Goal: Information Seeking & Learning: Check status

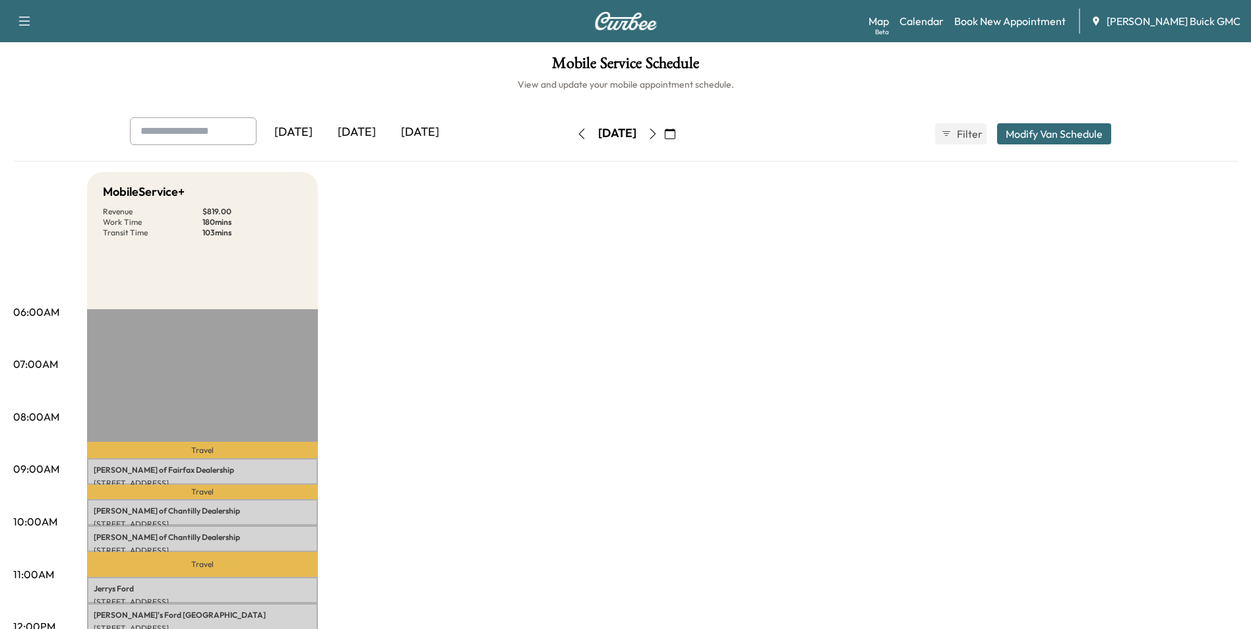
click at [576, 131] on icon "button" at bounding box center [581, 134] width 11 height 11
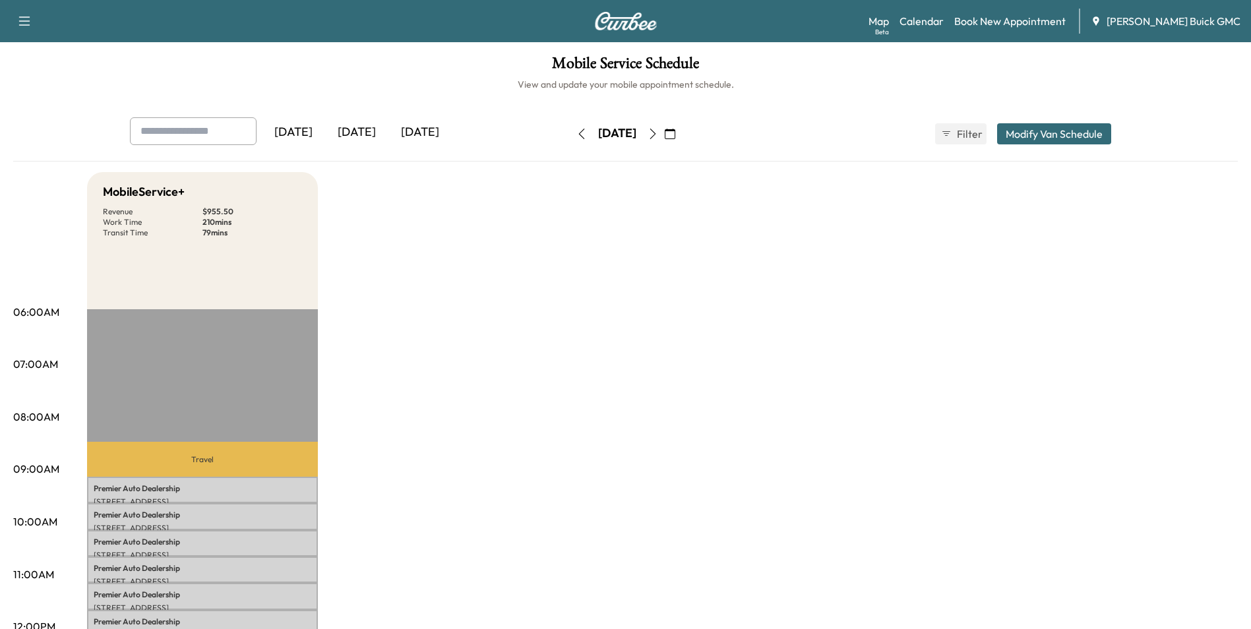
click at [570, 131] on button "button" at bounding box center [581, 133] width 22 height 21
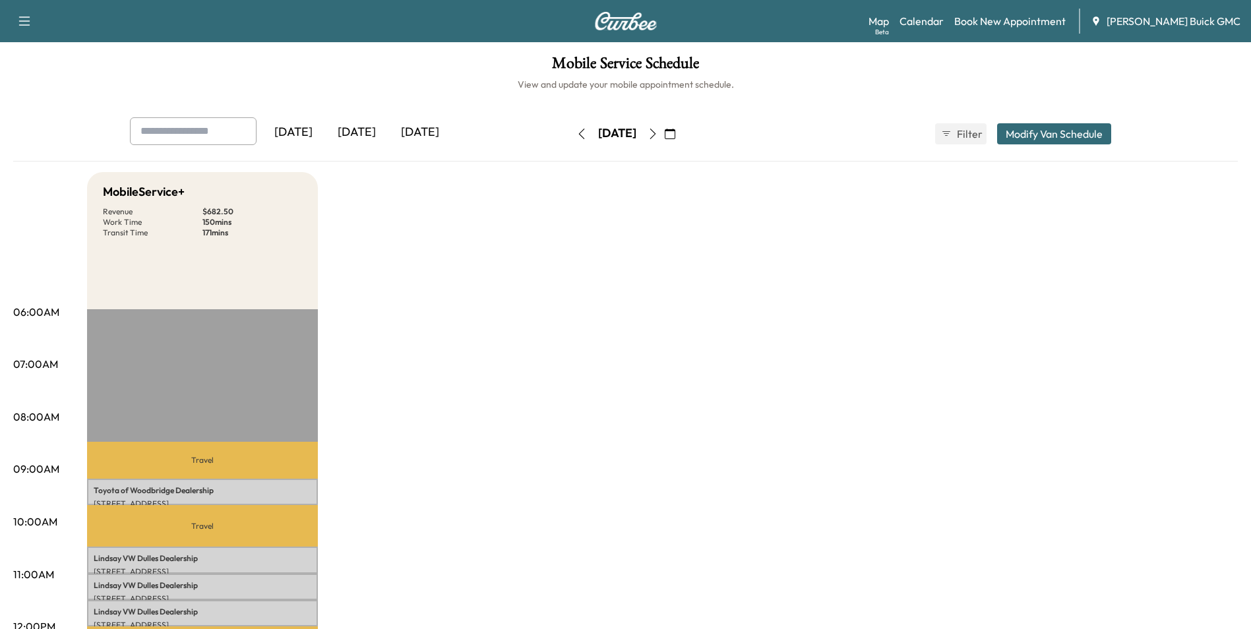
click at [576, 132] on icon "button" at bounding box center [581, 134] width 11 height 11
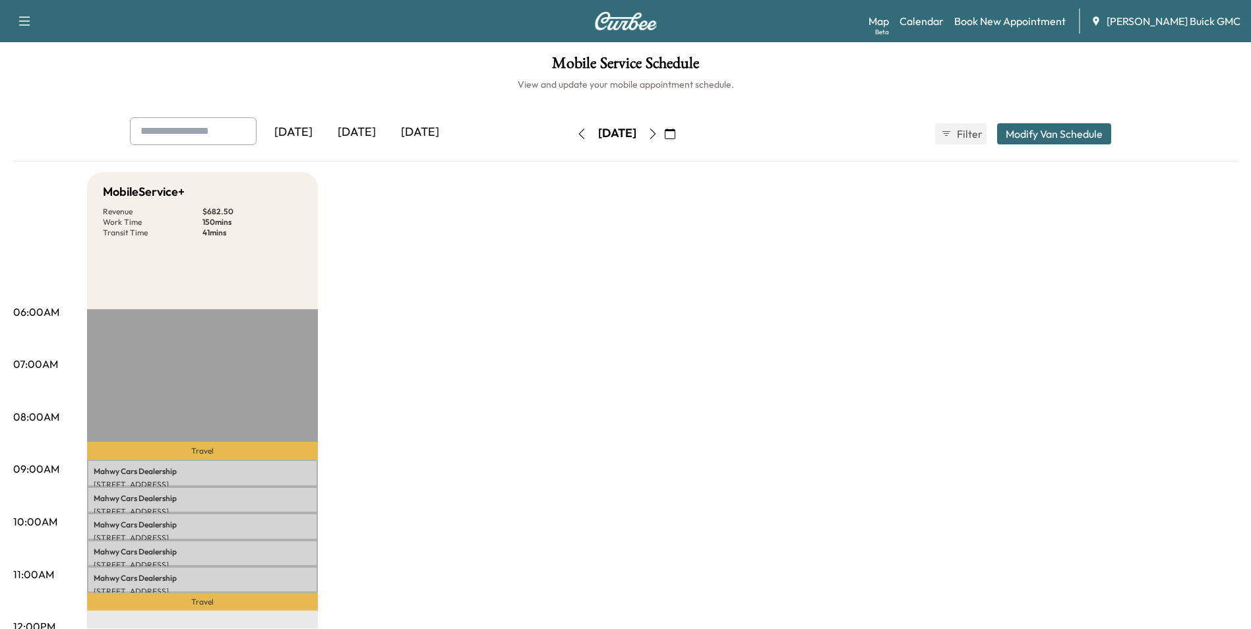
click at [576, 132] on icon "button" at bounding box center [581, 134] width 11 height 11
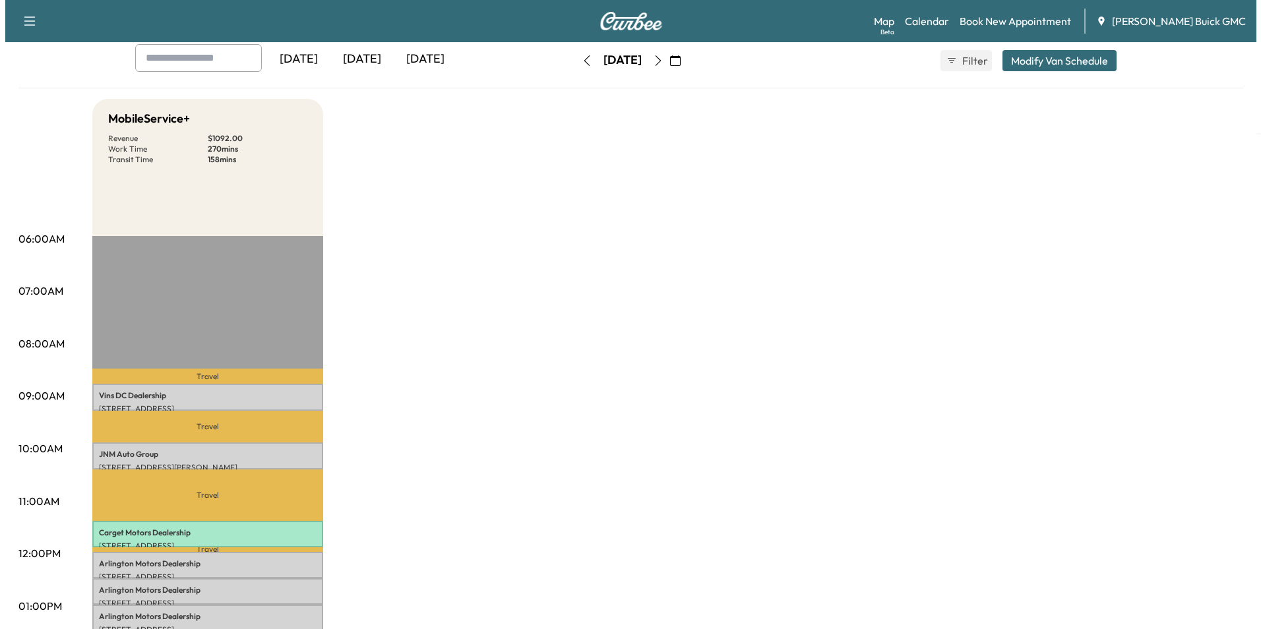
scroll to position [132, 0]
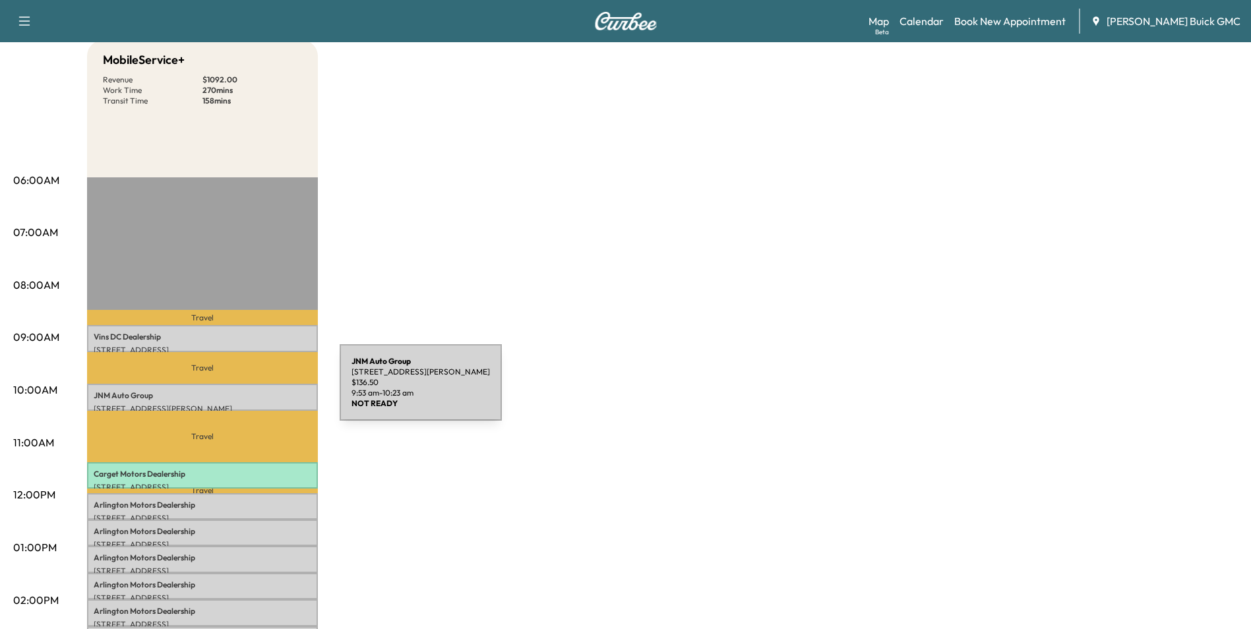
click at [241, 390] on p "JNM Auto Group" at bounding box center [203, 395] width 218 height 11
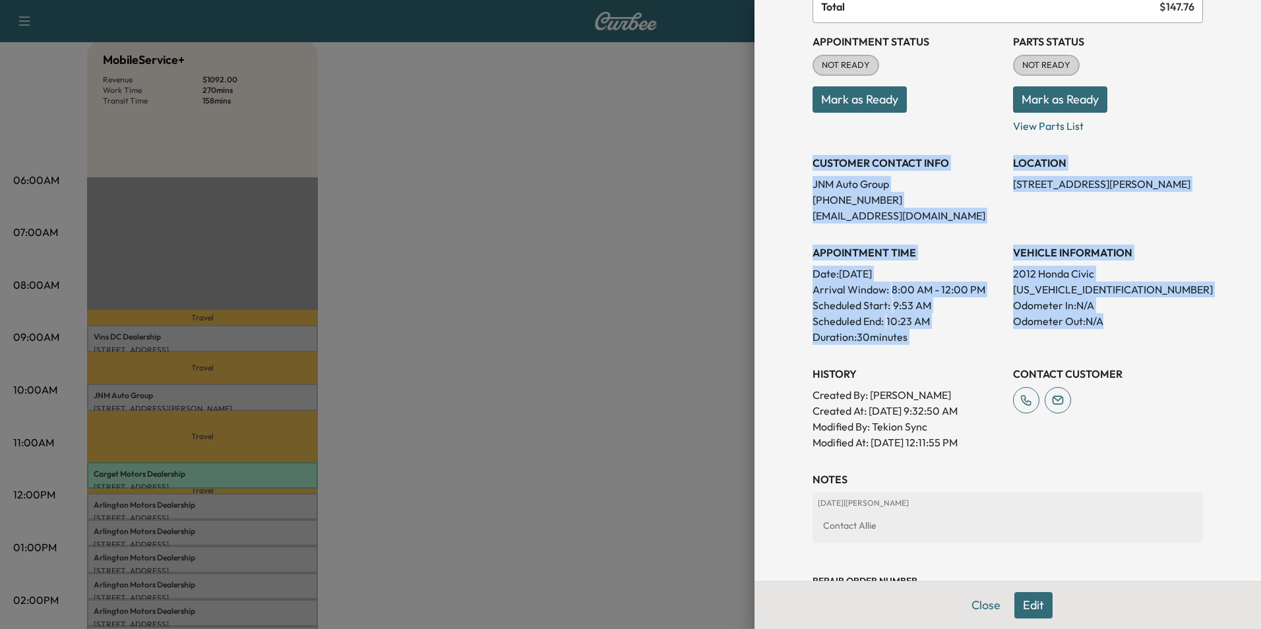
drag, startPoint x: 804, startPoint y: 160, endPoint x: 1155, endPoint y: 327, distance: 389.3
click at [1155, 327] on div "Appointment Status NOT READY Mark as Ready Parts Status NOT READY Mark as Ready…" at bounding box center [1007, 236] width 390 height 427
copy div "CUSTOMER CONTACT INFO JNM Auto Group [PHONE_NUMBER] [EMAIL_ADDRESS][DOMAIN_NAME…"
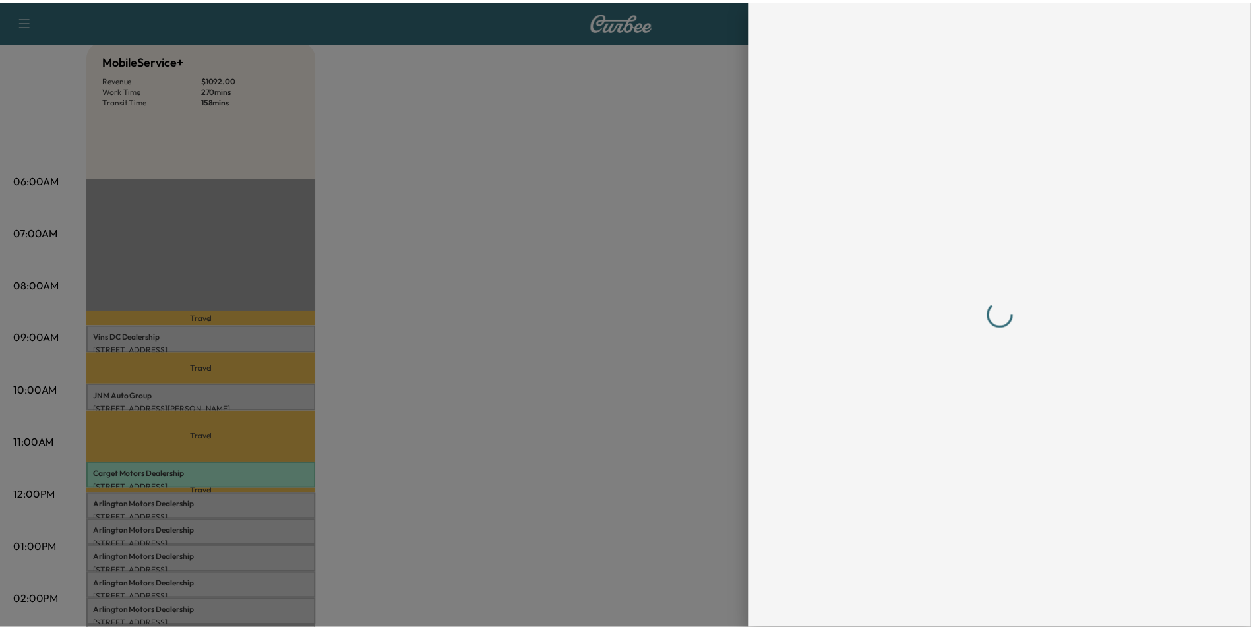
scroll to position [0, 0]
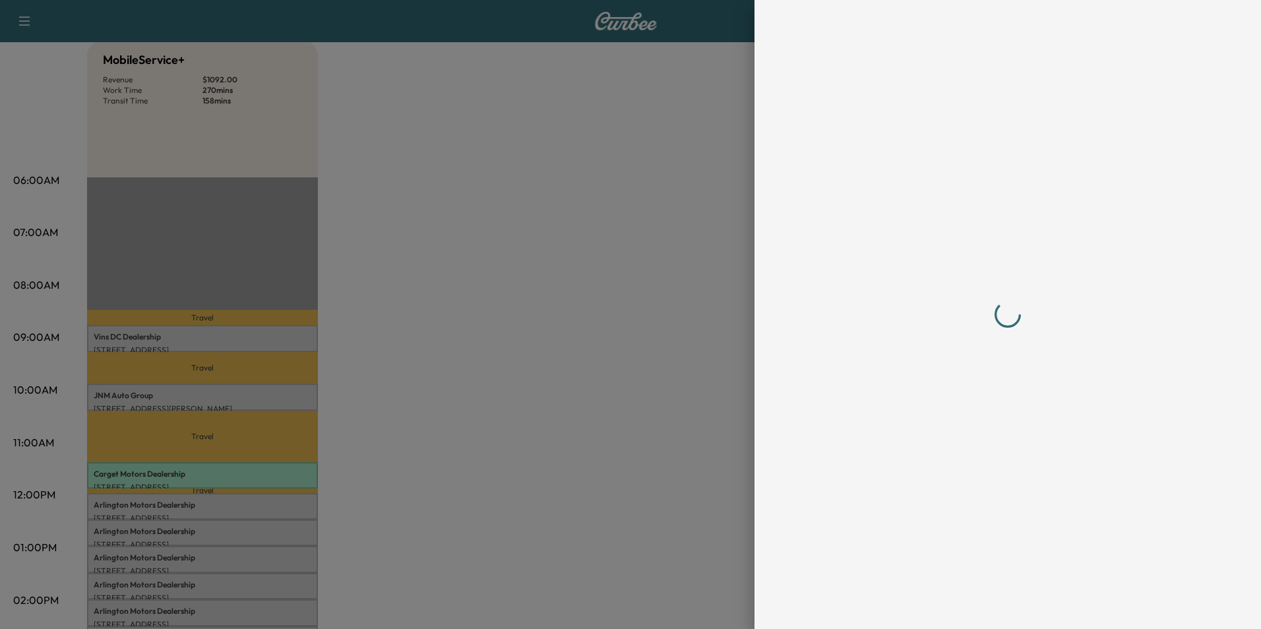
click at [506, 276] on div at bounding box center [630, 314] width 1261 height 629
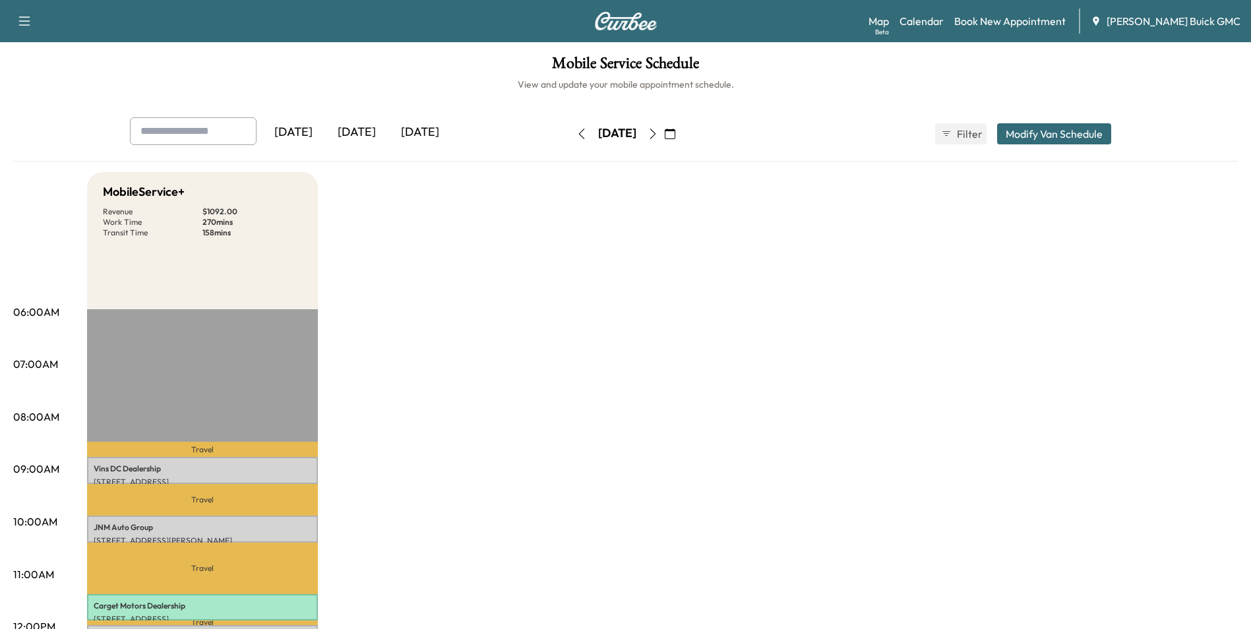
click at [658, 132] on icon "button" at bounding box center [652, 134] width 11 height 11
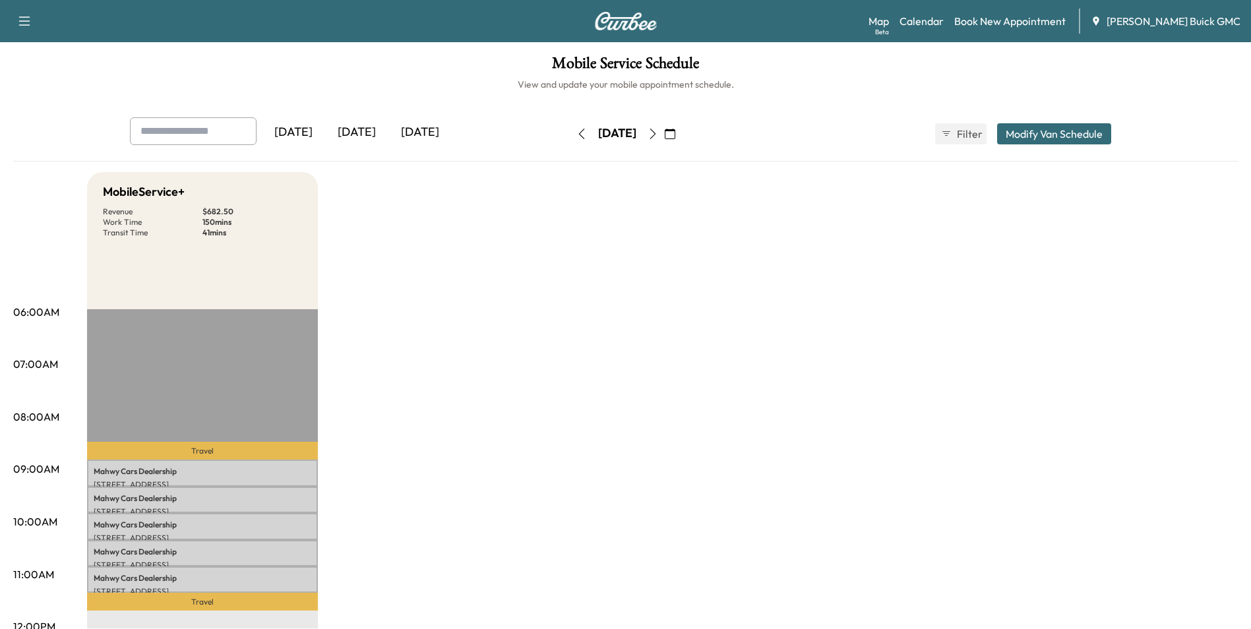
click at [658, 132] on icon "button" at bounding box center [652, 134] width 11 height 11
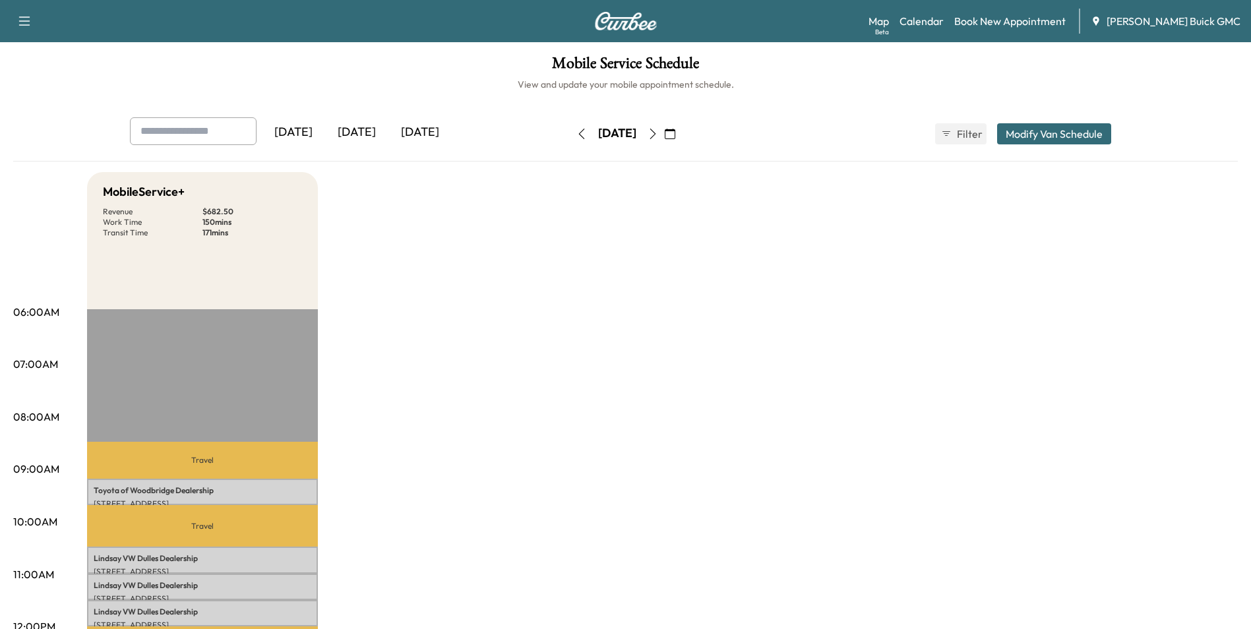
click at [655, 132] on icon "button" at bounding box center [652, 134] width 6 height 11
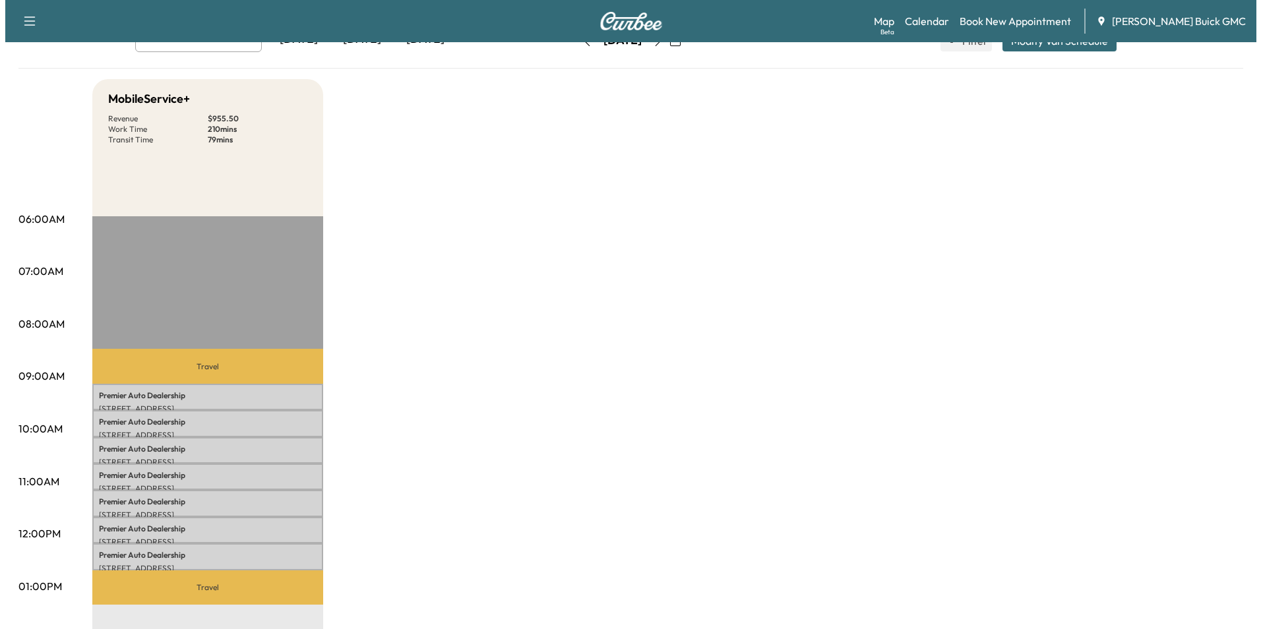
scroll to position [132, 0]
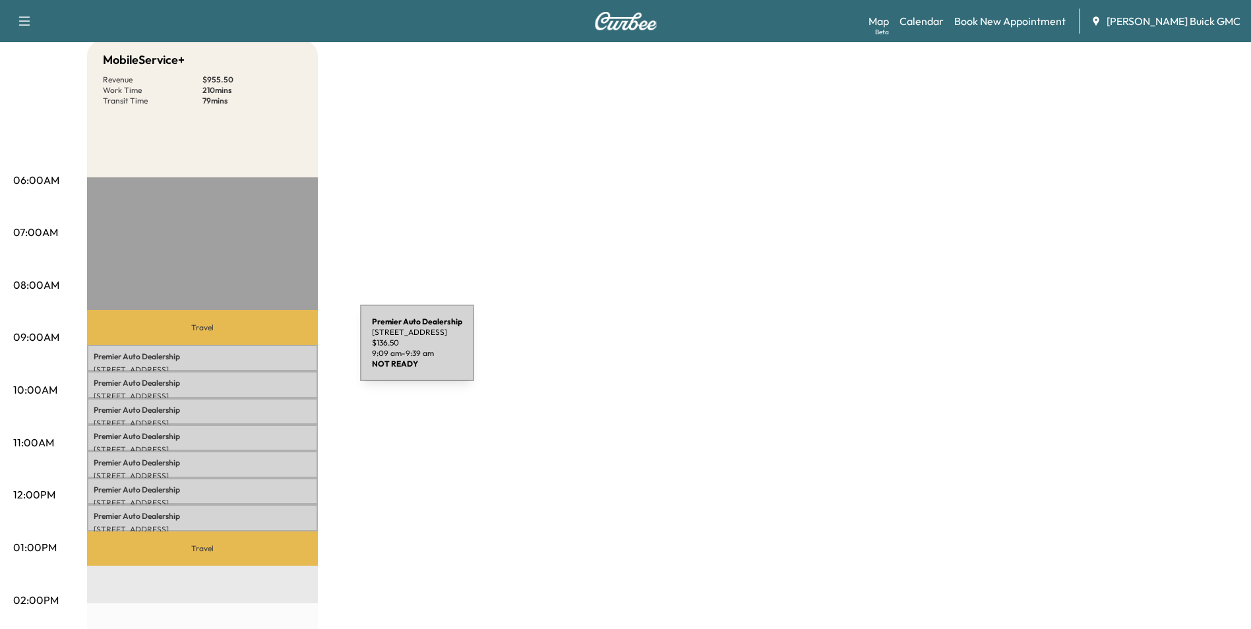
click at [261, 351] on p "Premier Auto Dealership" at bounding box center [203, 356] width 218 height 11
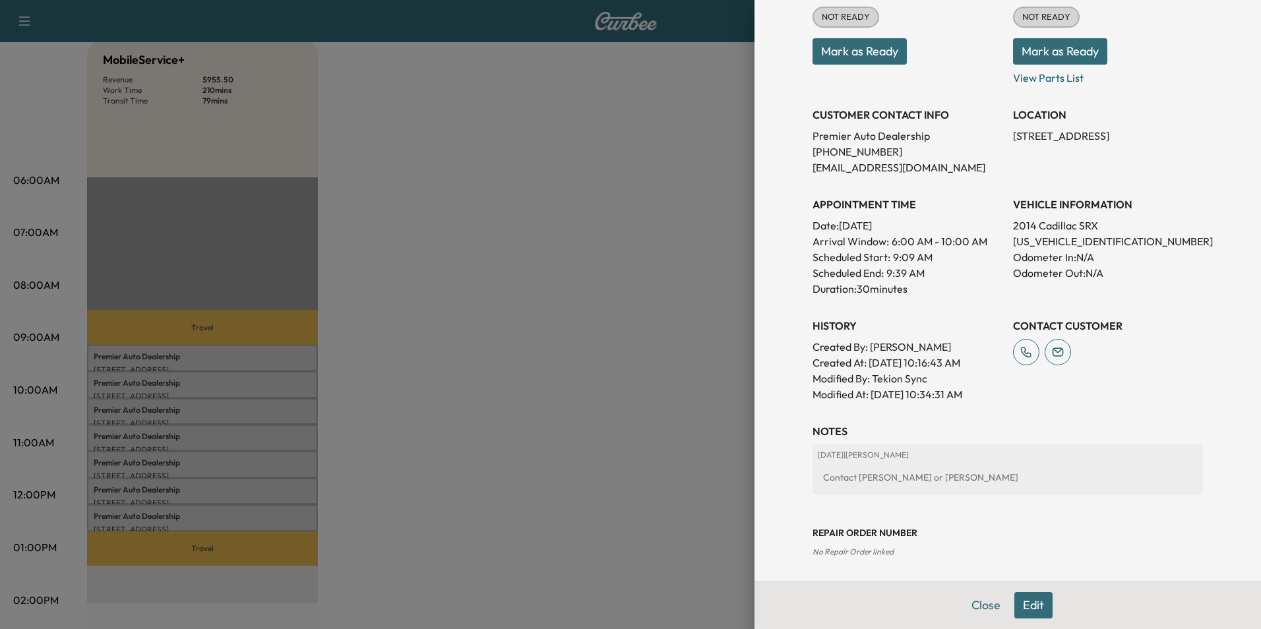
scroll to position [198, 0]
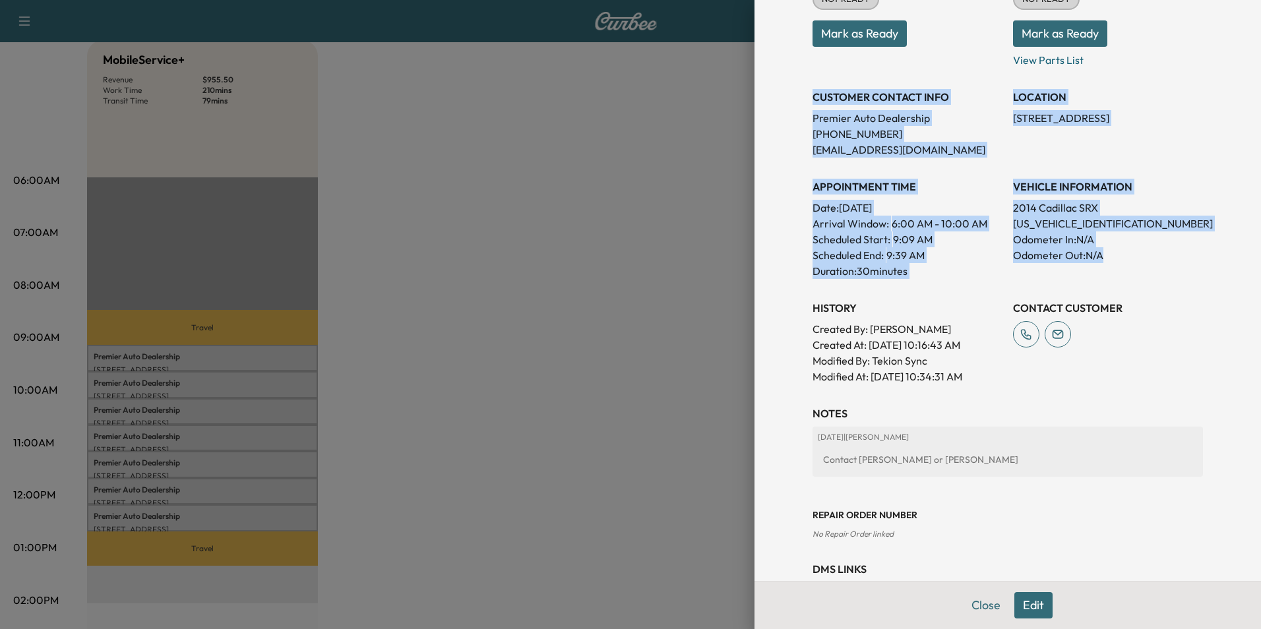
drag, startPoint x: 802, startPoint y: 93, endPoint x: 1145, endPoint y: 268, distance: 384.8
click at [1145, 268] on div "Appointment Status NOT READY Mark as Ready Parts Status NOT READY Mark as Ready…" at bounding box center [1007, 170] width 390 height 427
copy div "CUSTOMER CONTACT INFO Premier Auto Dealership [PHONE_NUMBER] [EMAIL_ADDRESS][DO…"
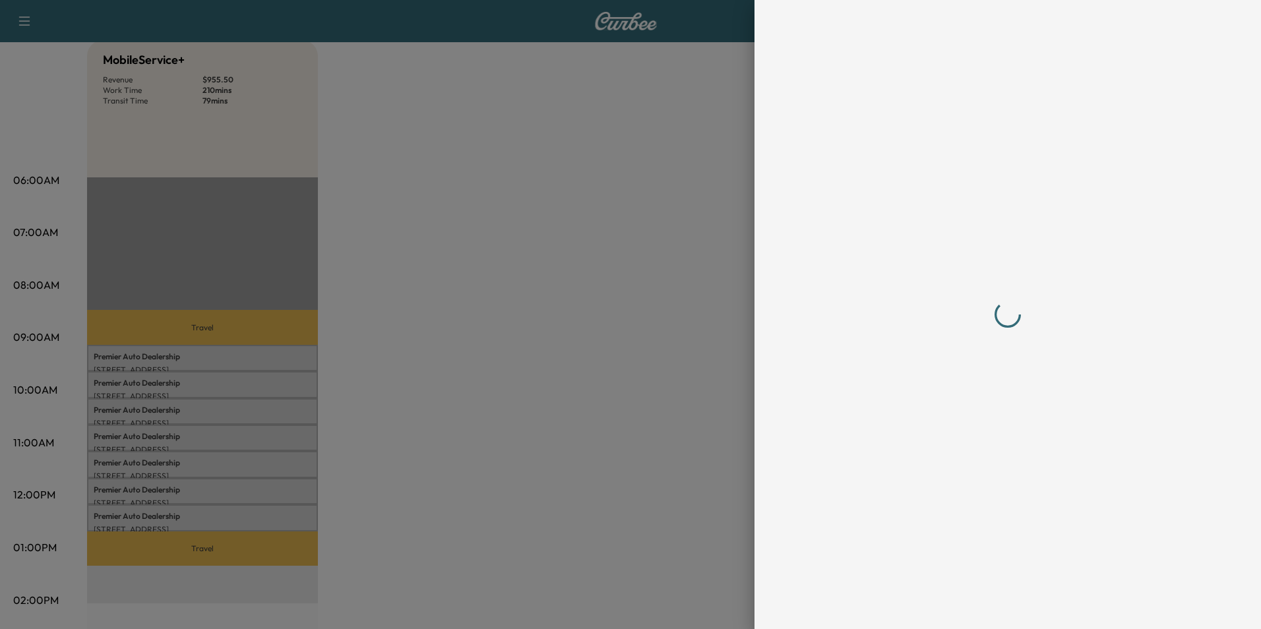
scroll to position [0, 0]
click at [589, 351] on div at bounding box center [630, 314] width 1261 height 629
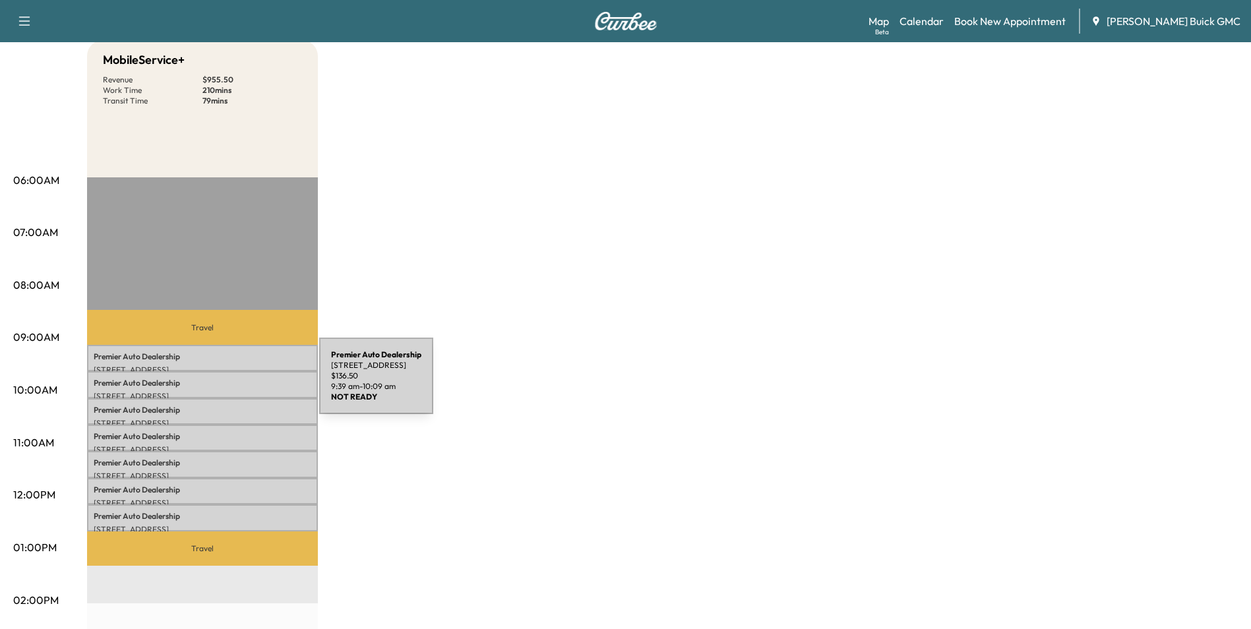
click at [220, 384] on p "Premier Auto Dealership" at bounding box center [203, 383] width 218 height 11
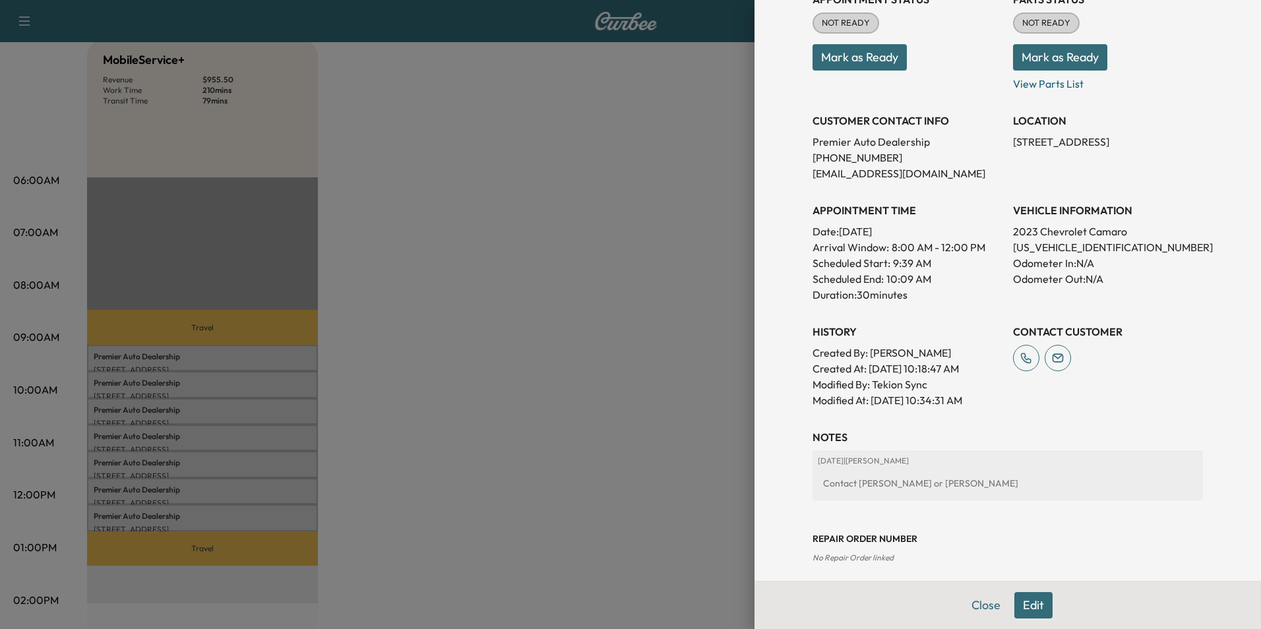
scroll to position [198, 0]
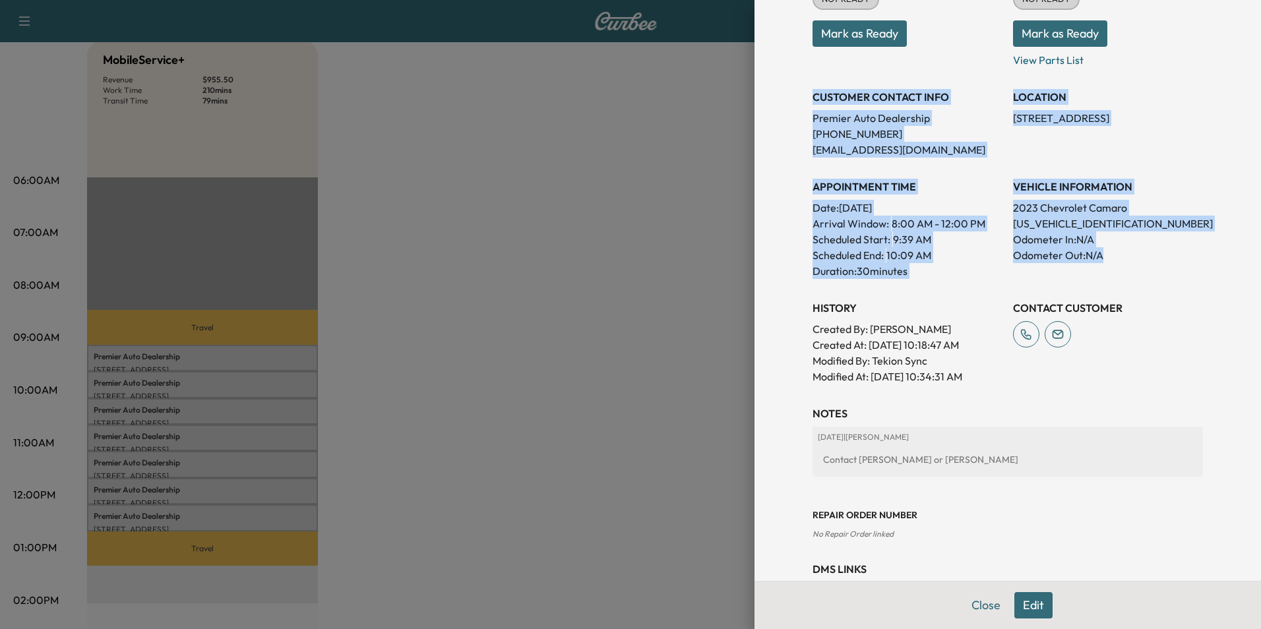
drag, startPoint x: 803, startPoint y: 95, endPoint x: 1126, endPoint y: 259, distance: 362.4
click at [1126, 259] on div "Appointment Status NOT READY Mark as Ready Parts Status NOT READY Mark as Ready…" at bounding box center [1007, 170] width 390 height 427
copy div "CUSTOMER CONTACT INFO Premier Auto Dealership [PHONE_NUMBER] [EMAIL_ADDRESS][DO…"
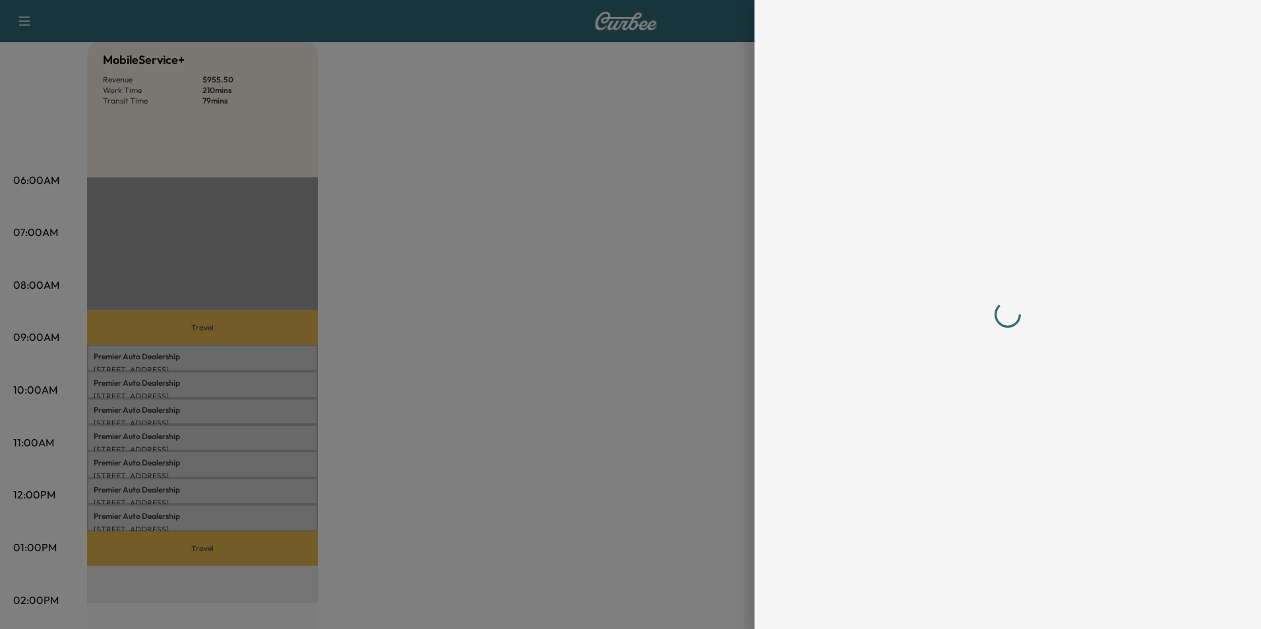
scroll to position [0, 0]
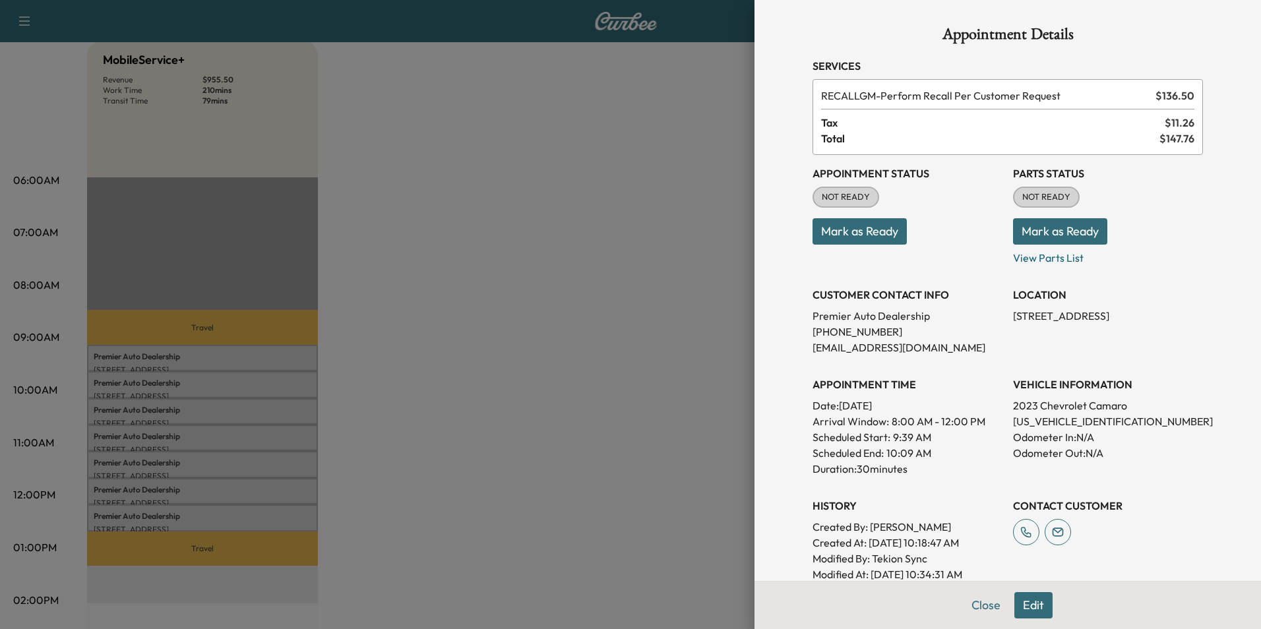
click at [553, 332] on div at bounding box center [630, 314] width 1261 height 629
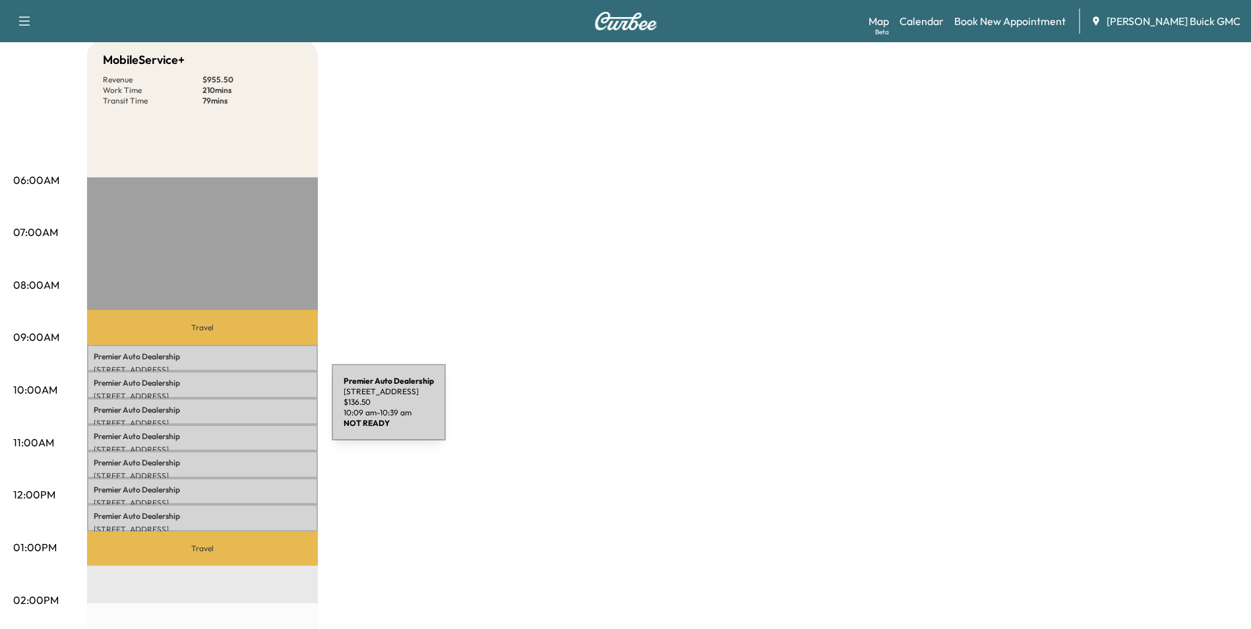
click at [233, 410] on p "Premier Auto Dealership" at bounding box center [203, 410] width 218 height 11
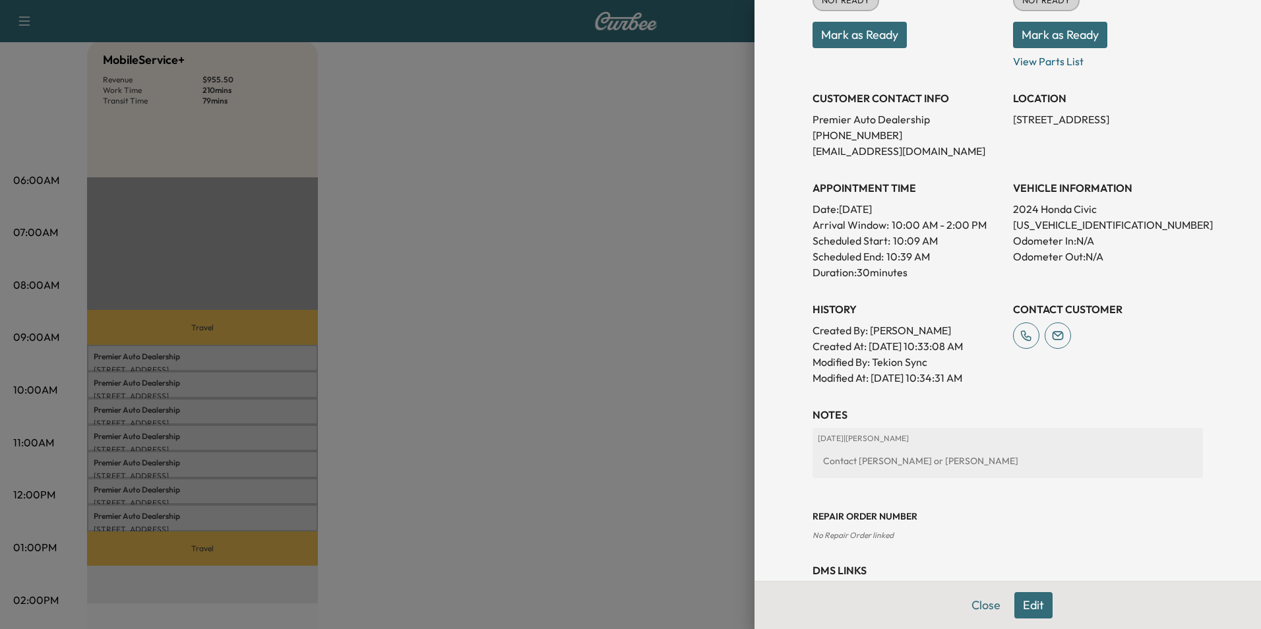
scroll to position [198, 0]
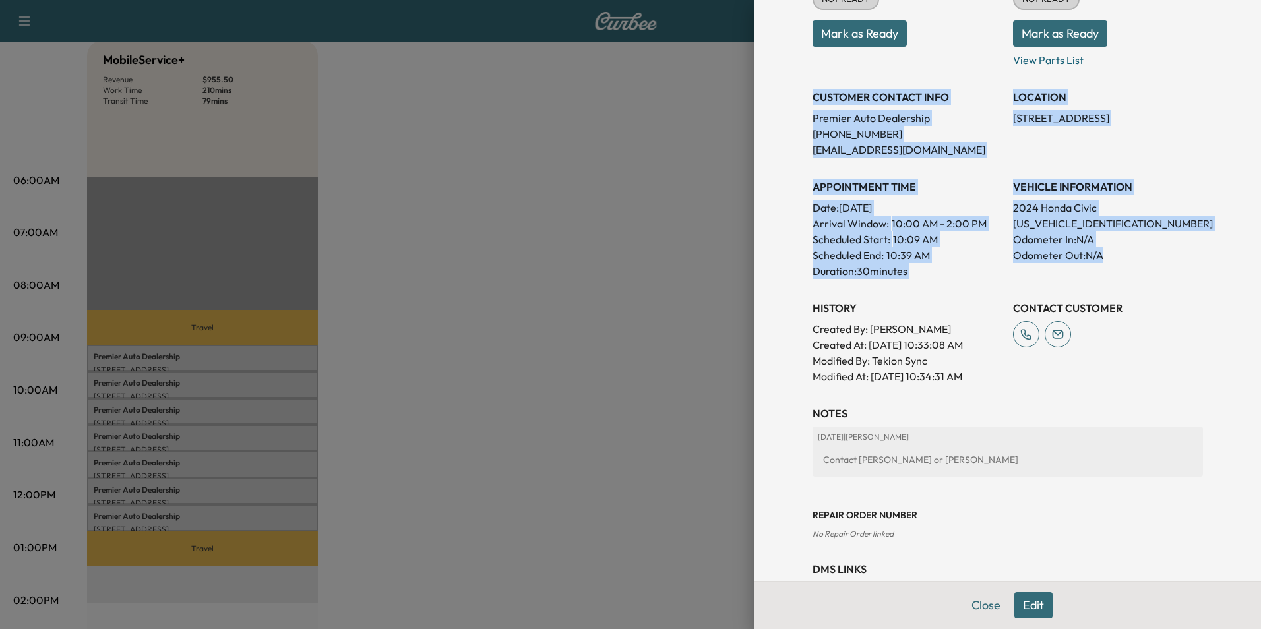
drag, startPoint x: 802, startPoint y: 94, endPoint x: 1148, endPoint y: 267, distance: 386.6
click at [1148, 267] on div "Appointment Status NOT READY Mark as Ready Parts Status NOT READY Mark as Ready…" at bounding box center [1007, 170] width 390 height 427
copy div "CUSTOMER CONTACT INFO Premier Auto Dealership [PHONE_NUMBER] [EMAIL_ADDRESS][DO…"
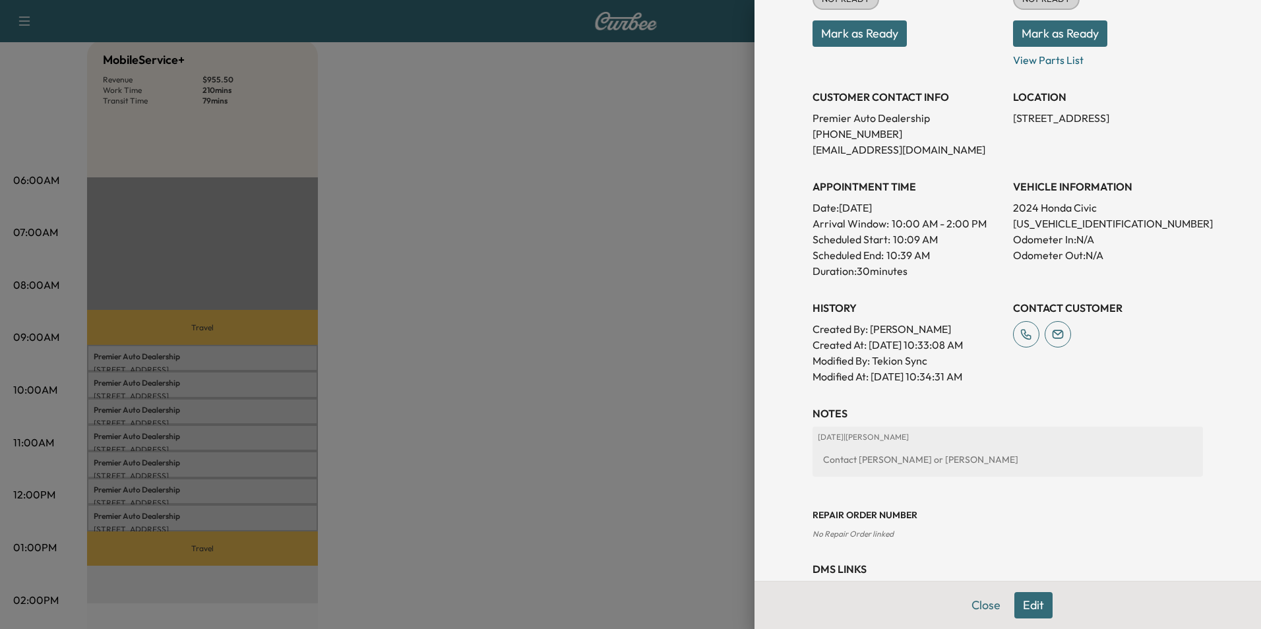
click at [473, 142] on div at bounding box center [630, 314] width 1261 height 629
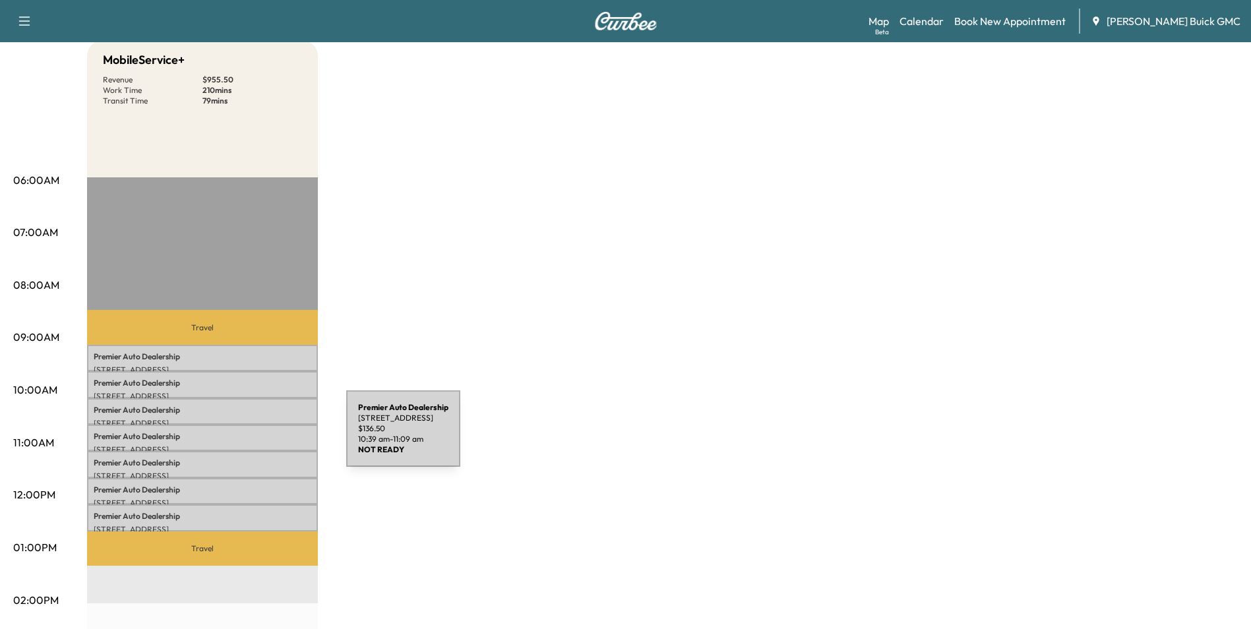
click at [247, 436] on p "Premier Auto Dealership" at bounding box center [203, 436] width 218 height 11
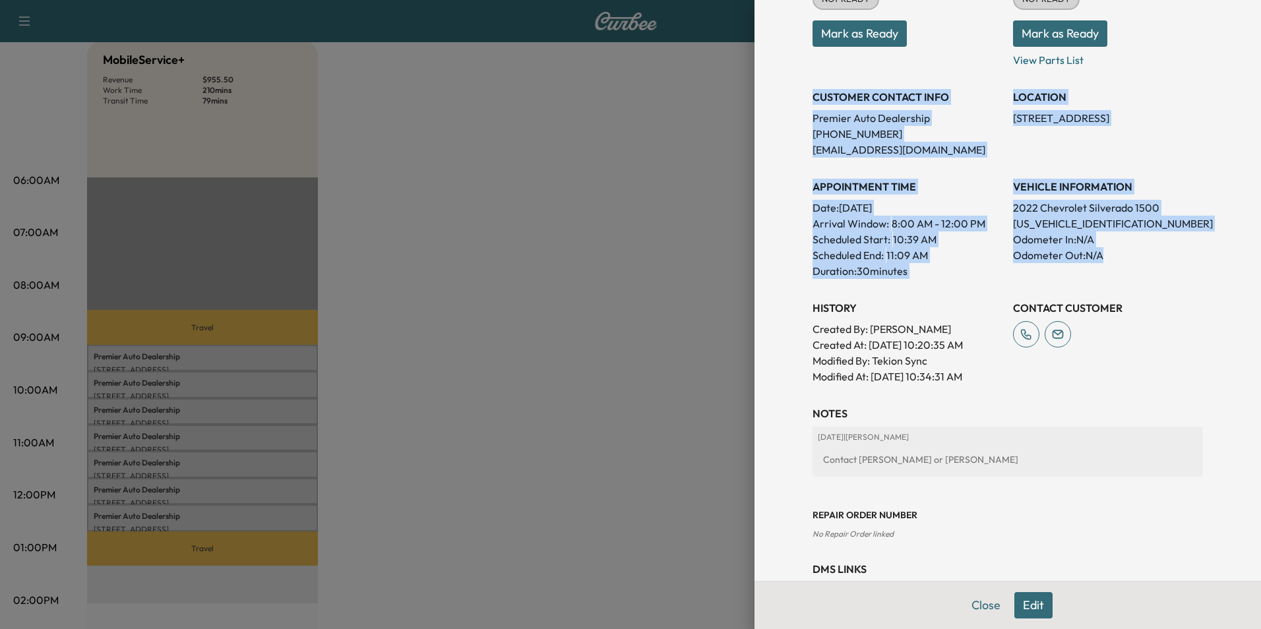
drag, startPoint x: 803, startPoint y: 94, endPoint x: 1139, endPoint y: 272, distance: 379.9
click at [1139, 272] on div "Appointment Status NOT READY Mark as Ready Parts Status NOT READY Mark as Ready…" at bounding box center [1007, 170] width 390 height 427
copy div "CUSTOMER CONTACT INFO Premier Auto Dealership [PHONE_NUMBER] [EMAIL_ADDRESS][DO…"
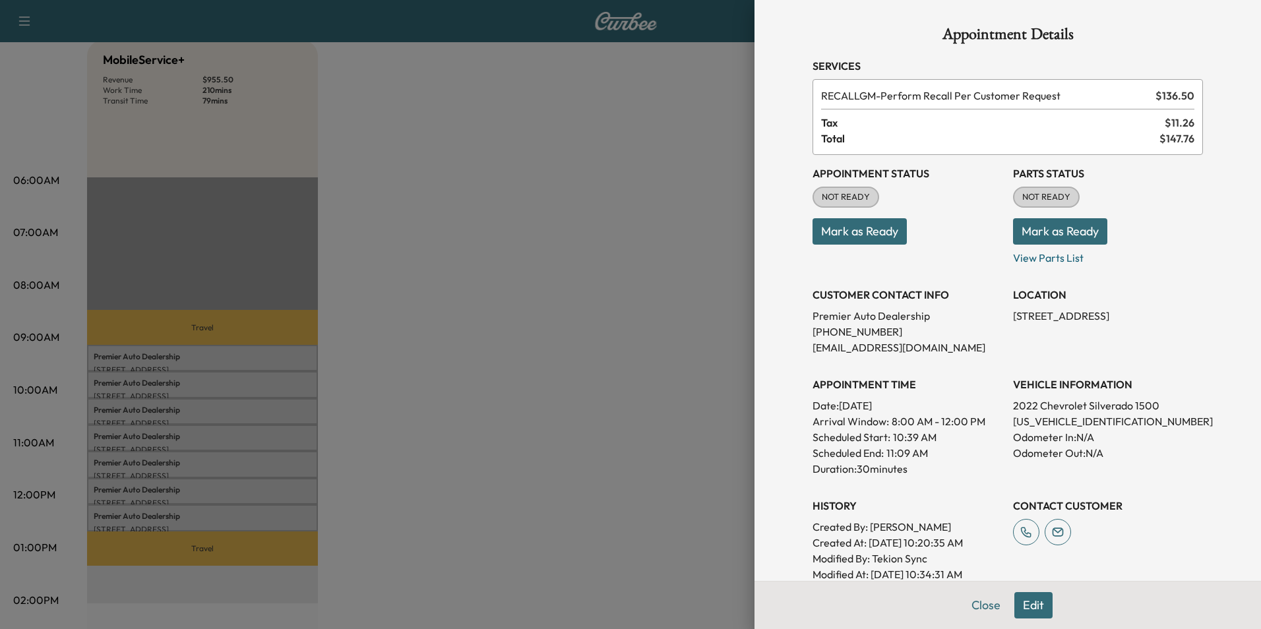
click at [462, 296] on div at bounding box center [630, 314] width 1261 height 629
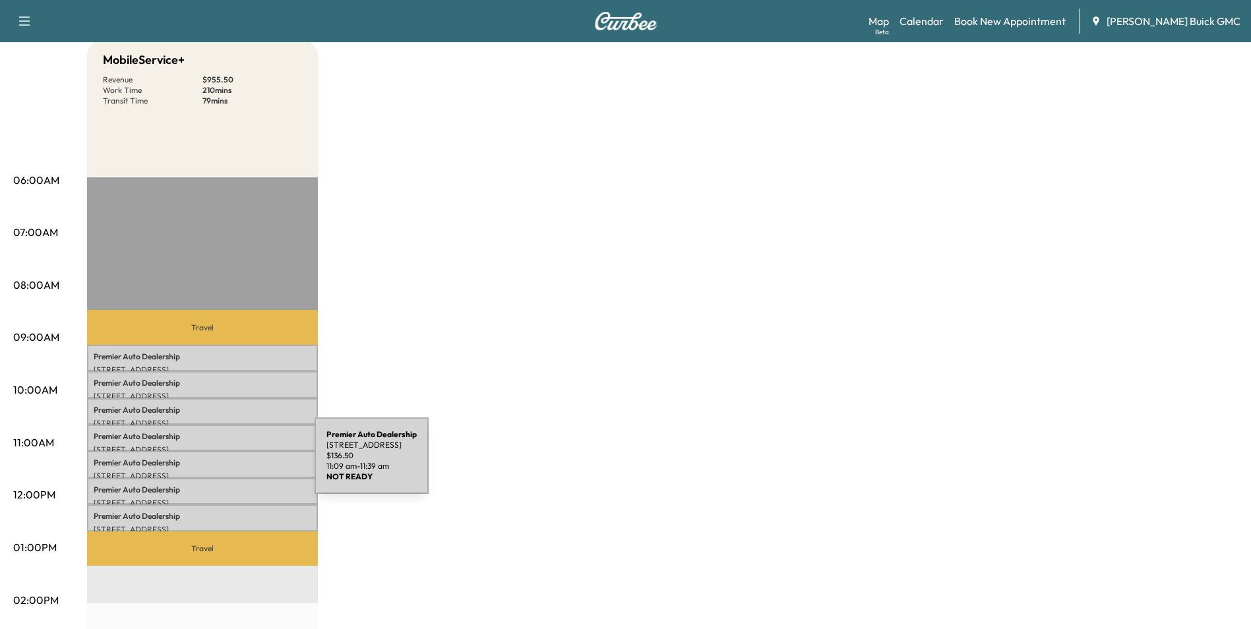
click at [216, 464] on p "Premier Auto Dealership" at bounding box center [203, 463] width 218 height 11
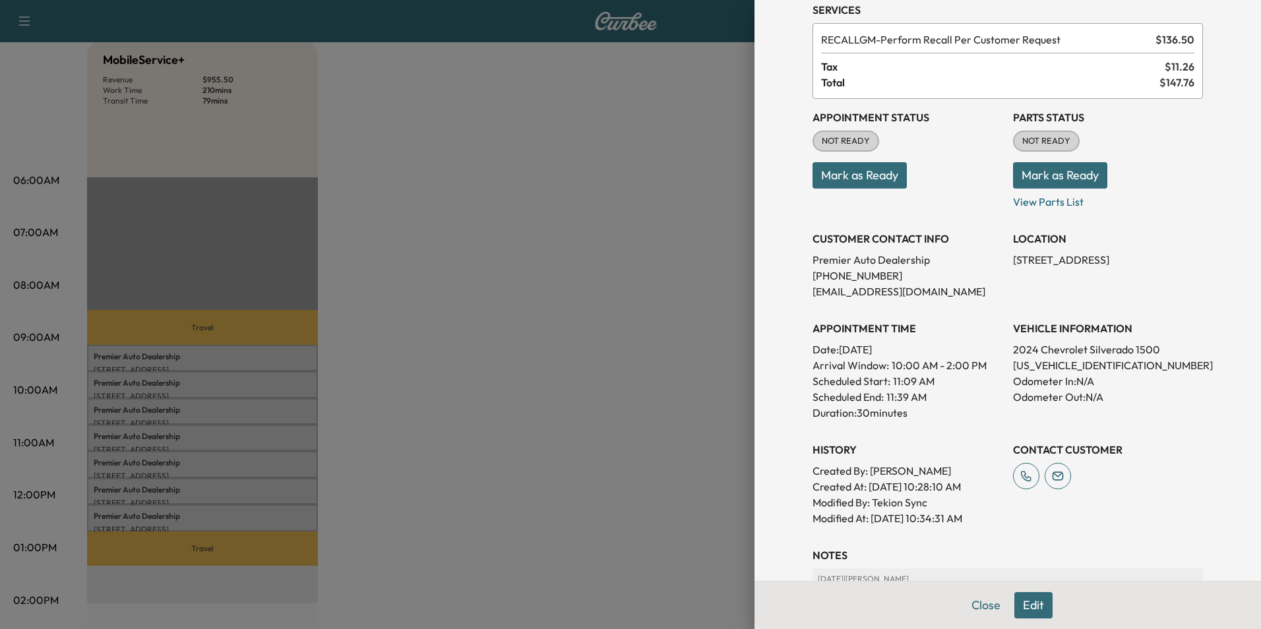
scroll to position [132, 0]
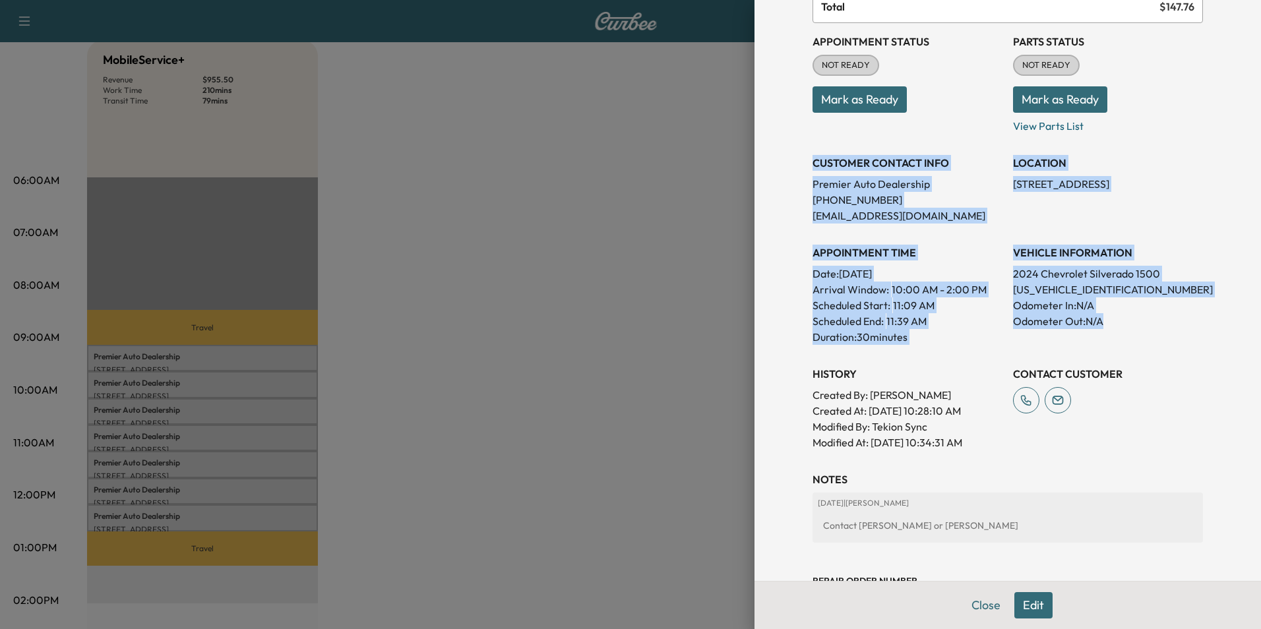
drag, startPoint x: 835, startPoint y: 227, endPoint x: 1158, endPoint y: 326, distance: 337.9
click at [1158, 326] on div "Appointment Status NOT READY Mark as Ready Parts Status NOT READY Mark as Ready…" at bounding box center [1007, 236] width 390 height 427
copy div "CUSTOMER CONTACT INFO Premier Auto Dealership [PHONE_NUMBER] [EMAIL_ADDRESS][DO…"
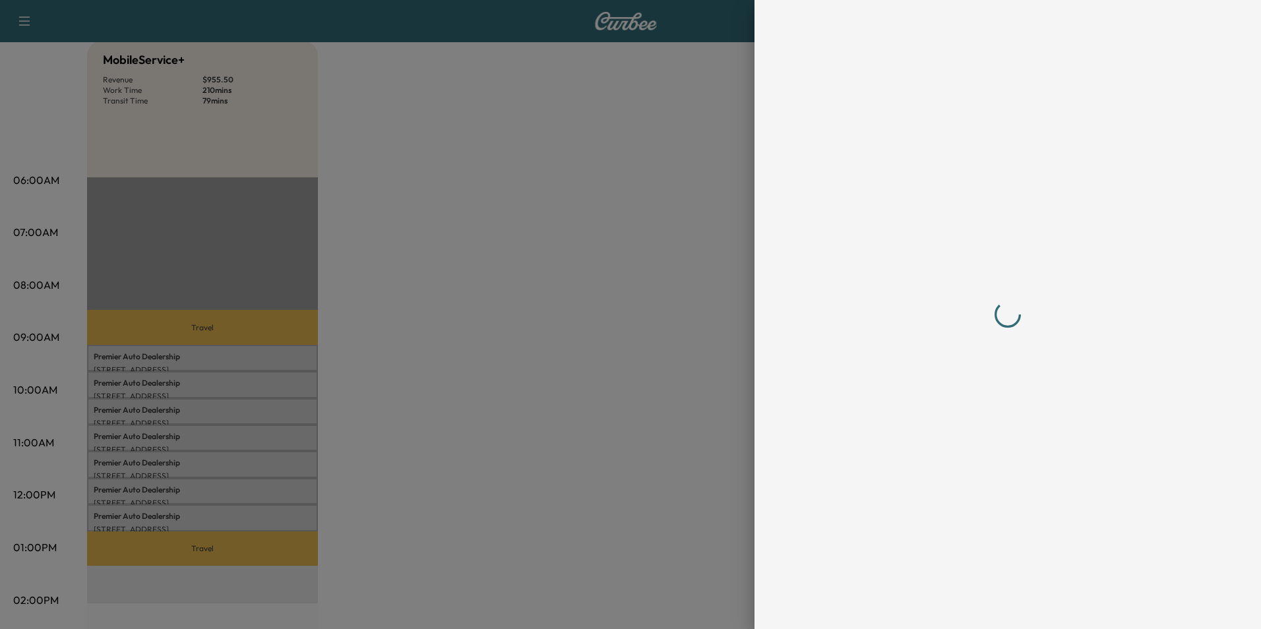
scroll to position [0, 0]
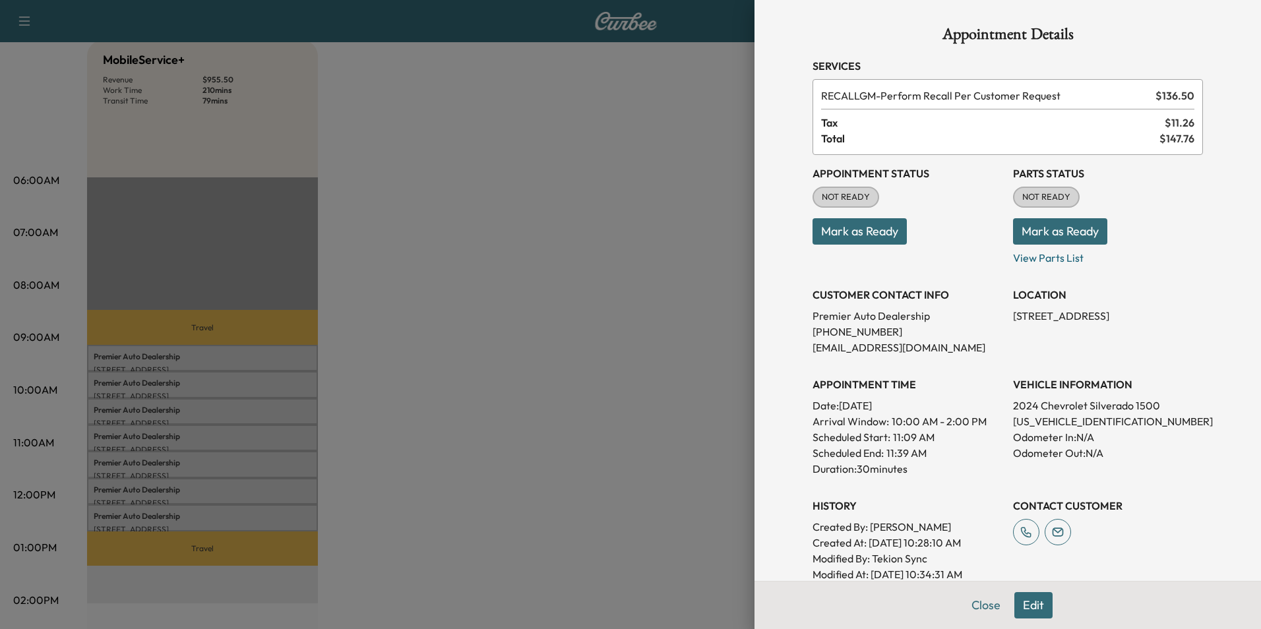
drag, startPoint x: 476, startPoint y: 328, endPoint x: 471, endPoint y: 353, distance: 25.0
click at [479, 328] on div at bounding box center [630, 314] width 1261 height 629
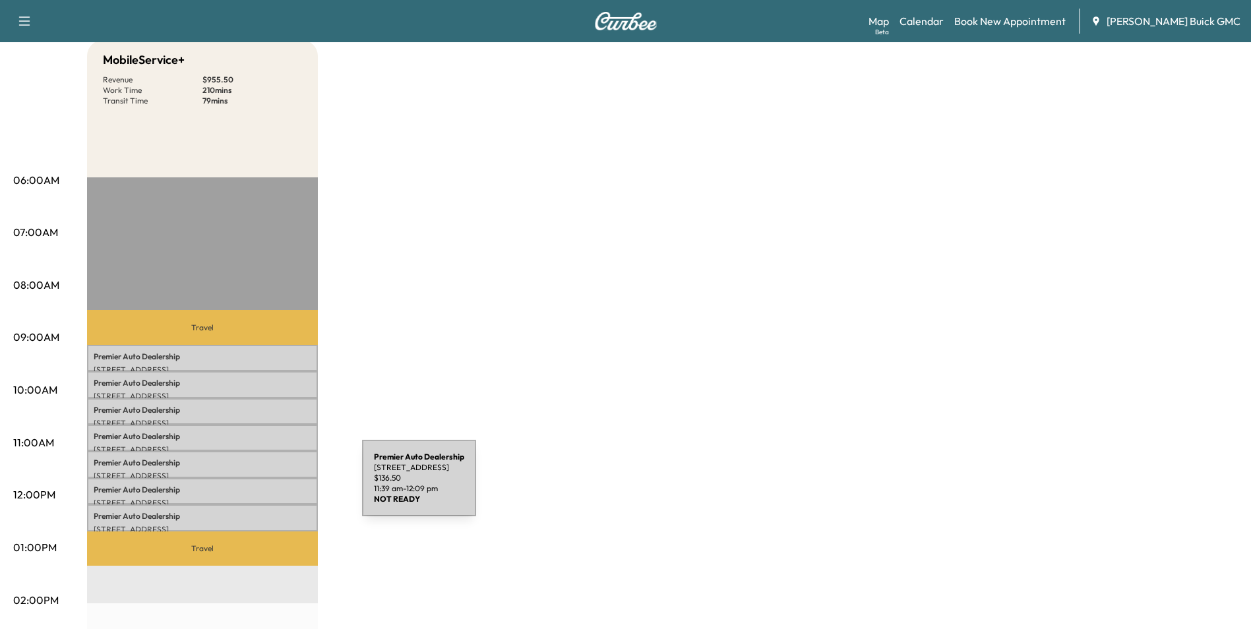
click at [263, 486] on p "Premier Auto Dealership" at bounding box center [203, 490] width 218 height 11
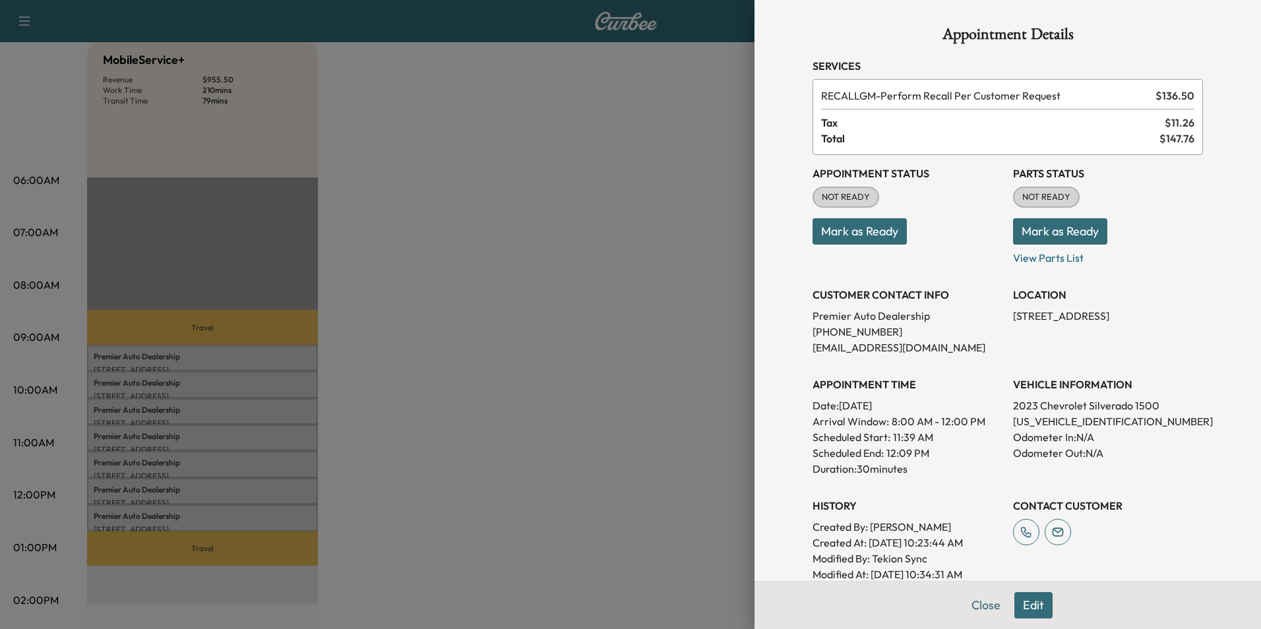
scroll to position [132, 0]
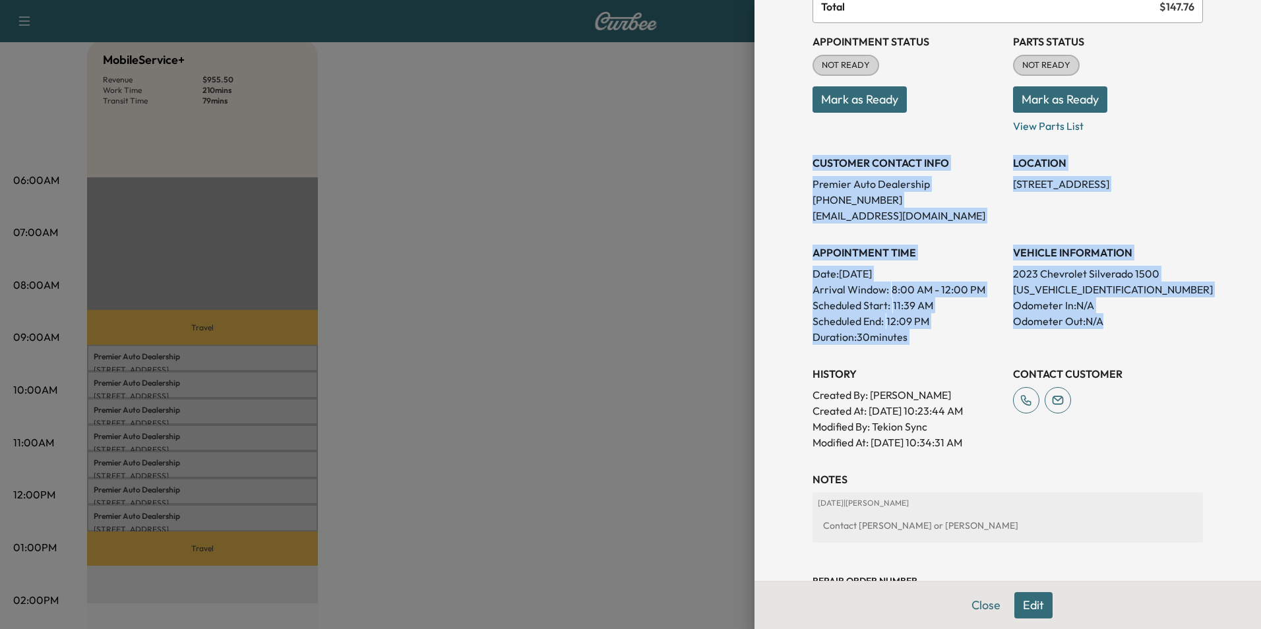
drag, startPoint x: 804, startPoint y: 159, endPoint x: 1123, endPoint y: 324, distance: 359.5
click at [1123, 324] on div "Appointment Status NOT READY Mark as Ready Parts Status NOT READY Mark as Ready…" at bounding box center [1007, 236] width 390 height 427
copy div "CUSTOMER CONTACT INFO Premier Auto Dealership [PHONE_NUMBER] [EMAIL_ADDRESS][DO…"
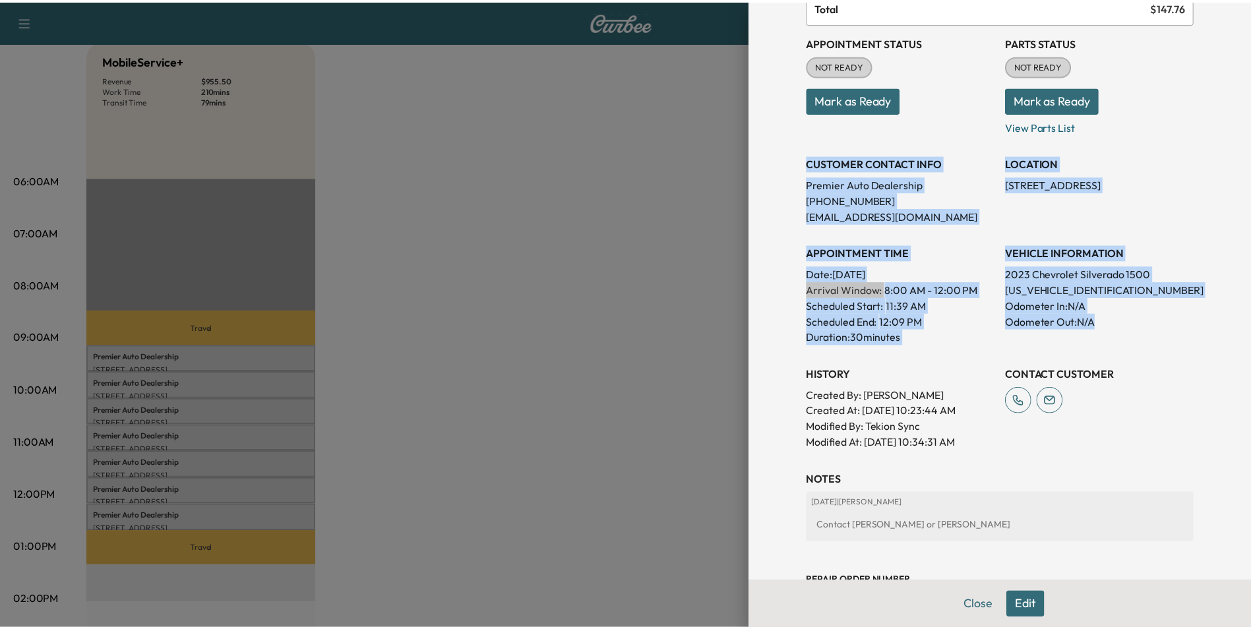
scroll to position [0, 0]
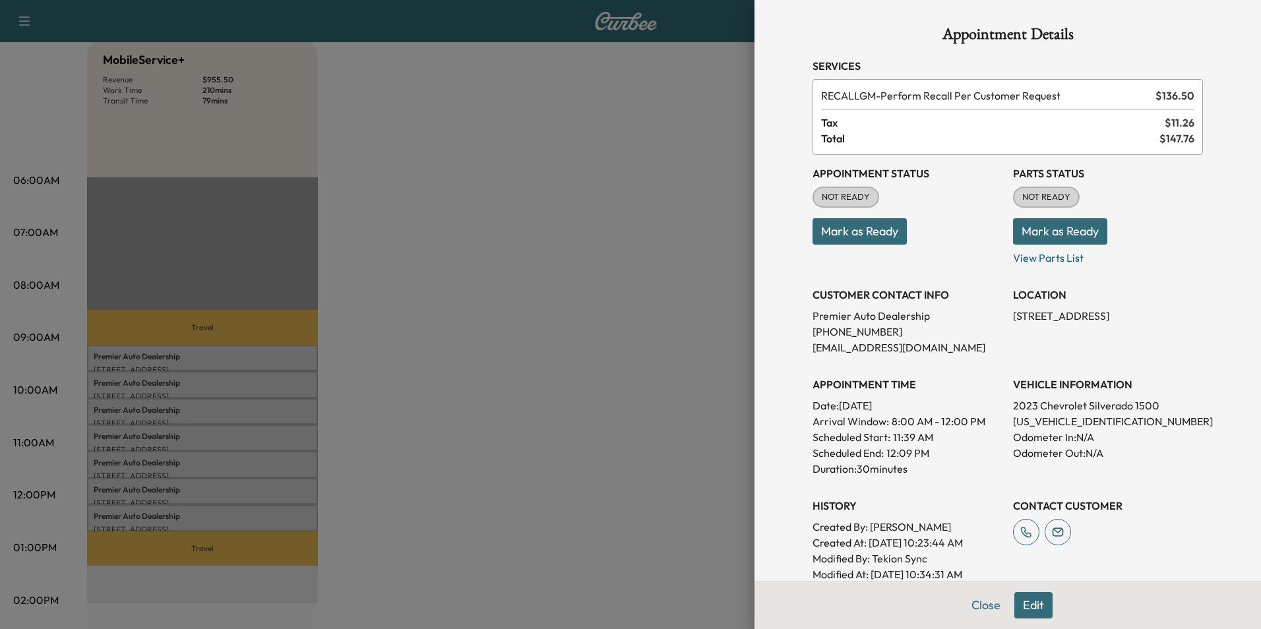
click at [453, 303] on div at bounding box center [630, 314] width 1261 height 629
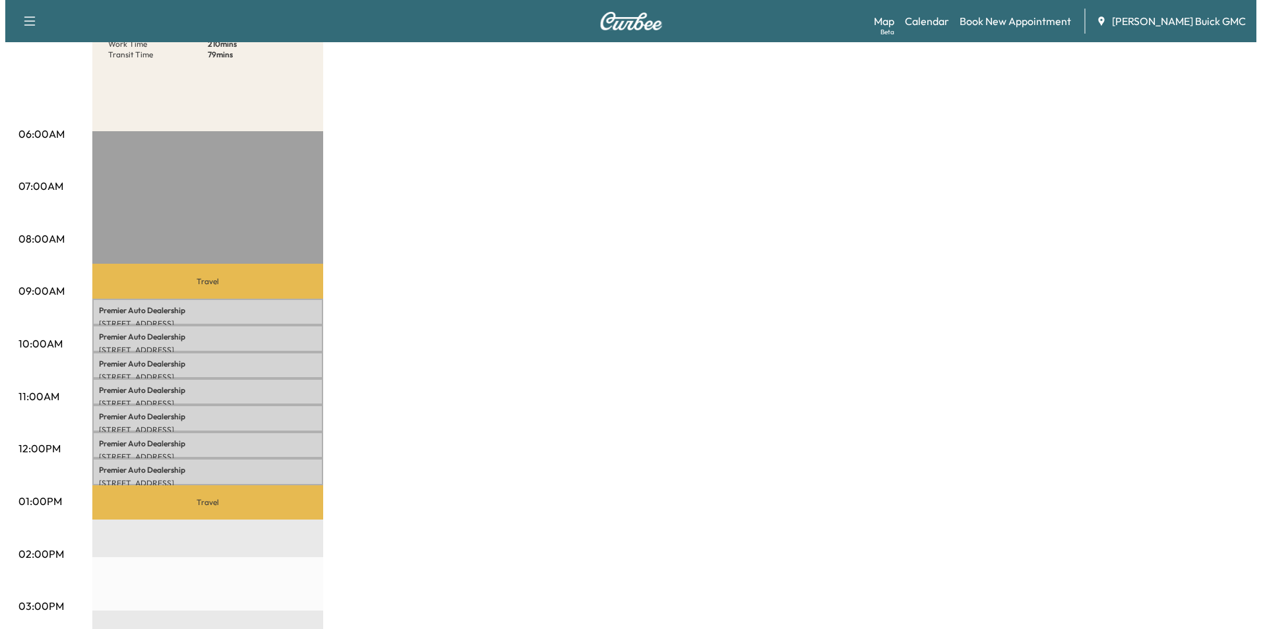
scroll to position [198, 0]
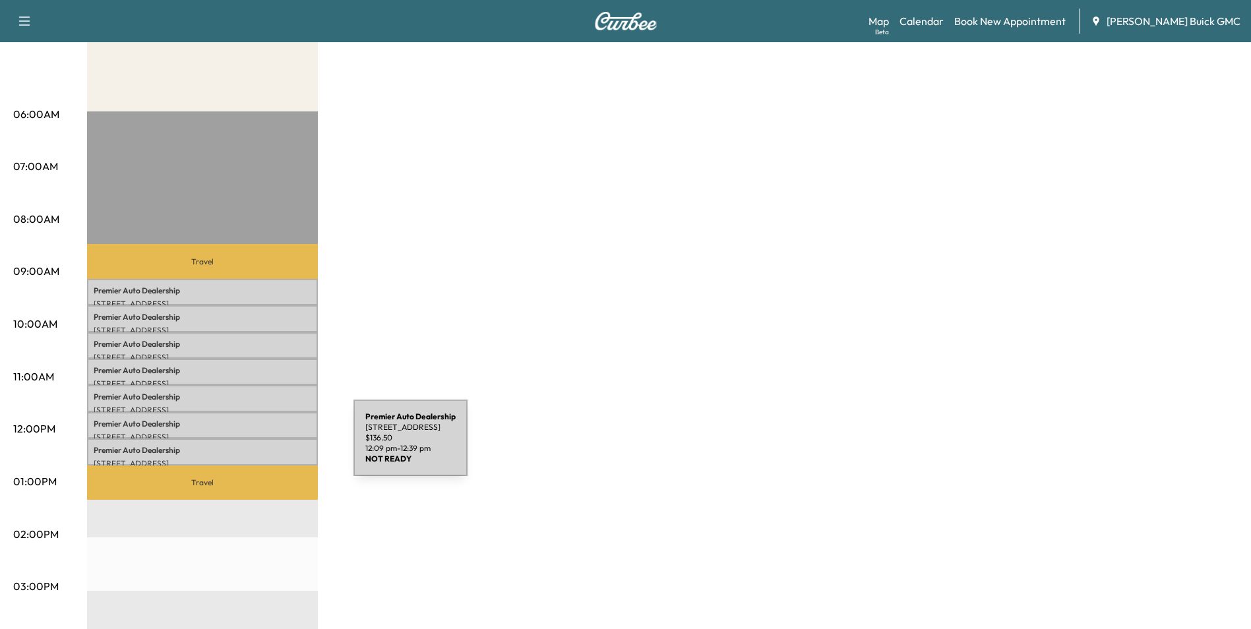
click at [255, 446] on p "Premier Auto Dealership" at bounding box center [203, 450] width 218 height 11
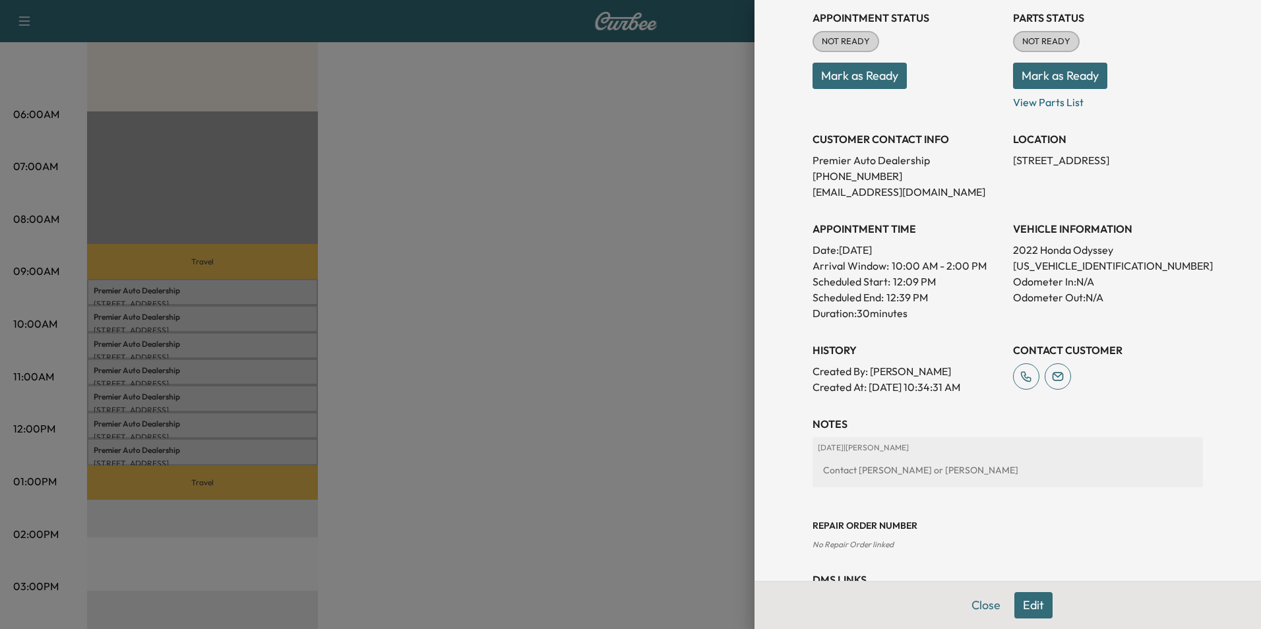
scroll to position [132, 0]
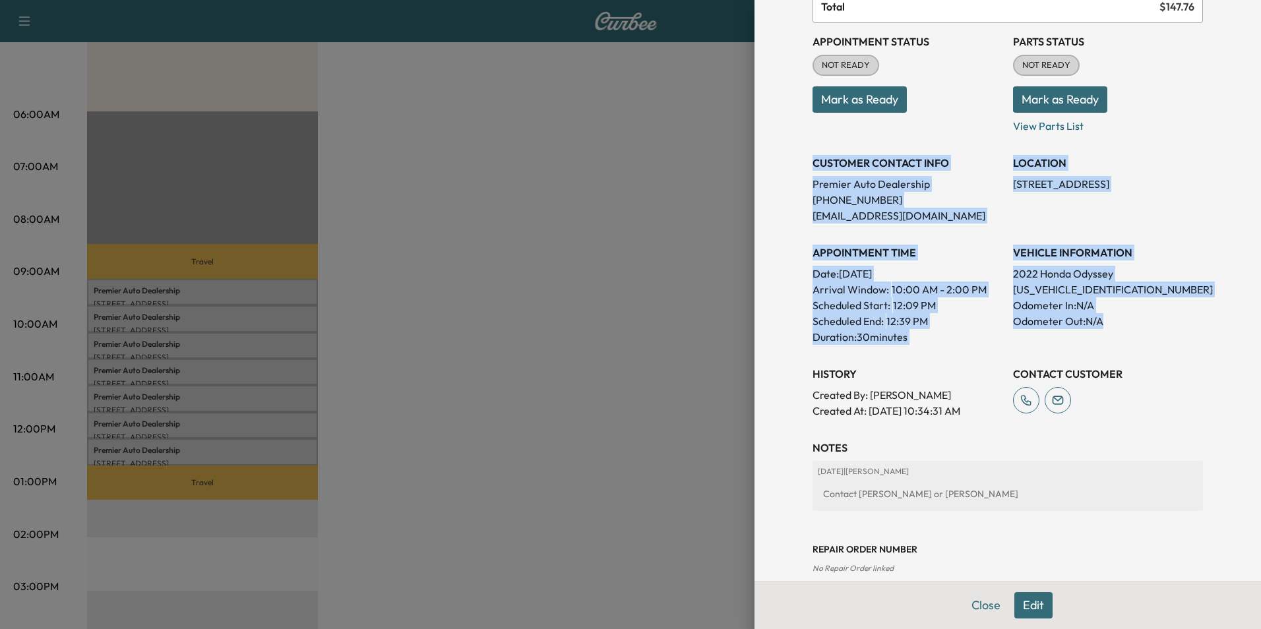
drag, startPoint x: 803, startPoint y: 158, endPoint x: 1131, endPoint y: 324, distance: 368.0
click at [1131, 324] on div "Appointment Status NOT READY Mark as Ready Parts Status NOT READY Mark as Ready…" at bounding box center [1007, 221] width 390 height 396
copy div "CUSTOMER CONTACT INFO Premier Auto Dealership [PHONE_NUMBER] [EMAIL_ADDRESS][DO…"
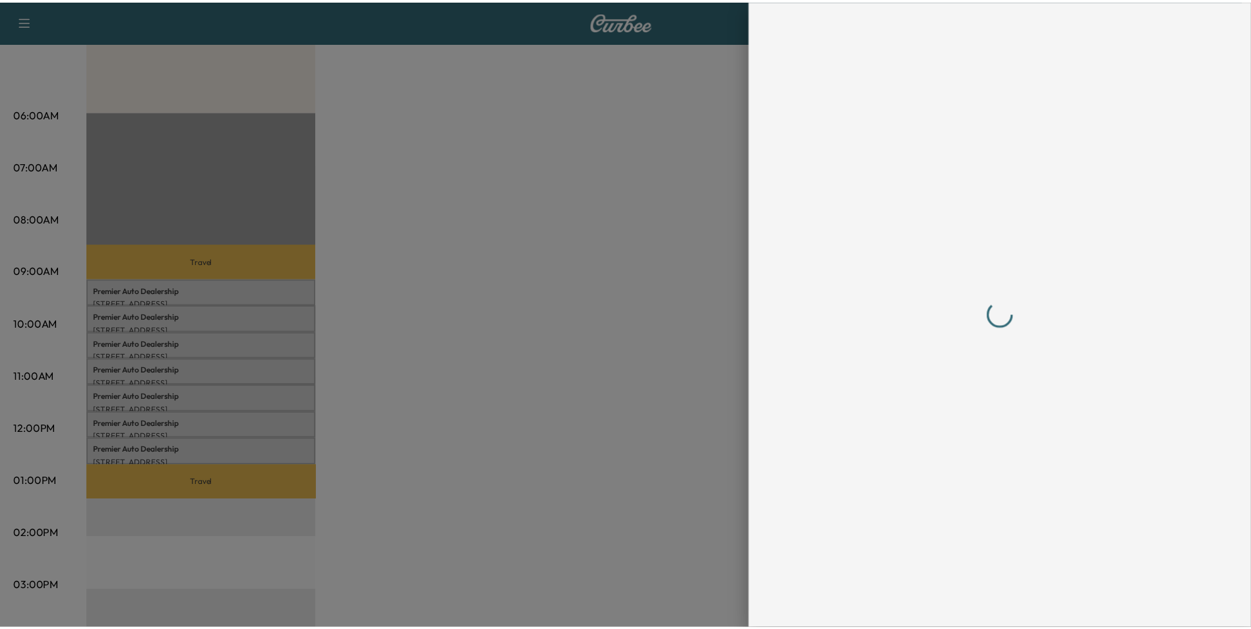
scroll to position [0, 0]
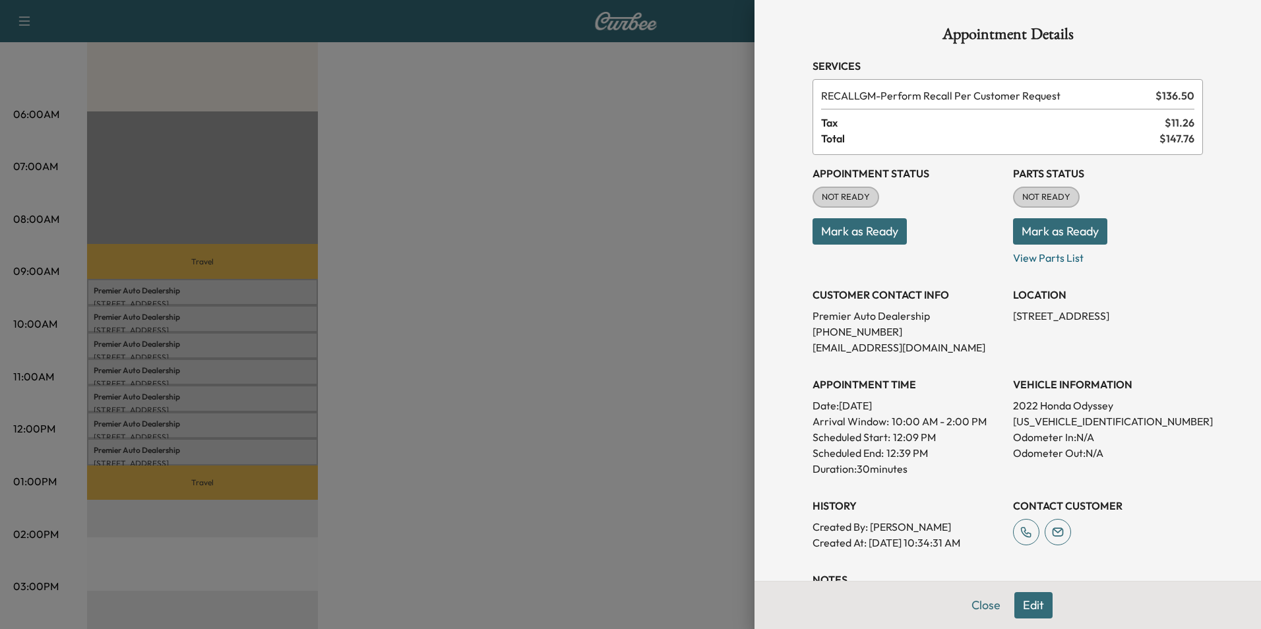
click at [556, 301] on div at bounding box center [630, 314] width 1261 height 629
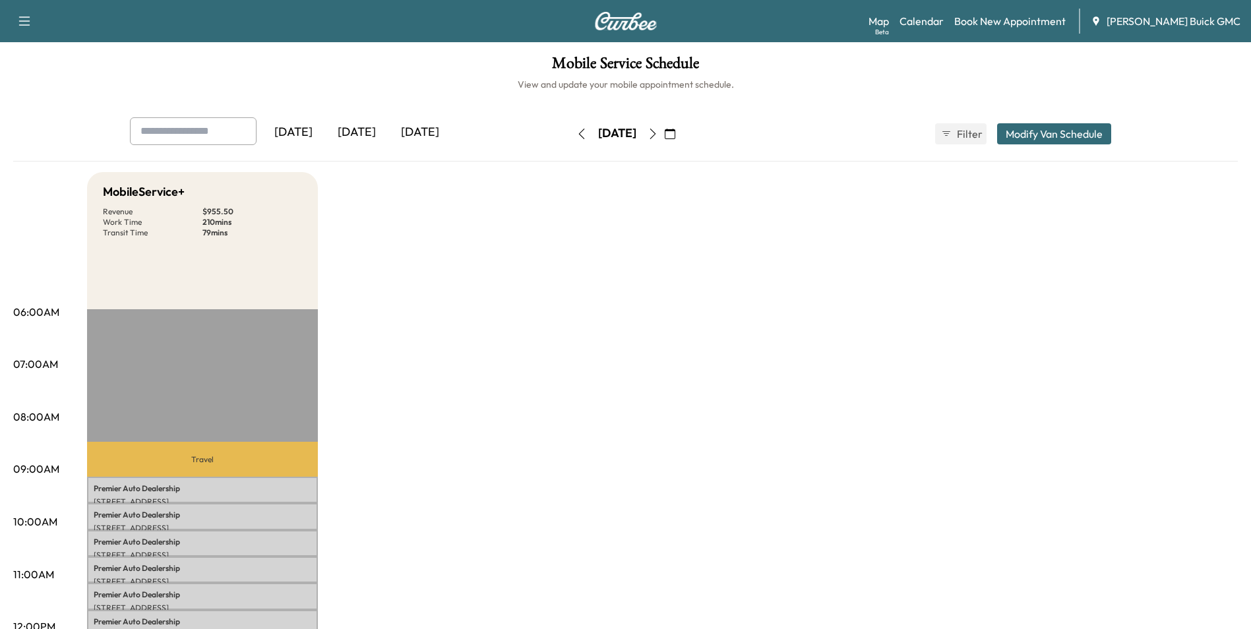
click at [658, 132] on icon "button" at bounding box center [652, 134] width 11 height 11
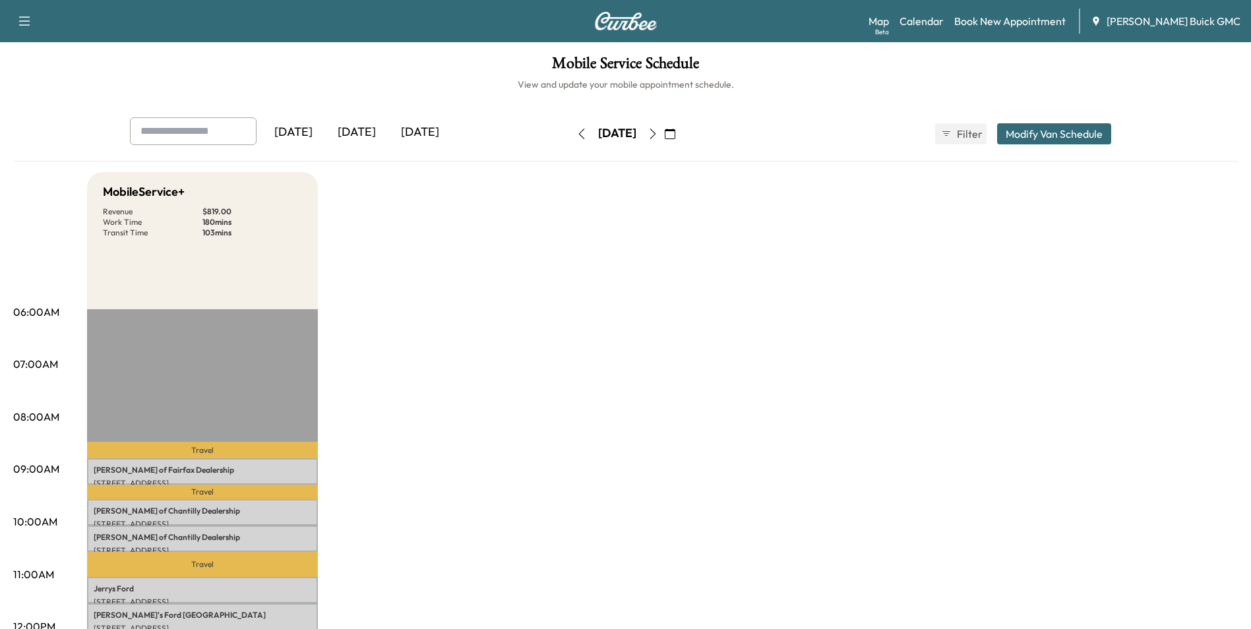
click at [576, 132] on icon "button" at bounding box center [581, 134] width 11 height 11
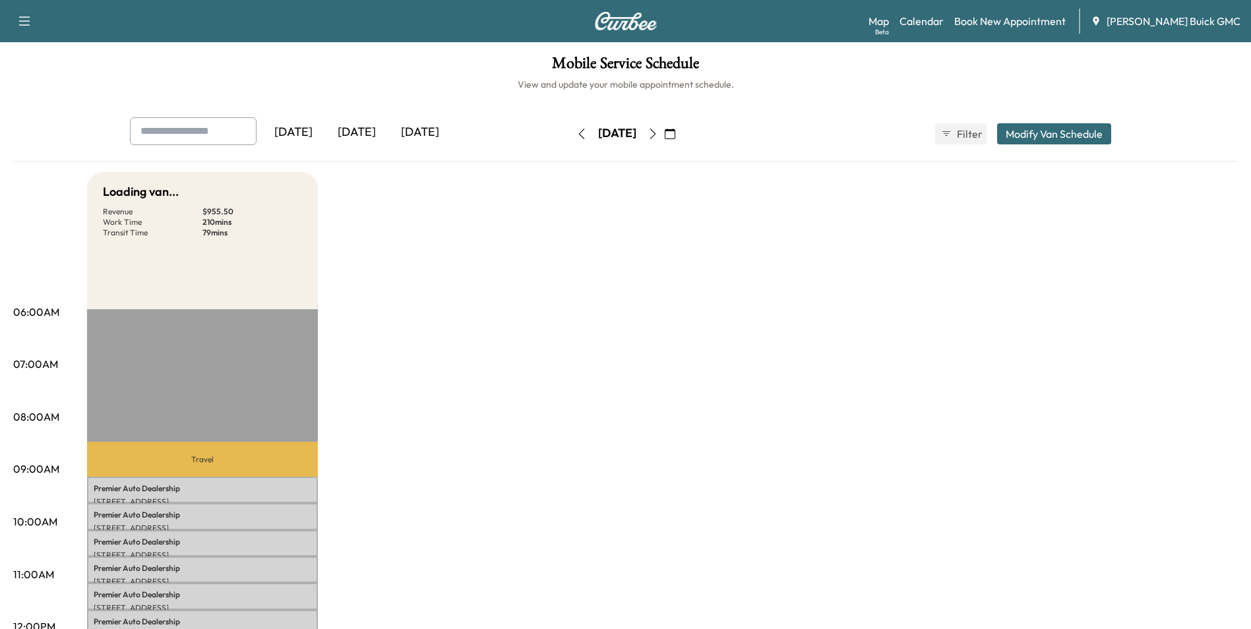
click at [576, 132] on icon "button" at bounding box center [581, 134] width 11 height 11
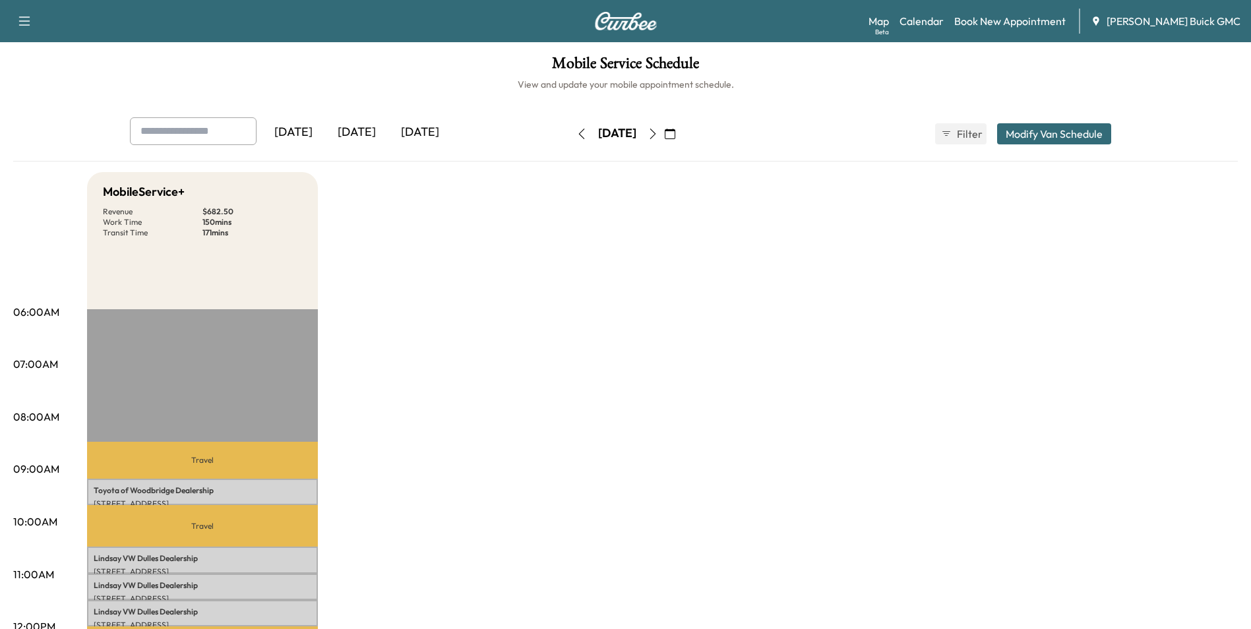
click at [576, 135] on icon "button" at bounding box center [581, 134] width 11 height 11
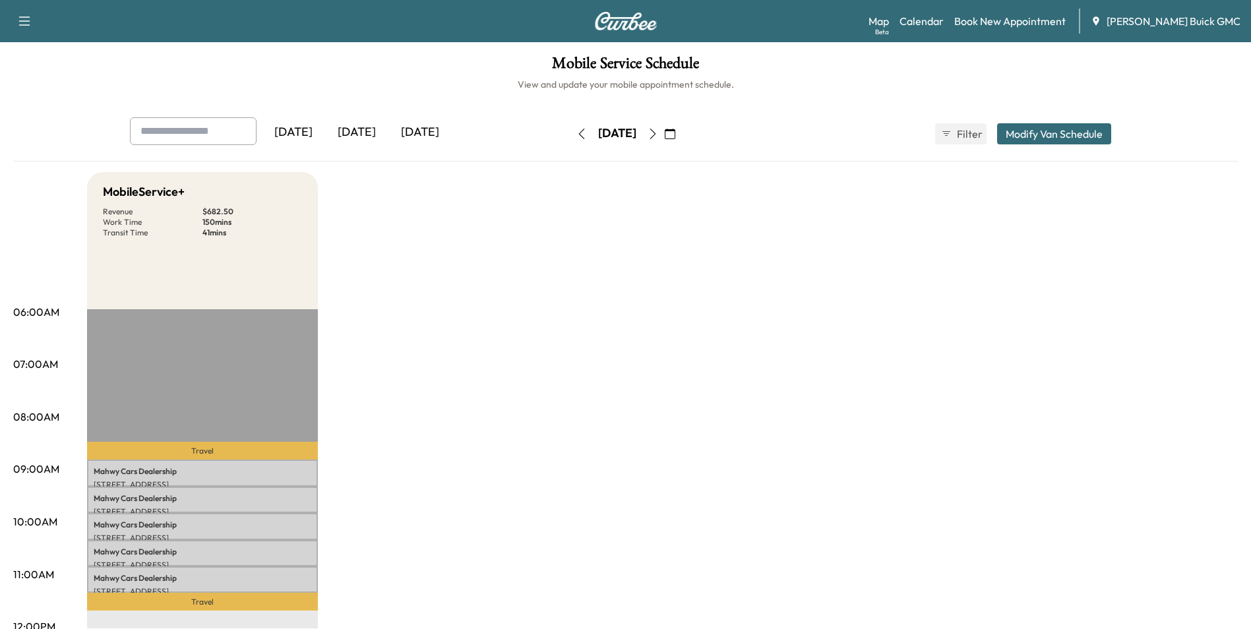
click at [576, 135] on icon "button" at bounding box center [581, 134] width 11 height 11
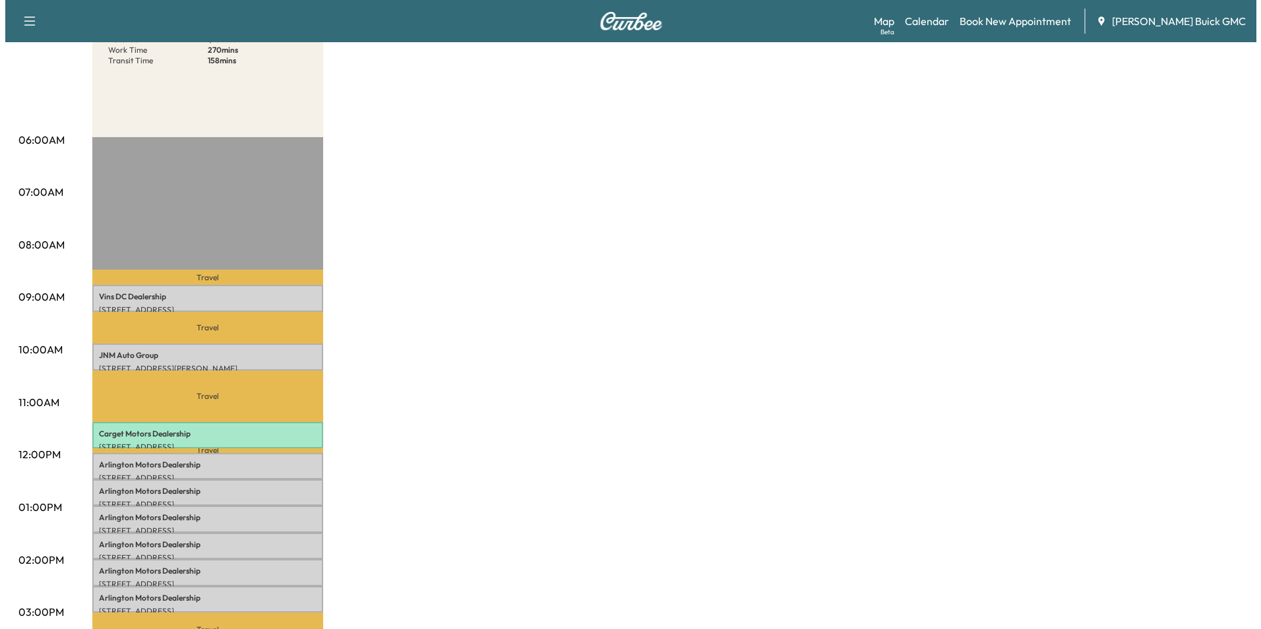
scroll to position [264, 0]
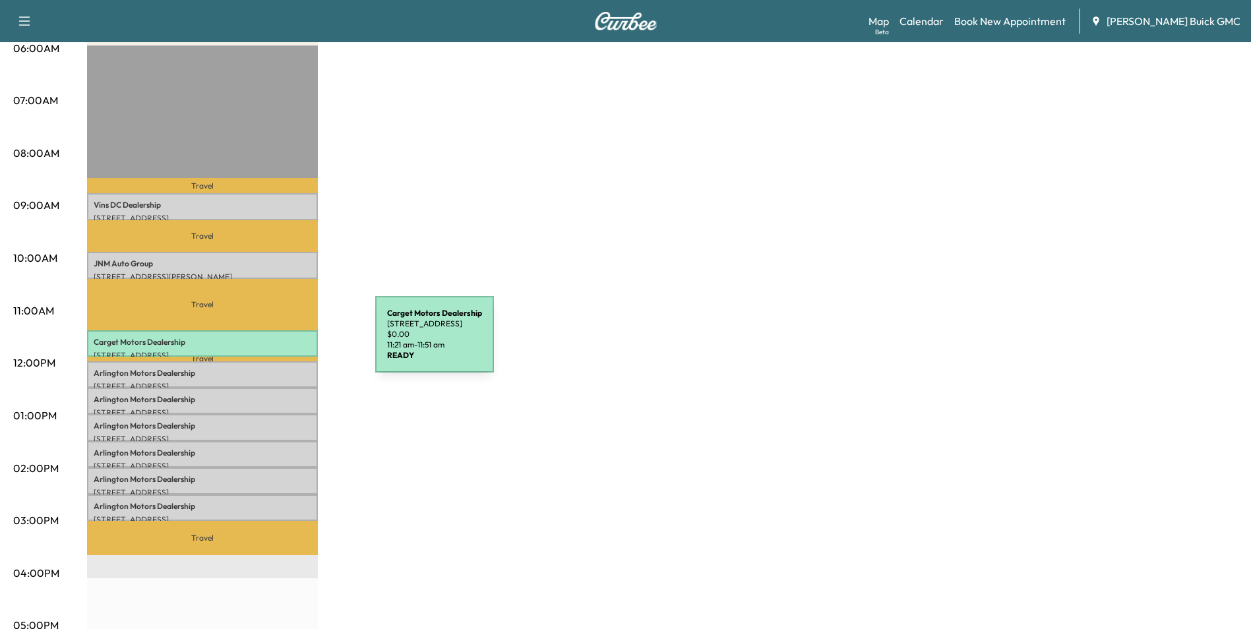
click at [276, 342] on p "Carget Motors Dealership" at bounding box center [203, 342] width 218 height 11
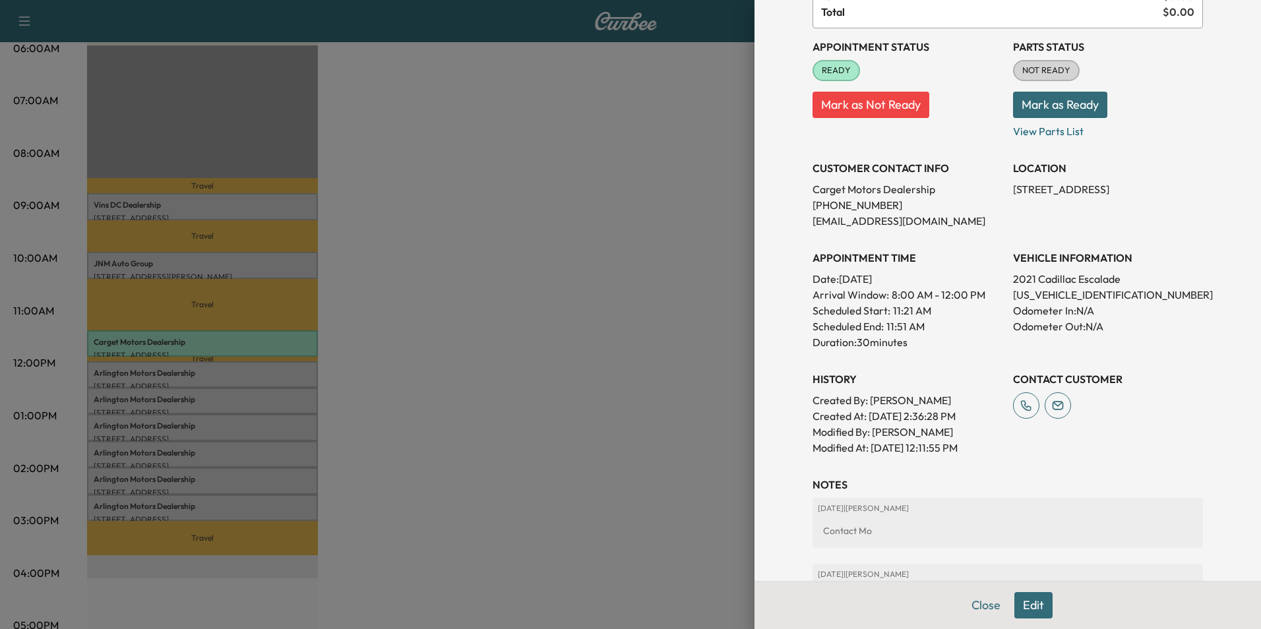
scroll to position [132, 0]
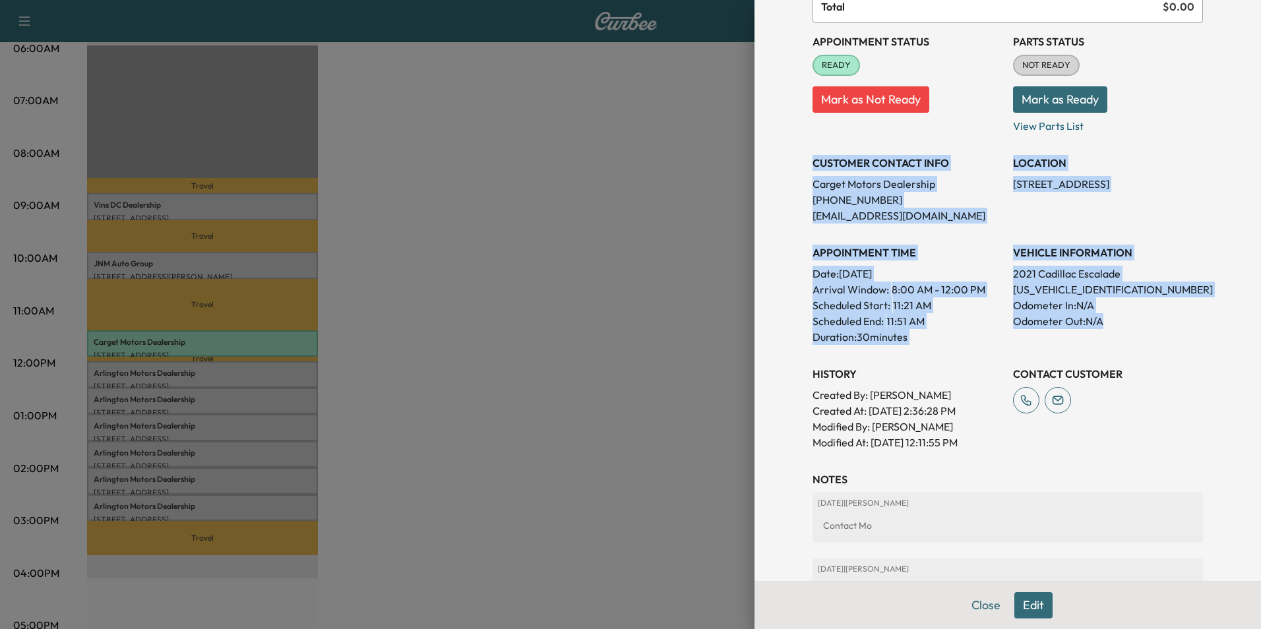
drag, startPoint x: 804, startPoint y: 160, endPoint x: 1118, endPoint y: 326, distance: 355.1
click at [1118, 326] on div "Appointment Status READY Mark as Not Ready Parts Status NOT READY Mark as Ready…" at bounding box center [1007, 236] width 390 height 427
copy div "CUSTOMER CONTACT INFO Carget Motors Dealership [PHONE_NUMBER] [EMAIL_ADDRESS][D…"
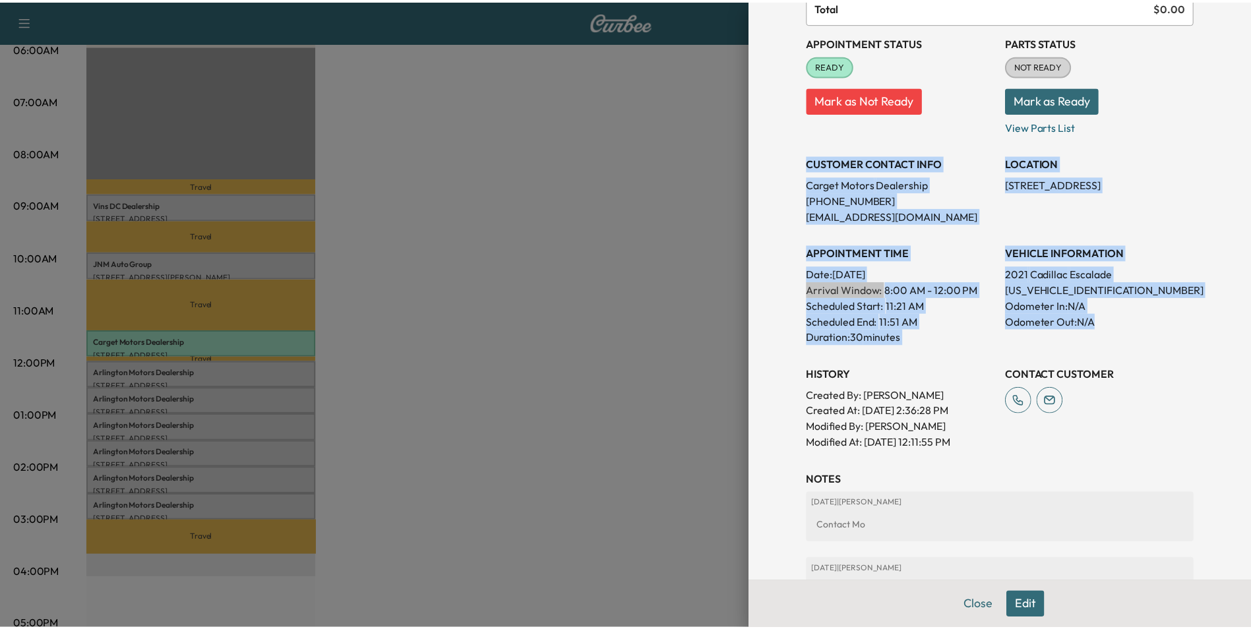
scroll to position [0, 0]
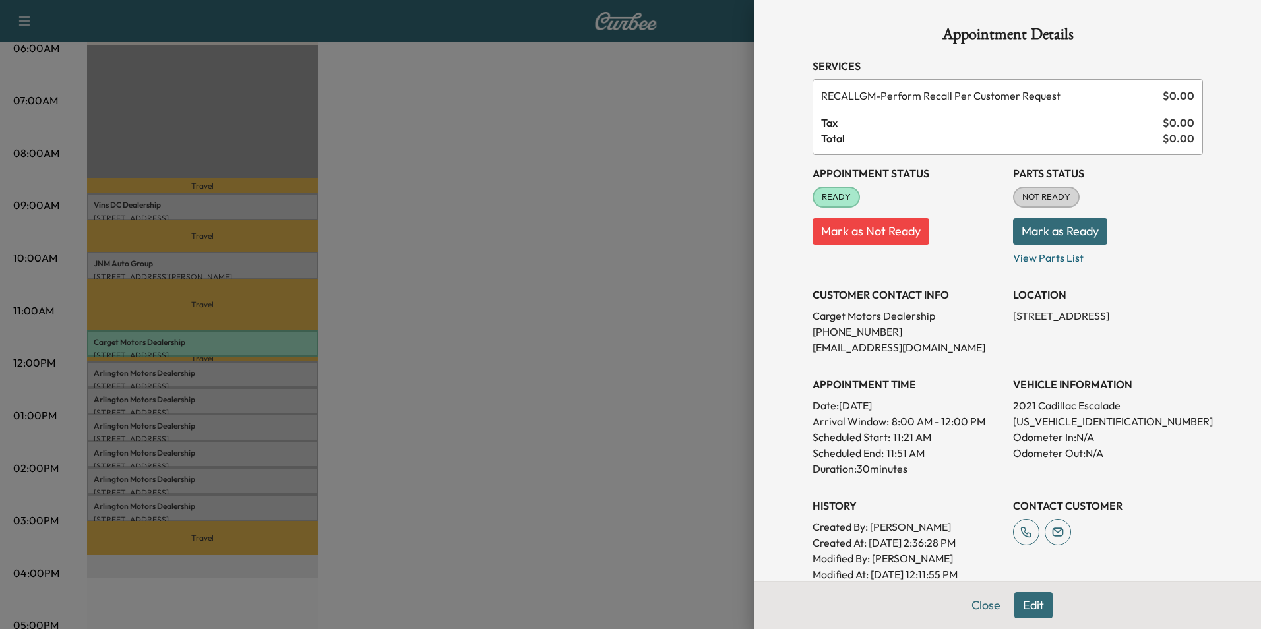
click at [597, 339] on div at bounding box center [630, 314] width 1261 height 629
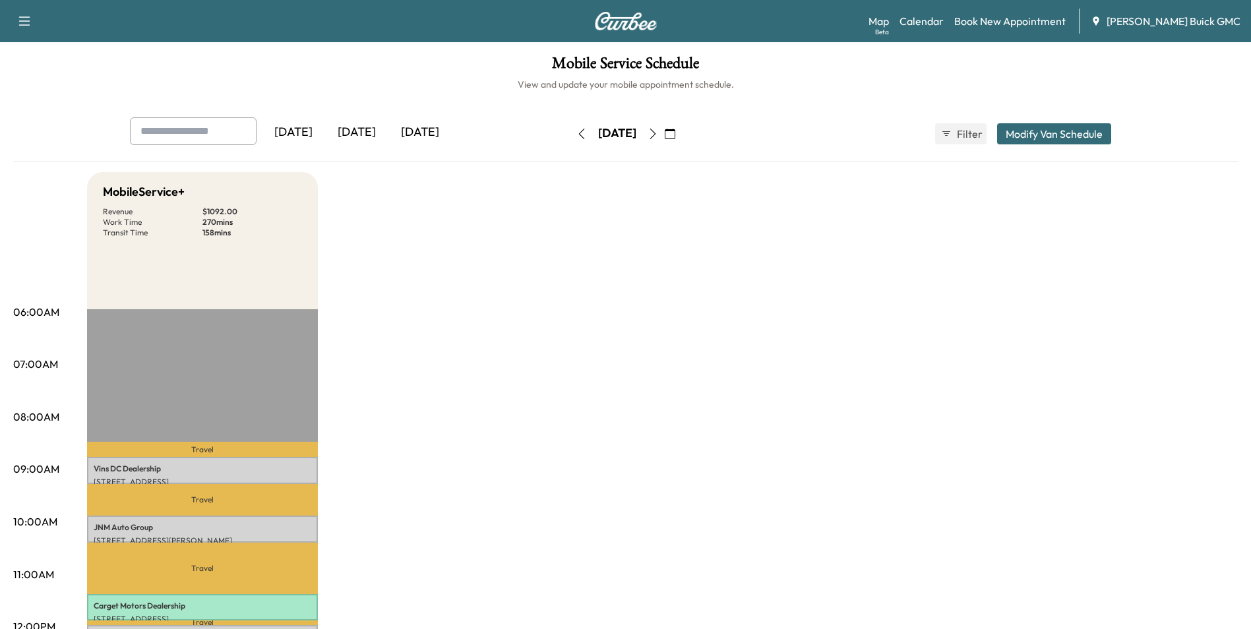
click at [576, 131] on icon "button" at bounding box center [581, 134] width 11 height 11
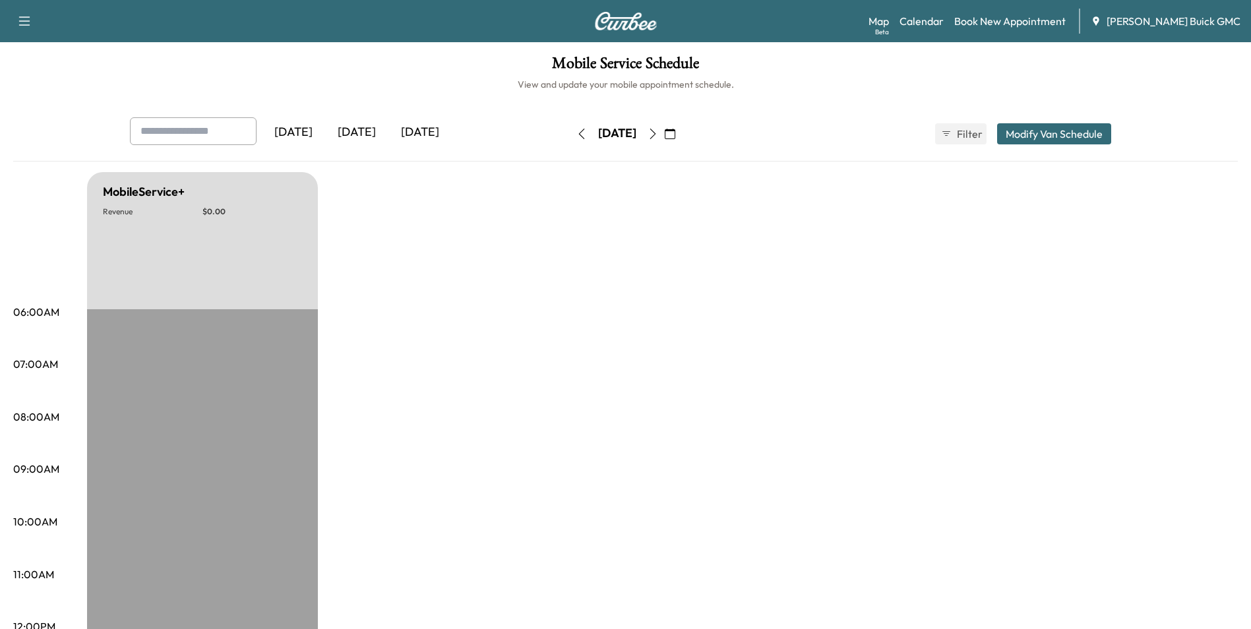
click at [576, 131] on icon "button" at bounding box center [581, 134] width 11 height 11
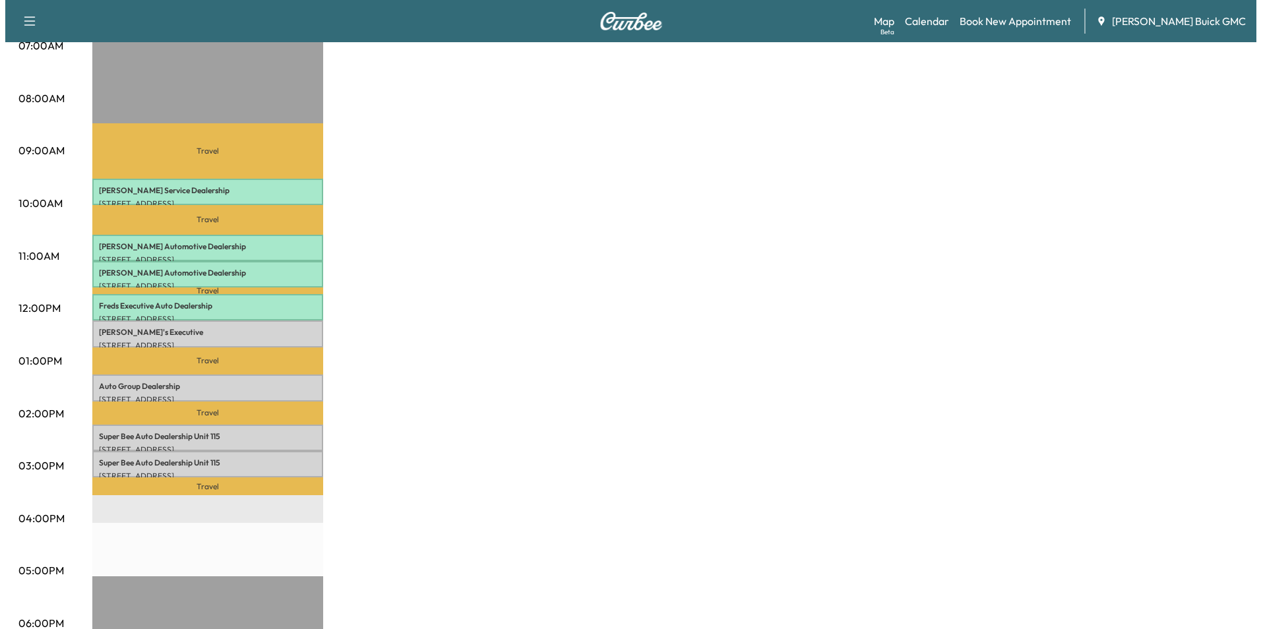
scroll to position [330, 0]
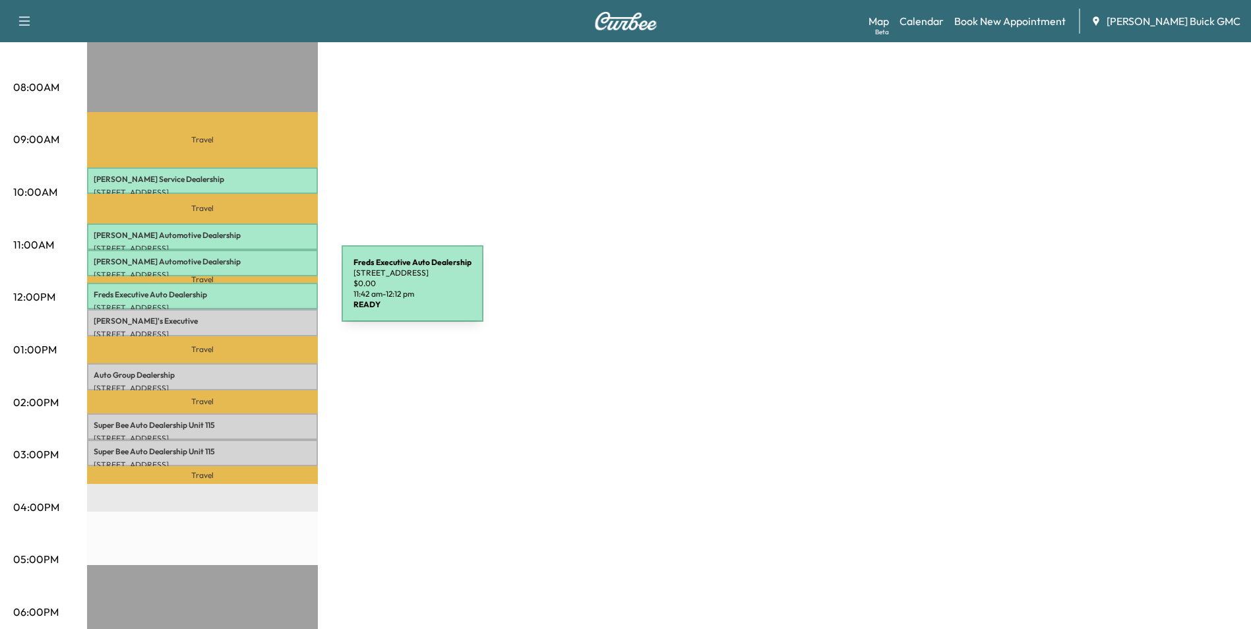
click at [243, 291] on p "Freds Executive Auto Dealership" at bounding box center [203, 294] width 218 height 11
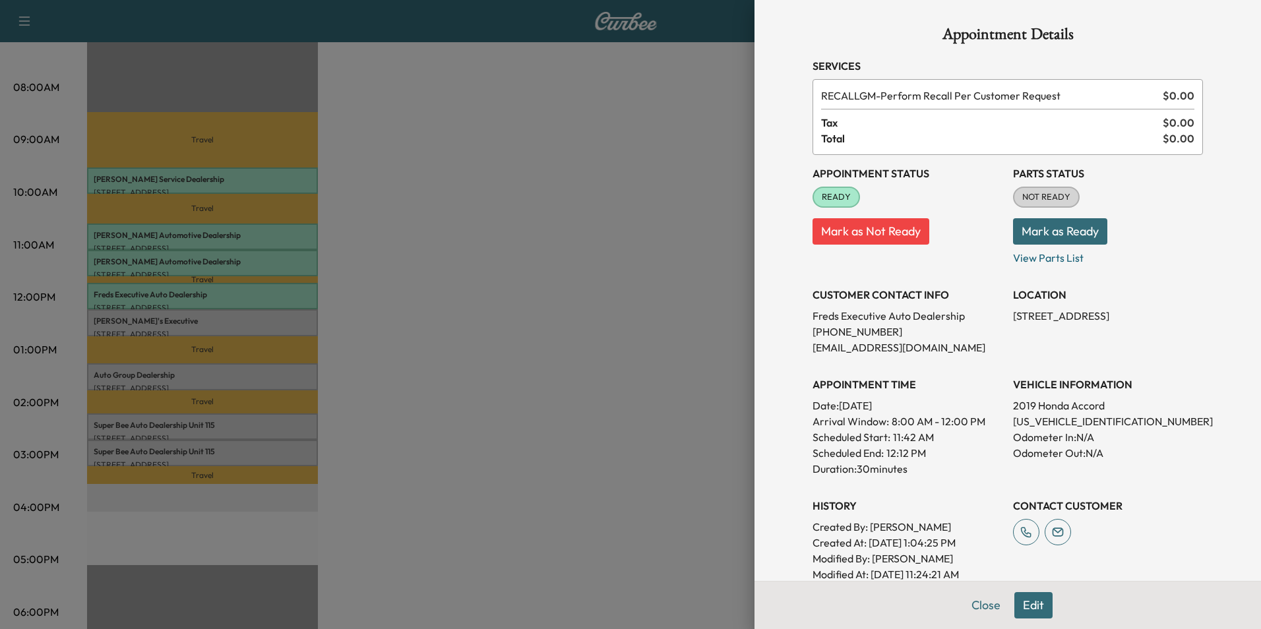
click at [447, 315] on div at bounding box center [630, 314] width 1261 height 629
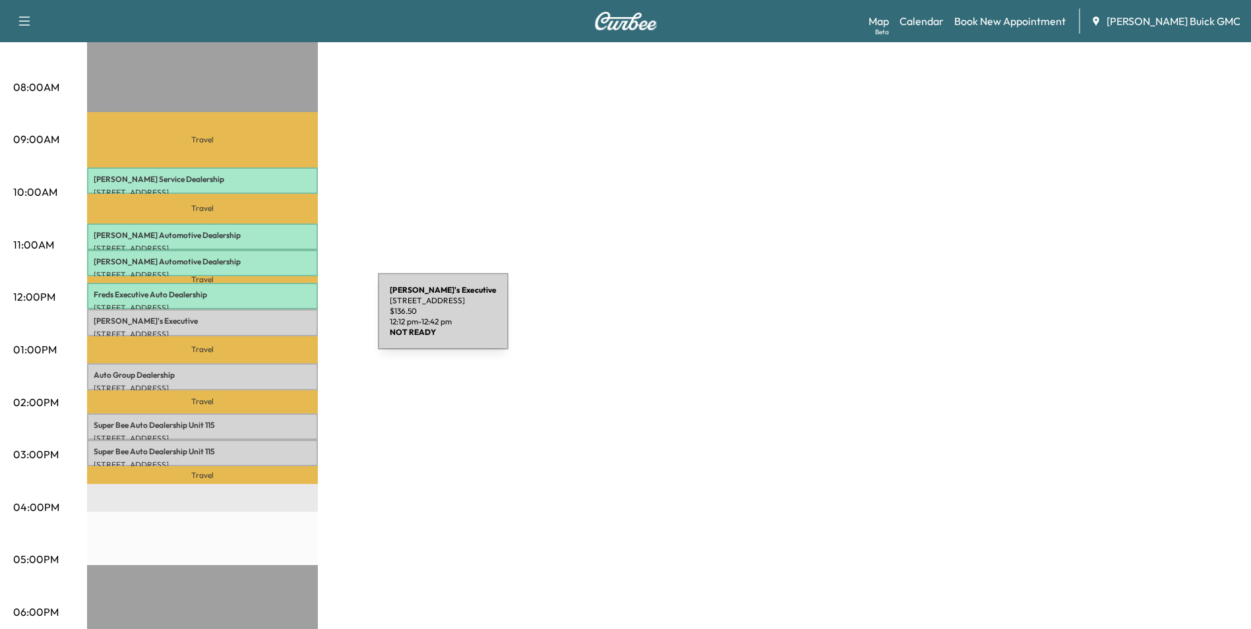
click at [279, 319] on p "[PERSON_NAME]'s Executive" at bounding box center [203, 321] width 218 height 11
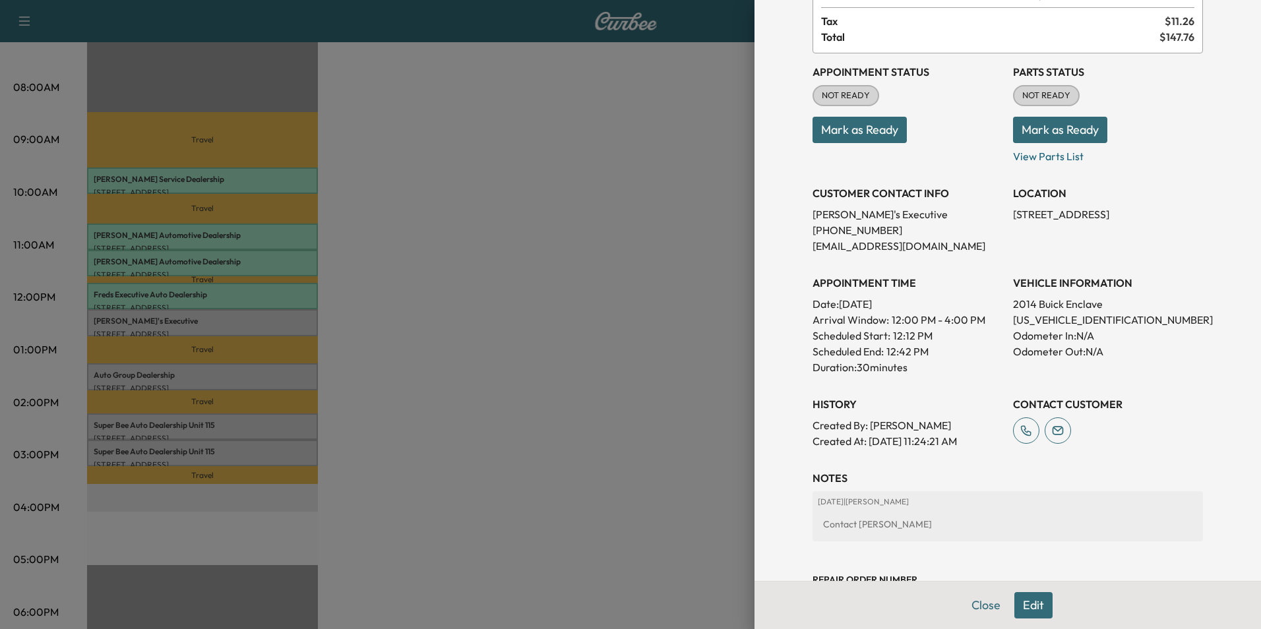
scroll to position [132, 0]
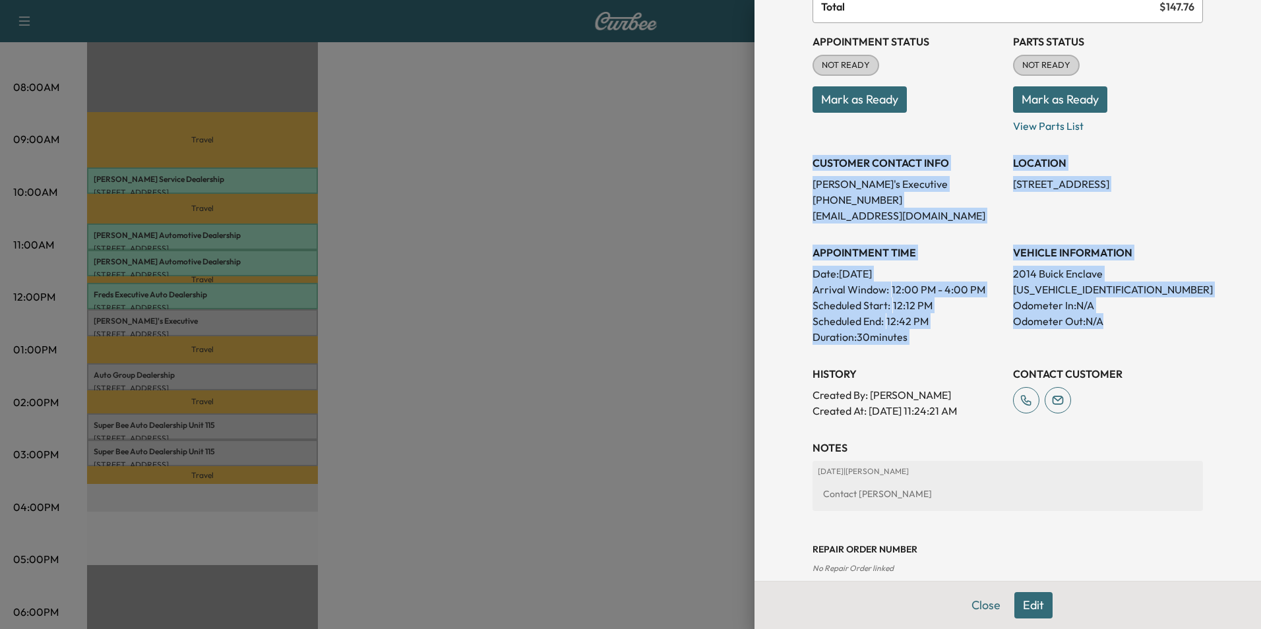
drag, startPoint x: 804, startPoint y: 160, endPoint x: 1145, endPoint y: 326, distance: 380.1
click at [1145, 326] on div "Appointment Status NOT READY Mark as Ready Parts Status NOT READY Mark as Ready…" at bounding box center [1007, 221] width 390 height 396
copy div "CUSTOMER CONTACT INFO [PERSON_NAME]'s Executive [PHONE_NUMBER] [EMAIL_ADDRESS][…"
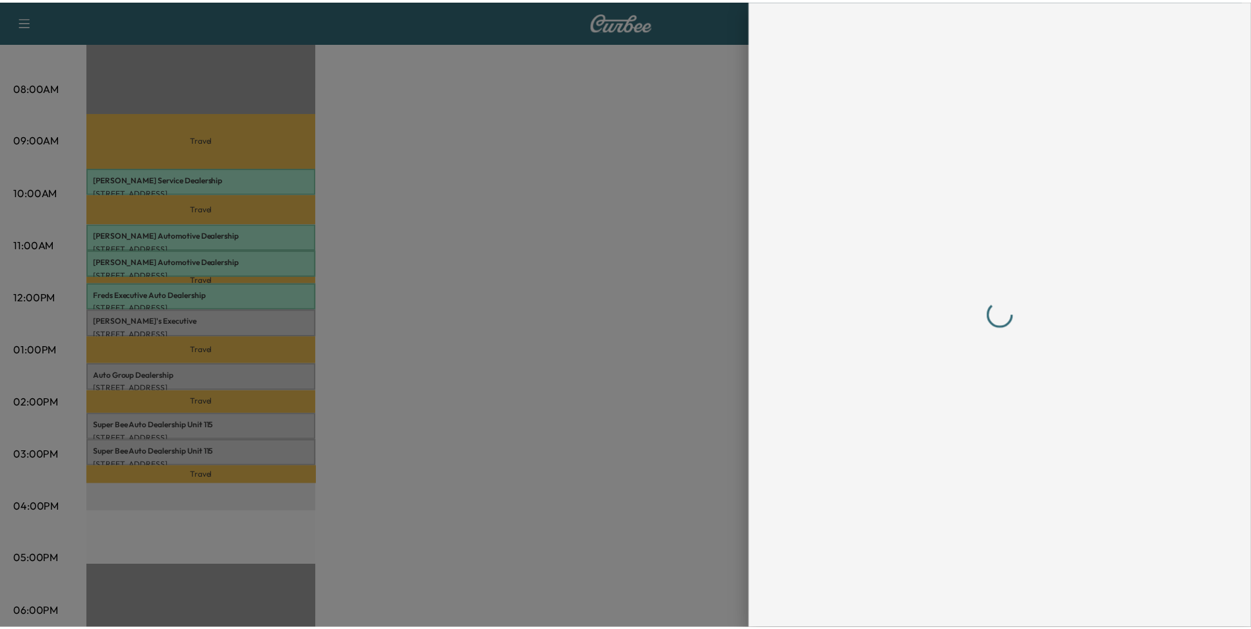
scroll to position [0, 0]
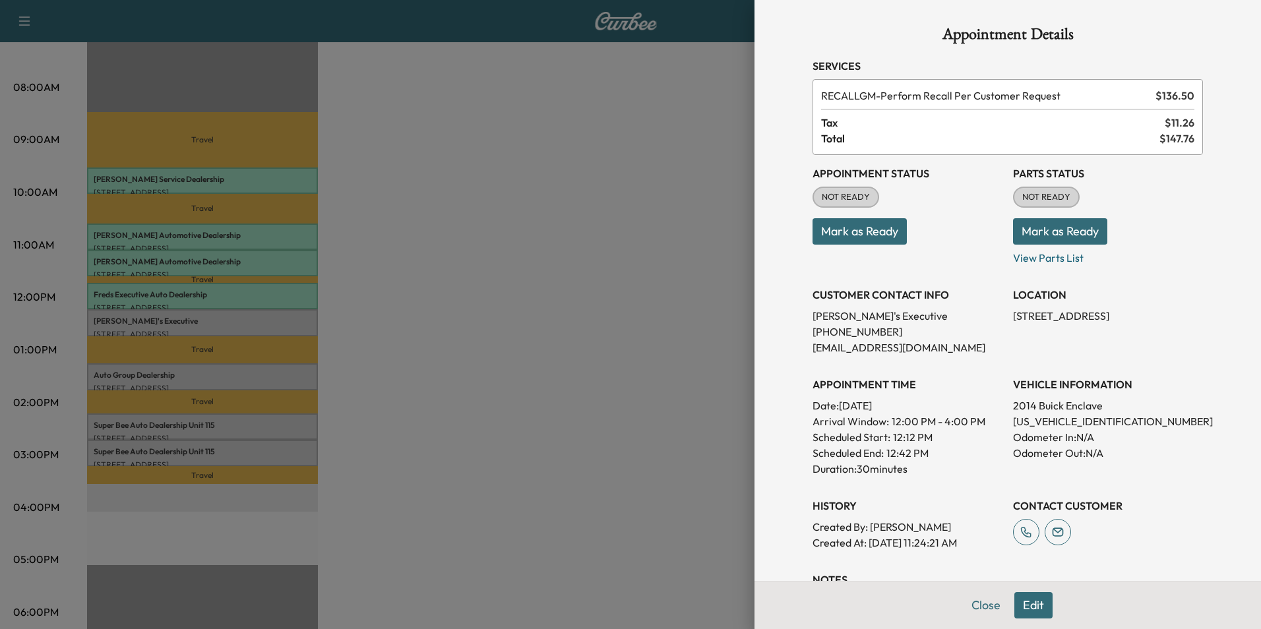
click at [630, 327] on div at bounding box center [630, 314] width 1261 height 629
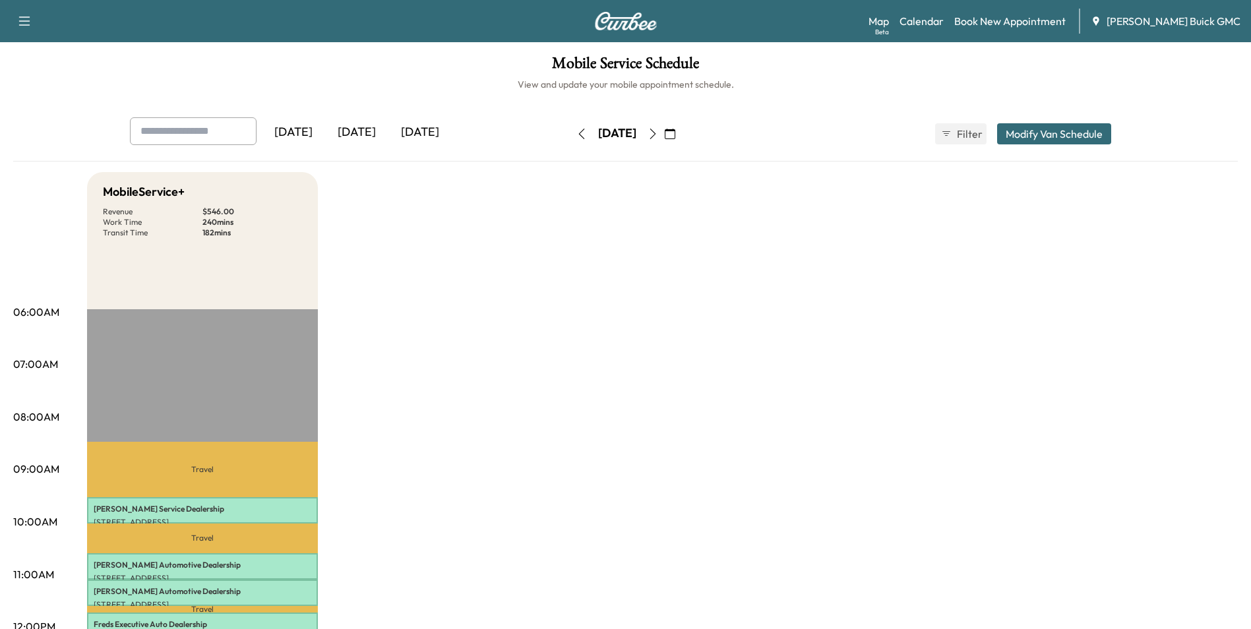
click at [658, 131] on icon "button" at bounding box center [652, 134] width 11 height 11
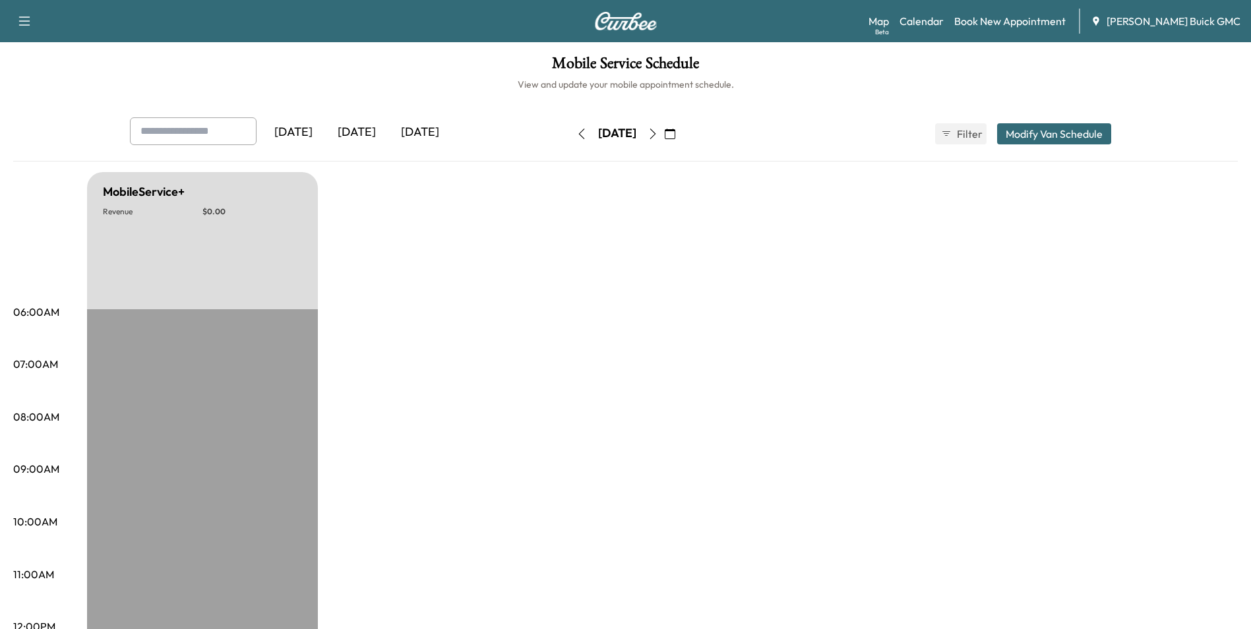
click at [658, 130] on icon "button" at bounding box center [652, 134] width 11 height 11
click at [658, 131] on icon "button" at bounding box center [652, 134] width 11 height 11
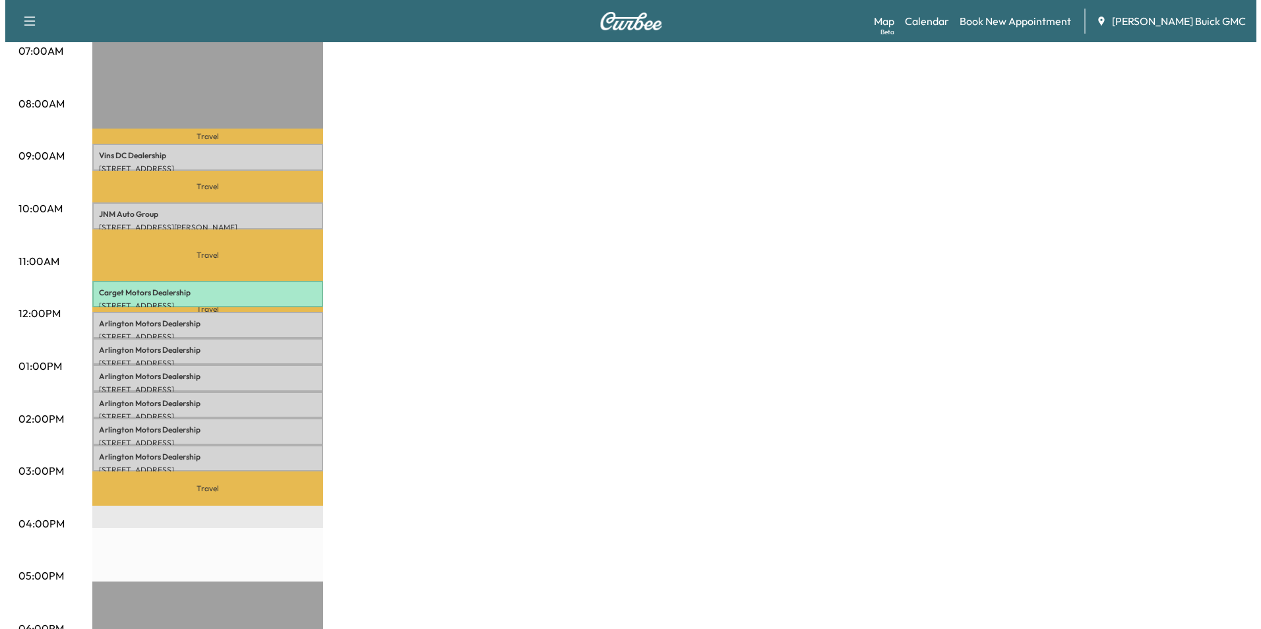
scroll to position [396, 0]
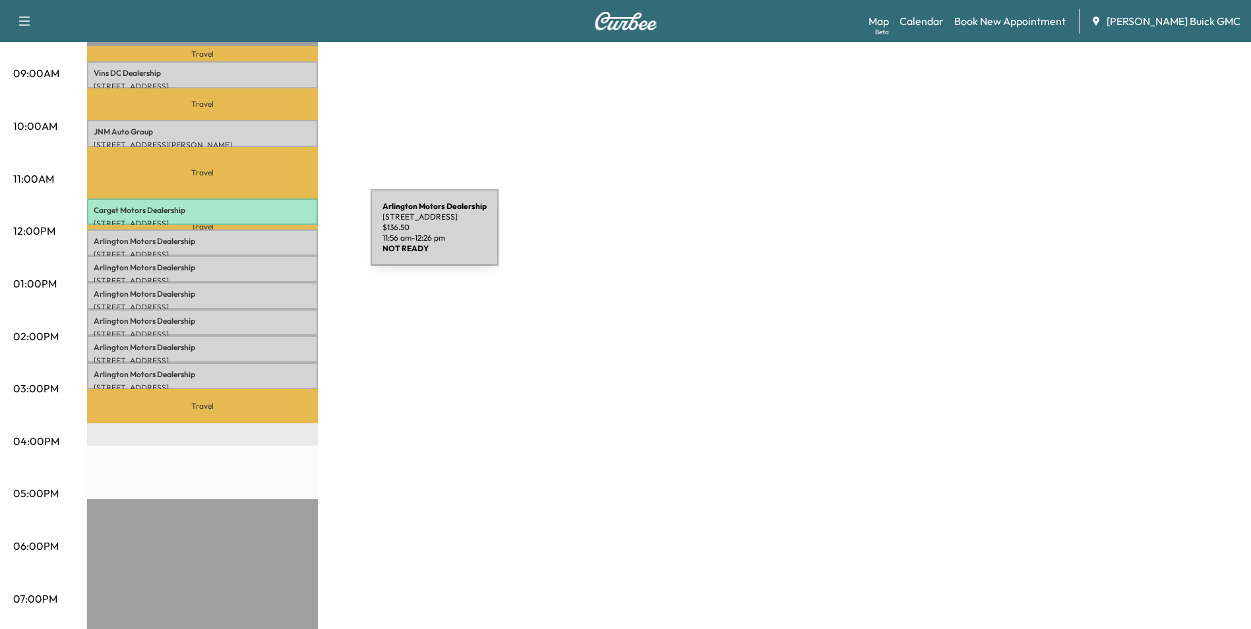
click at [272, 236] on p "Arlington Motors Dealership" at bounding box center [203, 241] width 218 height 11
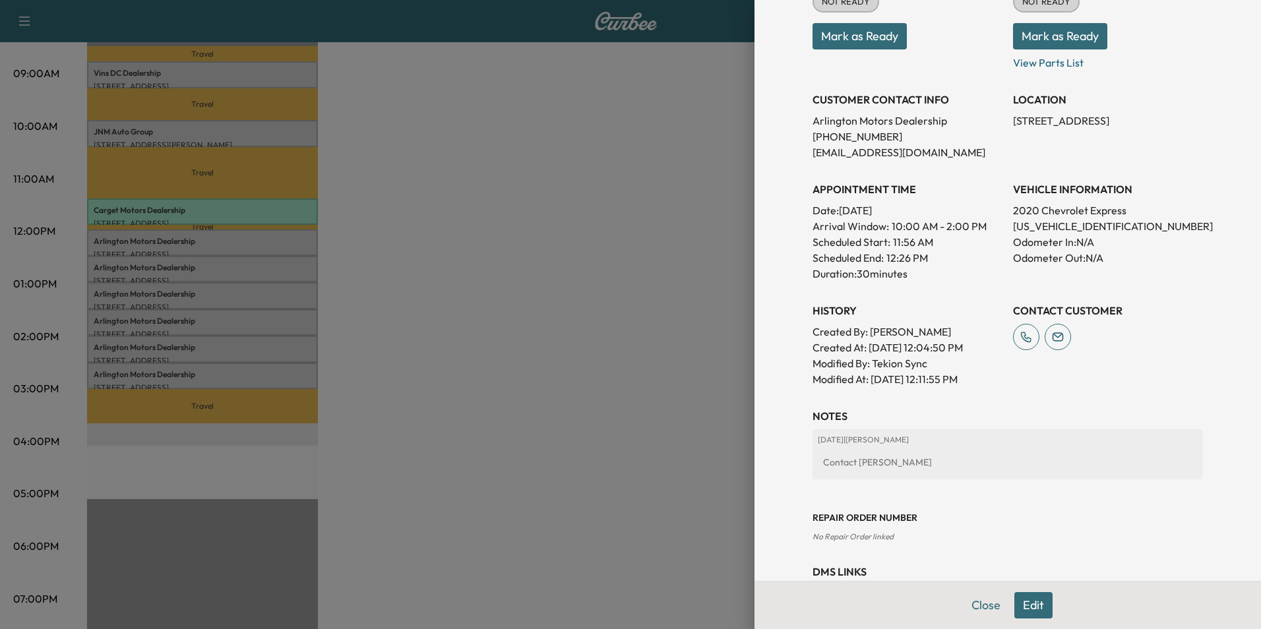
scroll to position [198, 0]
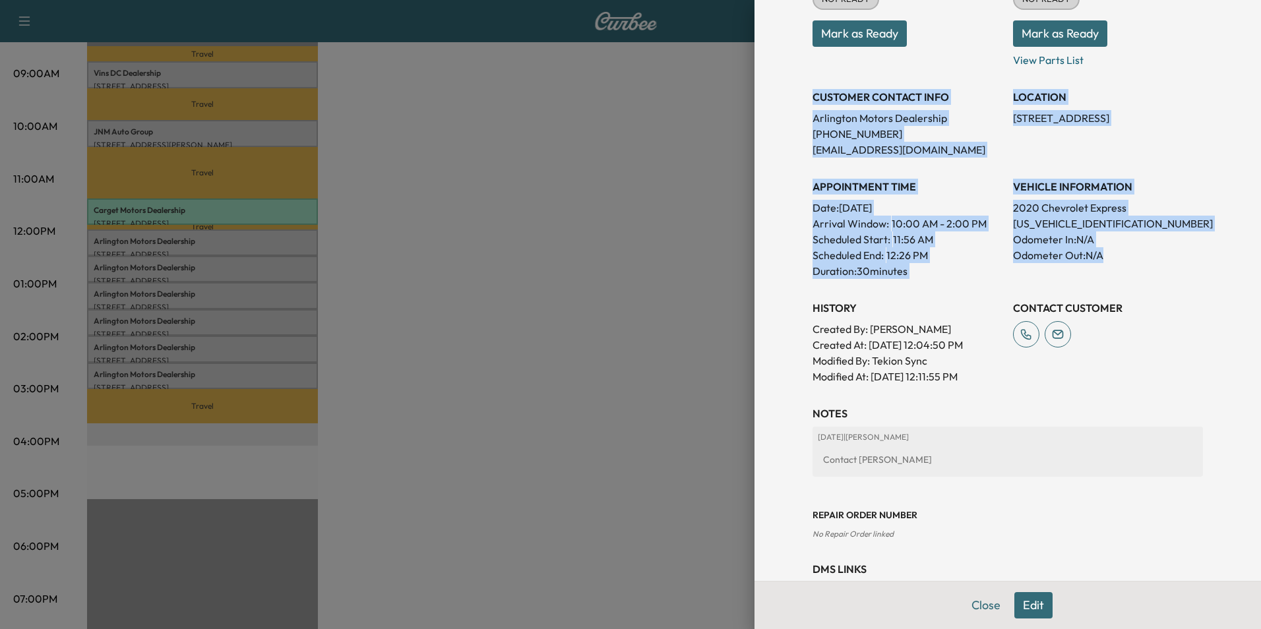
drag, startPoint x: 810, startPoint y: 118, endPoint x: 1135, endPoint y: 261, distance: 355.1
click at [1135, 261] on div "Appointment Status NOT READY Mark as Ready Parts Status NOT READY Mark as Ready…" at bounding box center [1007, 170] width 390 height 427
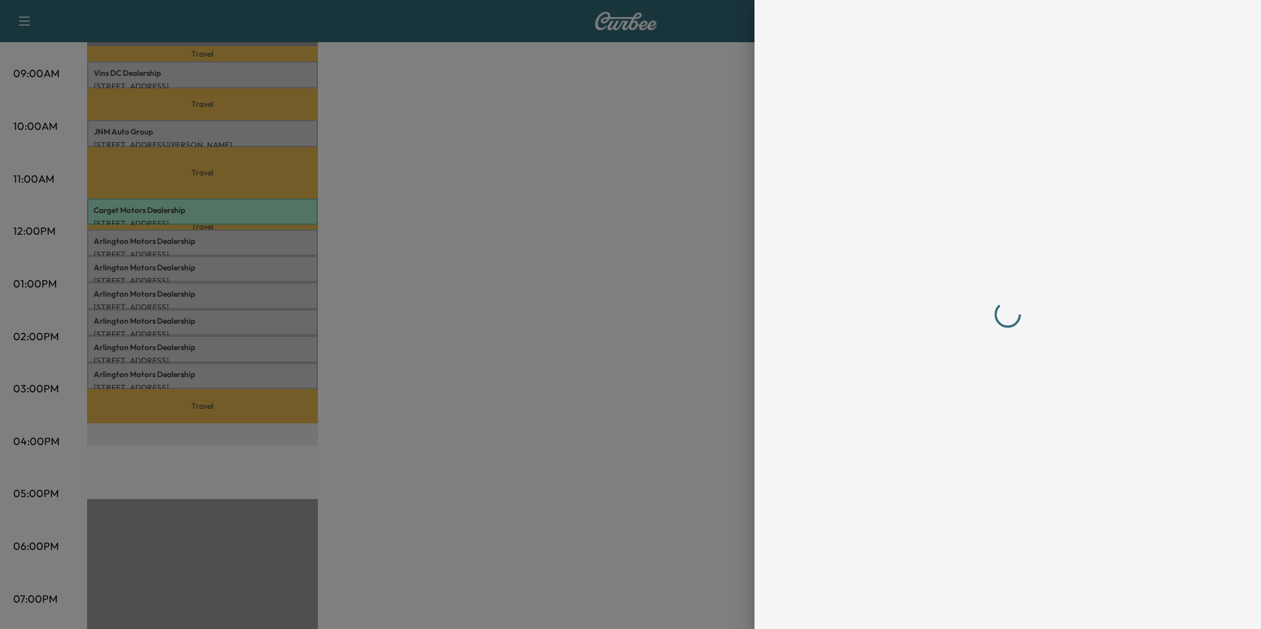
scroll to position [0, 0]
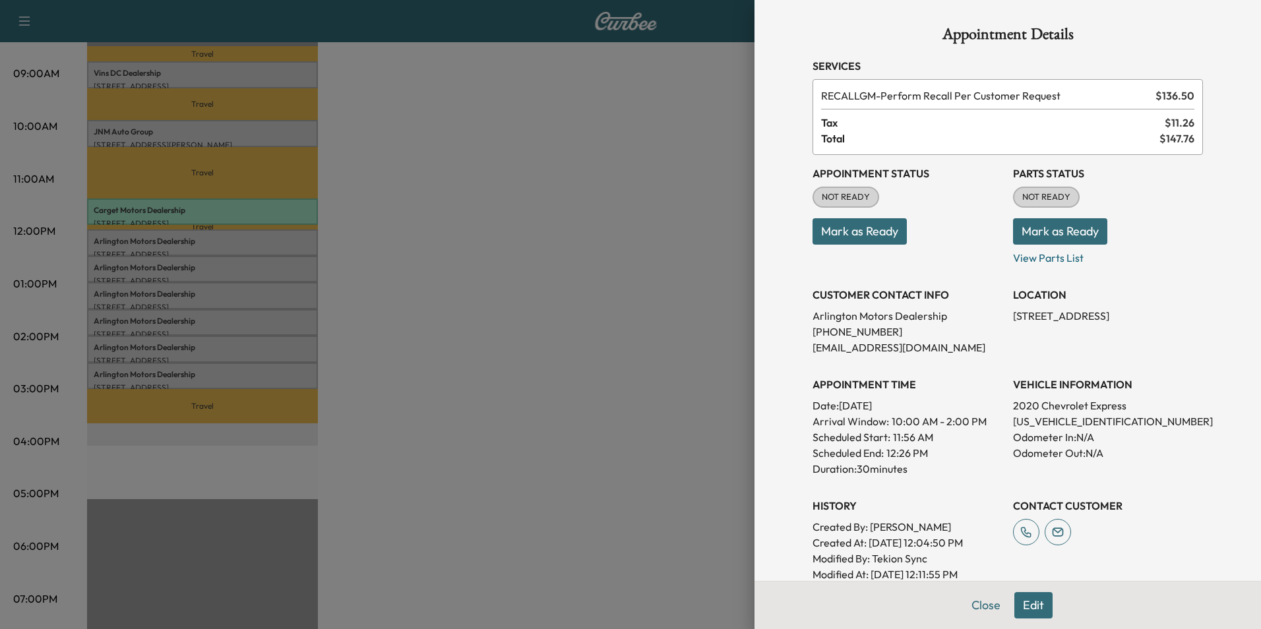
click at [537, 264] on div at bounding box center [630, 314] width 1261 height 629
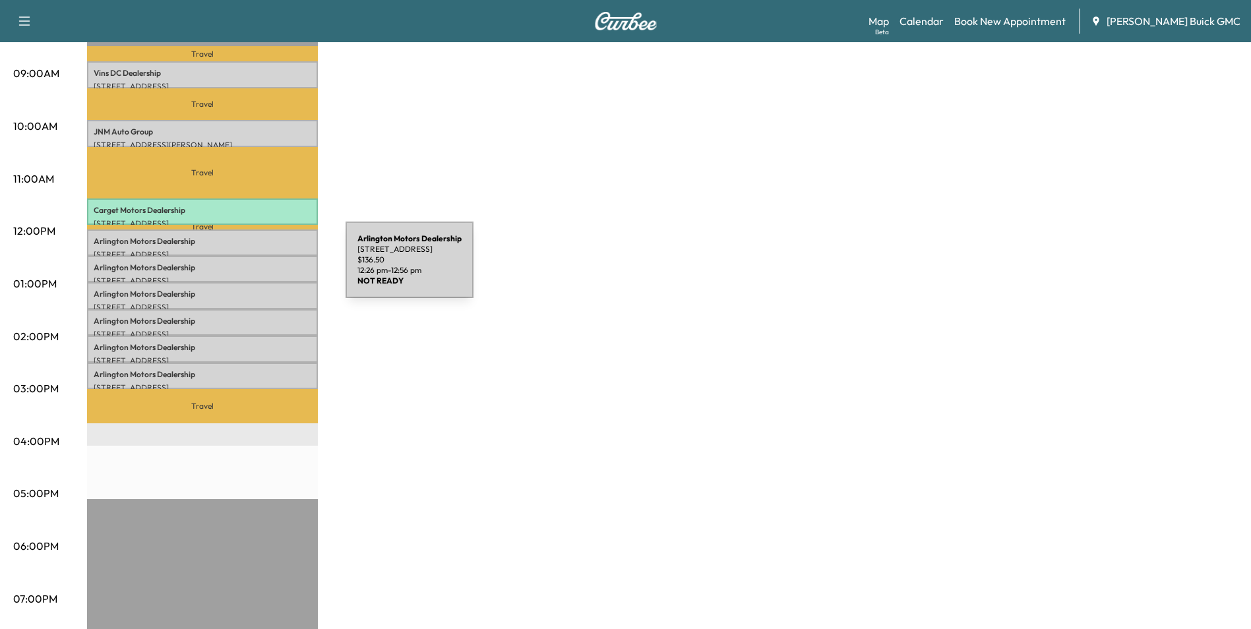
click at [247, 268] on p "Arlington Motors Dealership" at bounding box center [203, 267] width 218 height 11
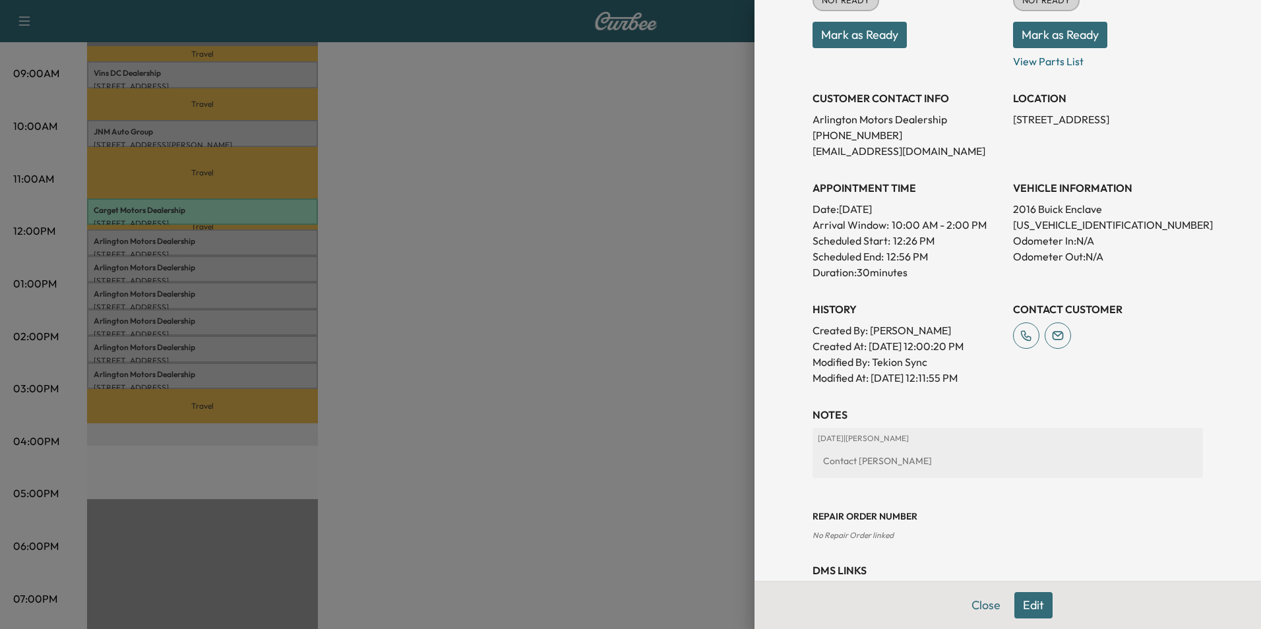
scroll to position [198, 0]
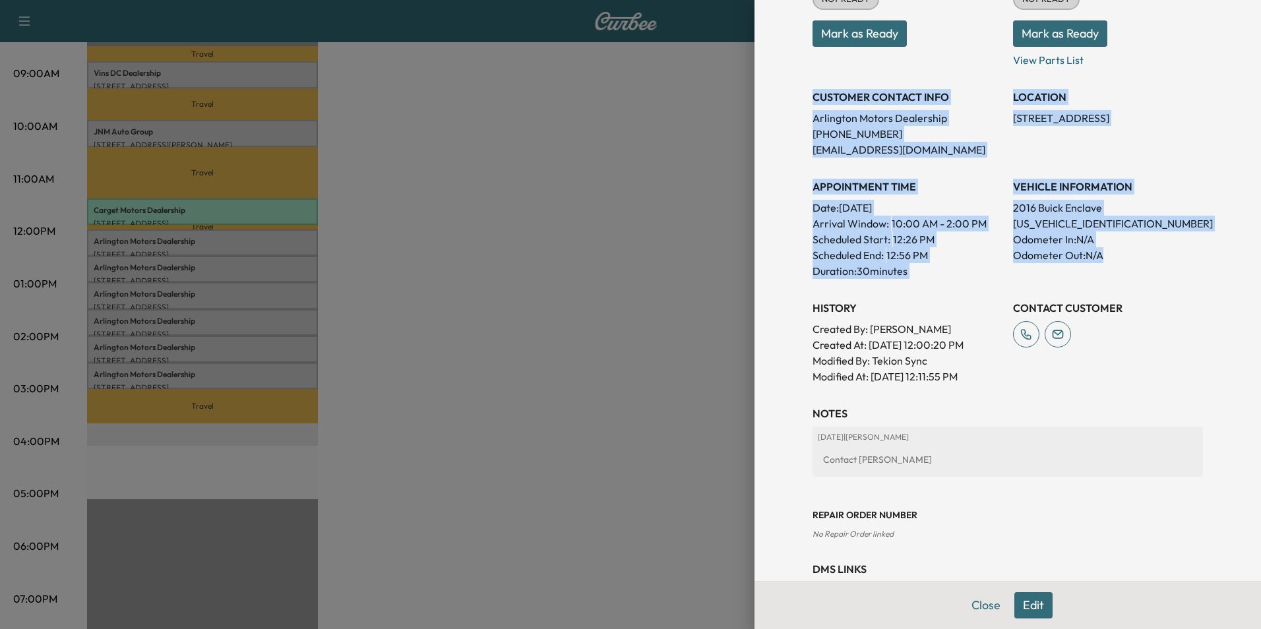
drag, startPoint x: 806, startPoint y: 103, endPoint x: 1166, endPoint y: 269, distance: 396.5
click at [1166, 269] on div "Appointment Status NOT READY Mark as Ready Parts Status NOT READY Mark as Ready…" at bounding box center [1007, 170] width 390 height 427
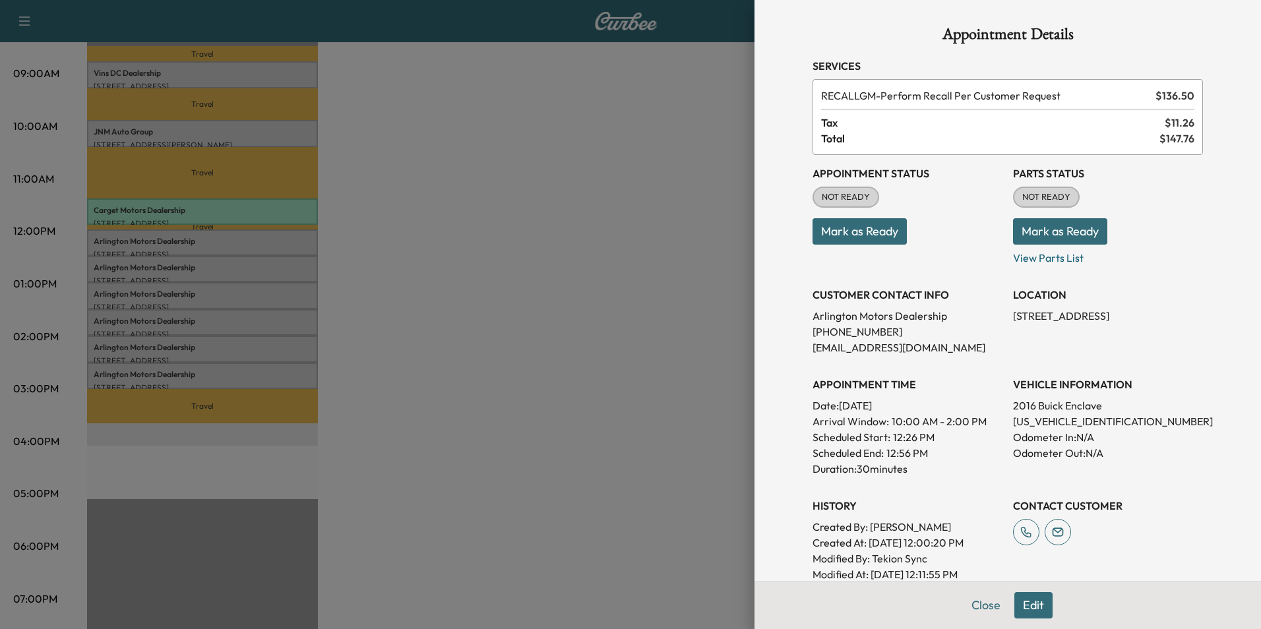
click at [583, 318] on div at bounding box center [630, 314] width 1261 height 629
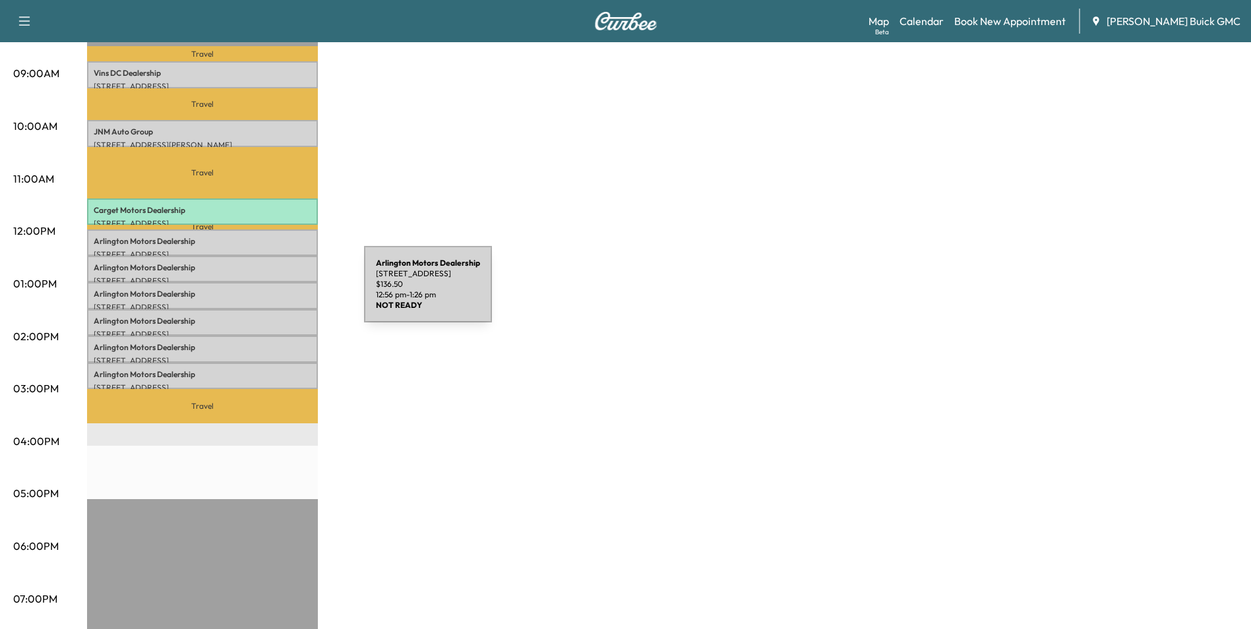
click at [265, 292] on p "Arlington Motors Dealership" at bounding box center [203, 294] width 218 height 11
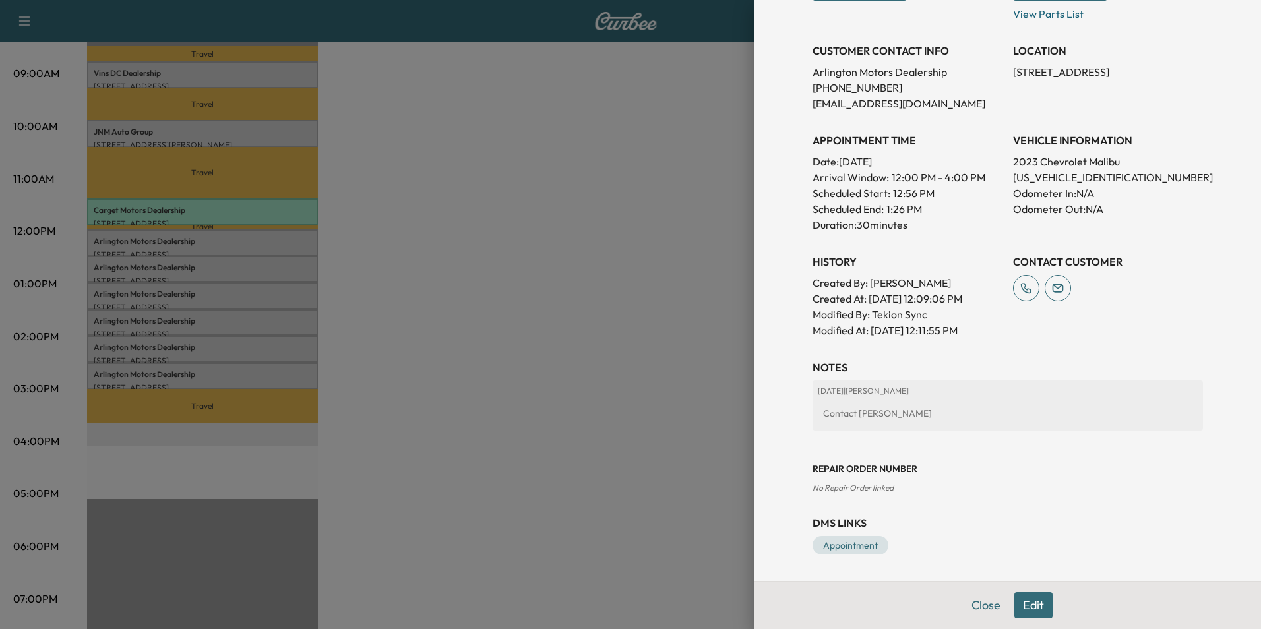
scroll to position [178, 0]
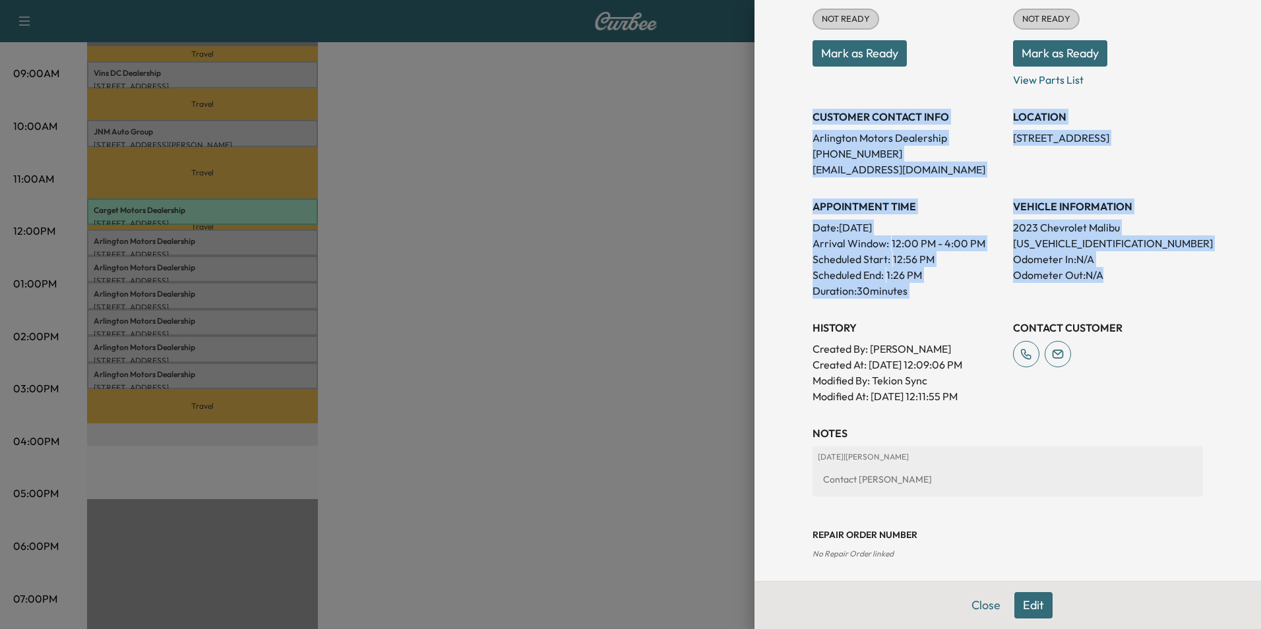
drag, startPoint x: 804, startPoint y: 114, endPoint x: 1122, endPoint y: 284, distance: 361.0
click at [1122, 284] on div "Appointment Status NOT READY Mark as Ready Parts Status NOT READY Mark as Ready…" at bounding box center [1007, 190] width 390 height 427
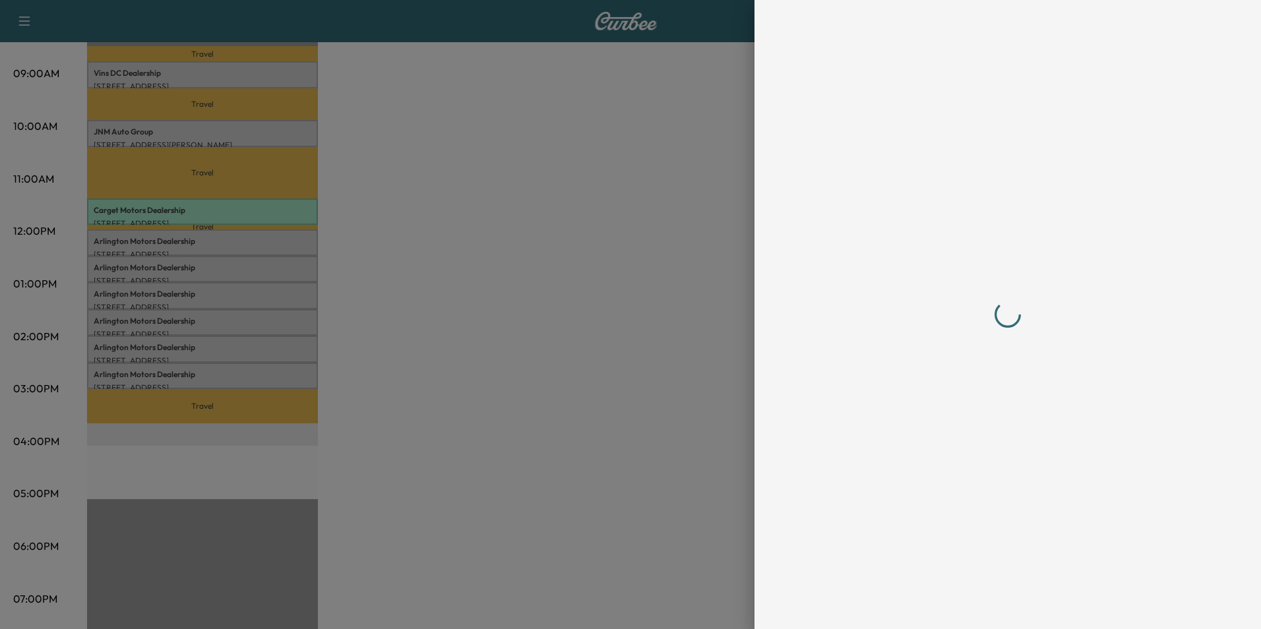
scroll to position [0, 0]
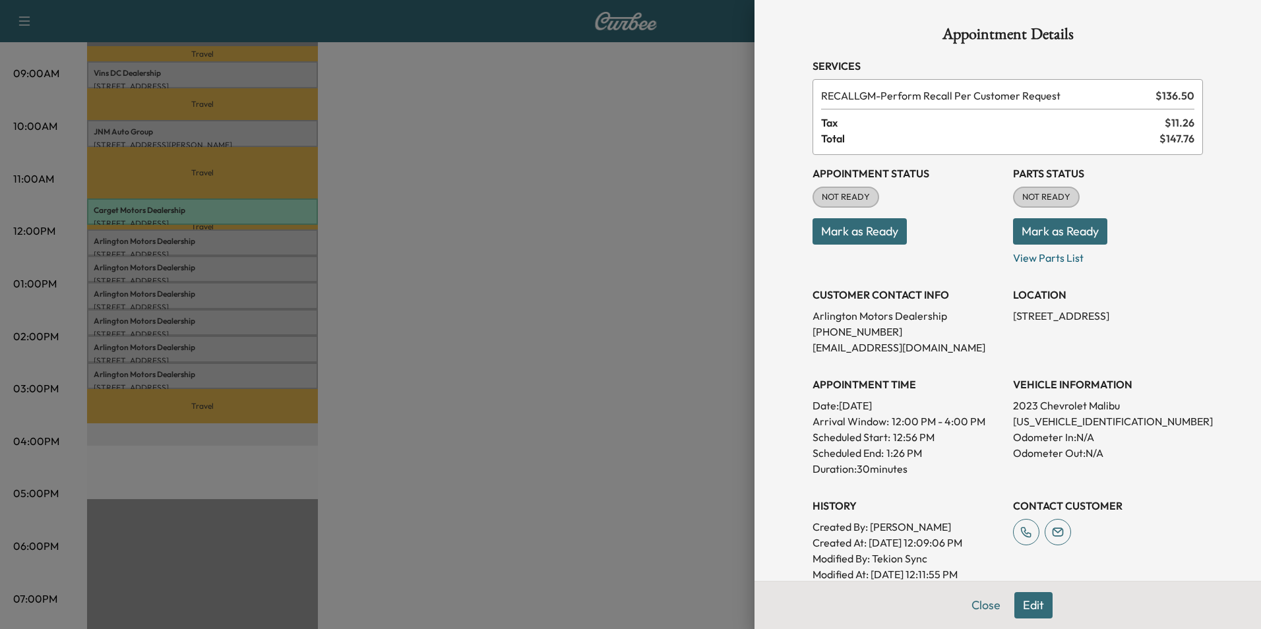
click at [482, 266] on div at bounding box center [630, 314] width 1261 height 629
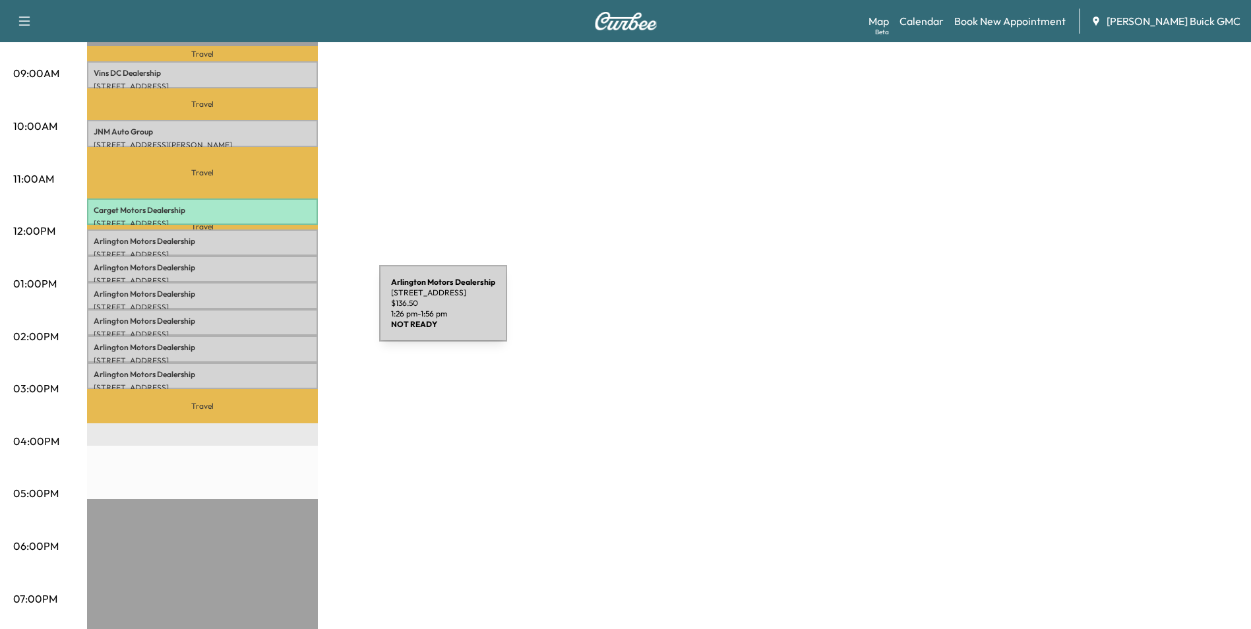
click at [280, 316] on p "Arlington Motors Dealership" at bounding box center [203, 321] width 218 height 11
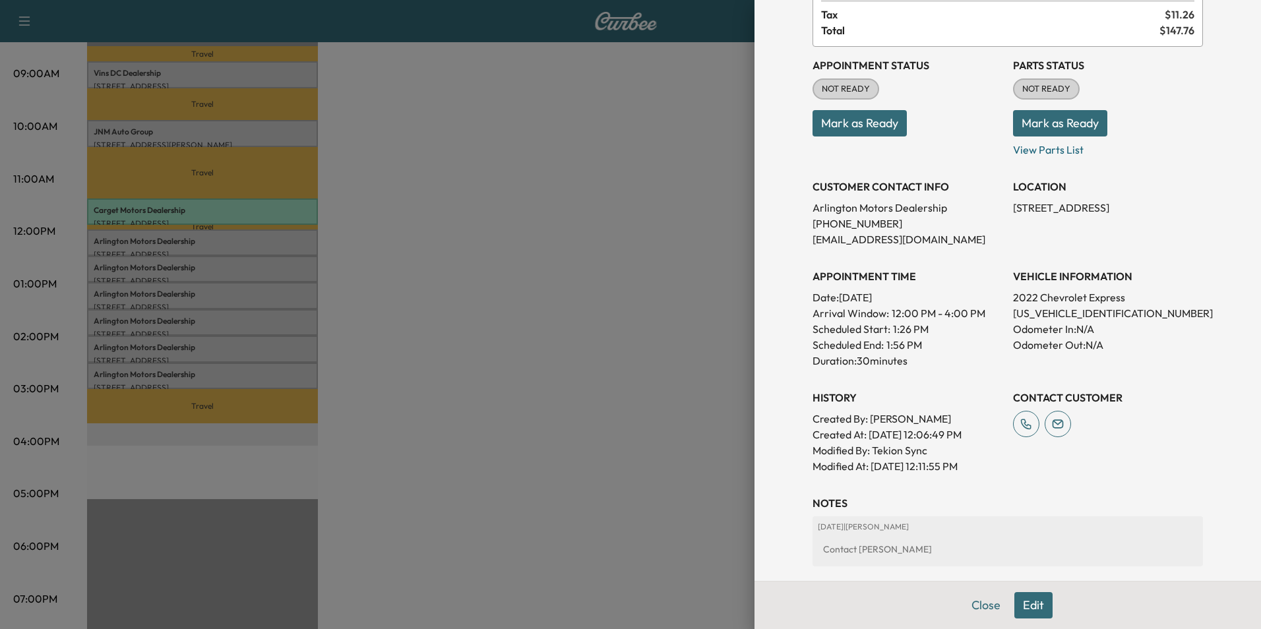
scroll to position [132, 0]
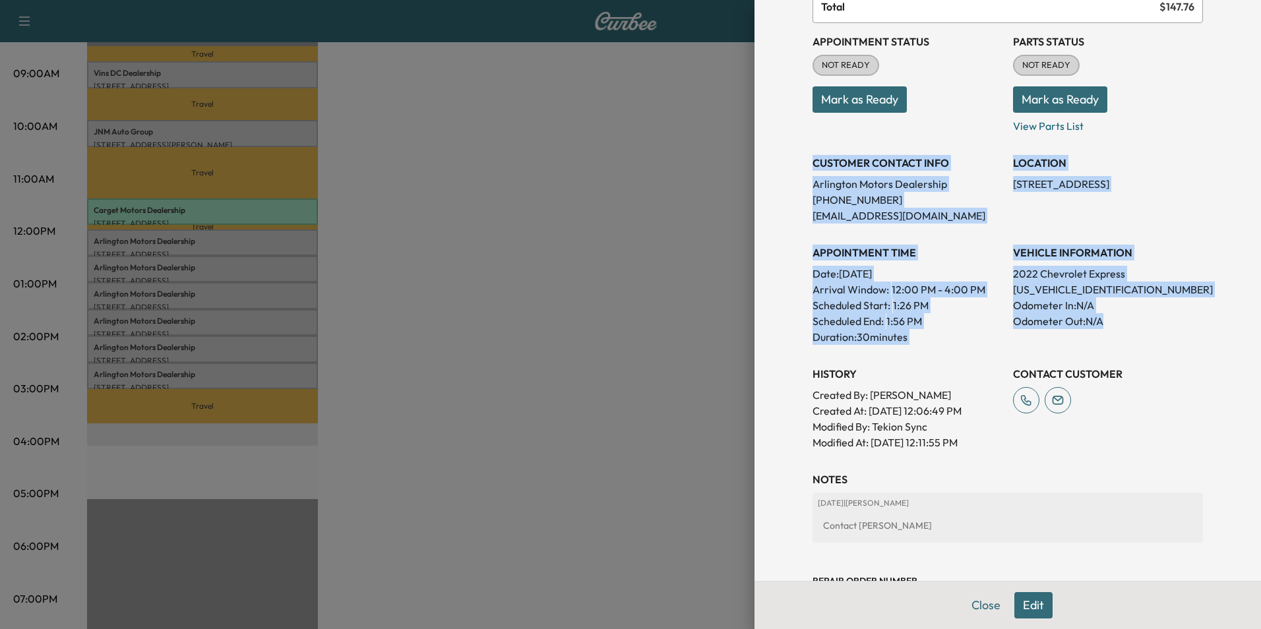
drag, startPoint x: 804, startPoint y: 161, endPoint x: 1139, endPoint y: 327, distance: 374.5
click at [1139, 327] on div "Appointment Status NOT READY Mark as Ready Parts Status NOT READY Mark as Ready…" at bounding box center [1007, 236] width 390 height 427
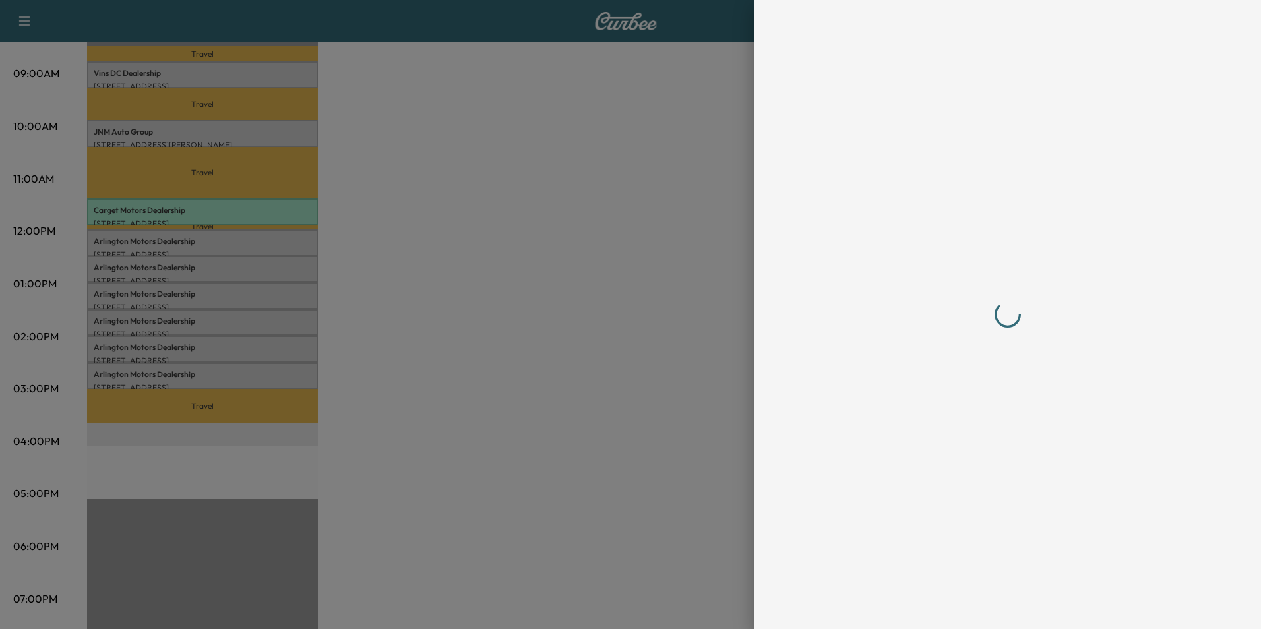
scroll to position [0, 0]
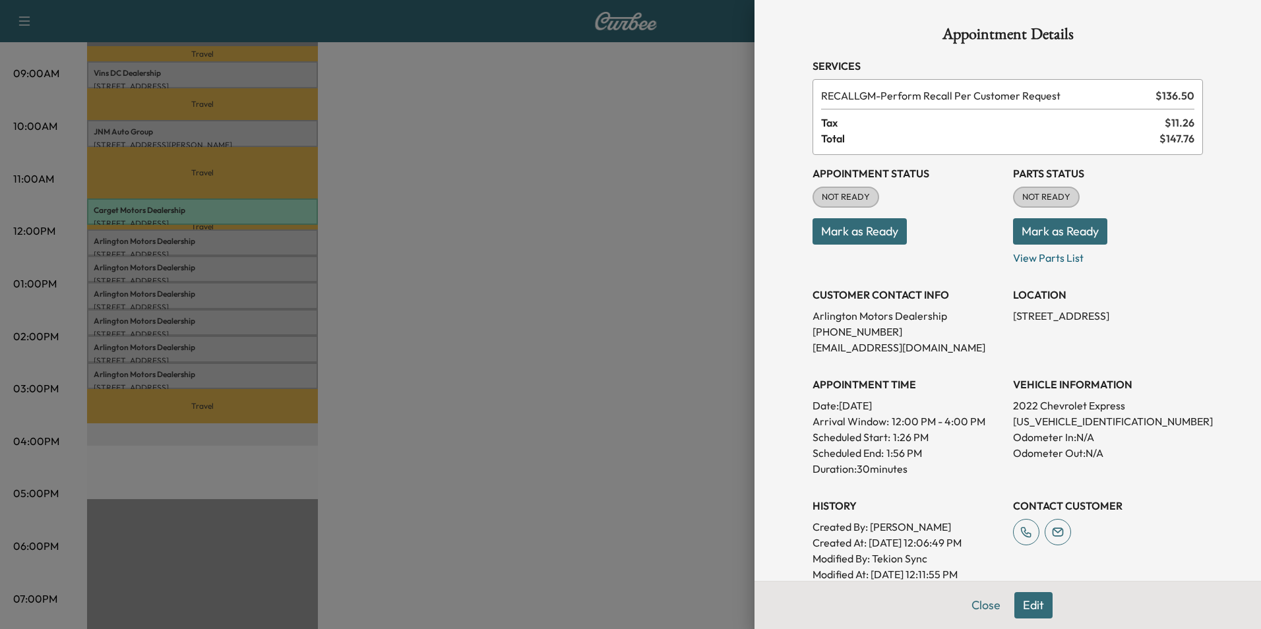
click at [415, 404] on div at bounding box center [630, 314] width 1261 height 629
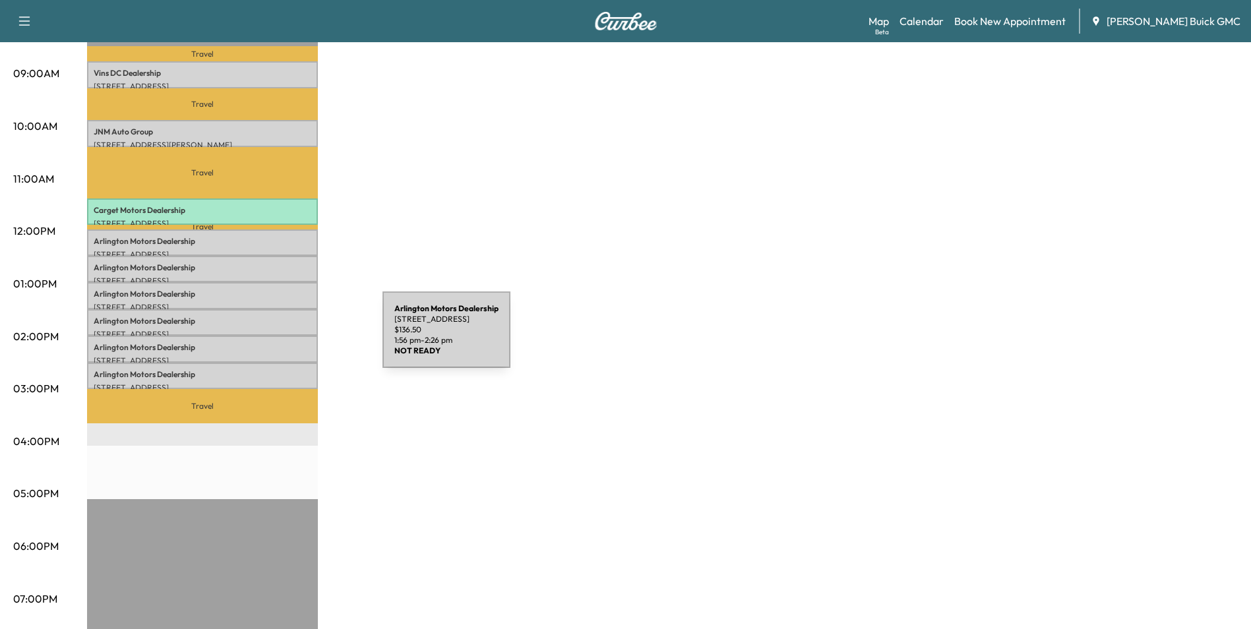
click at [284, 342] on p "Arlington Motors Dealership" at bounding box center [203, 347] width 218 height 11
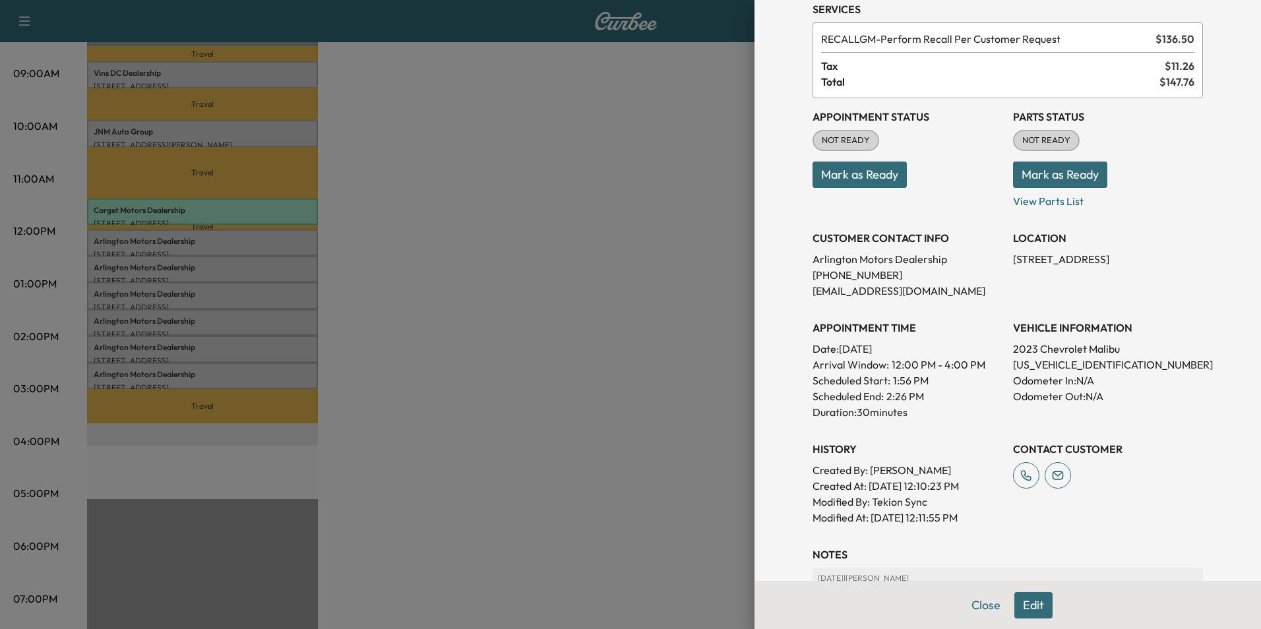
scroll to position [132, 0]
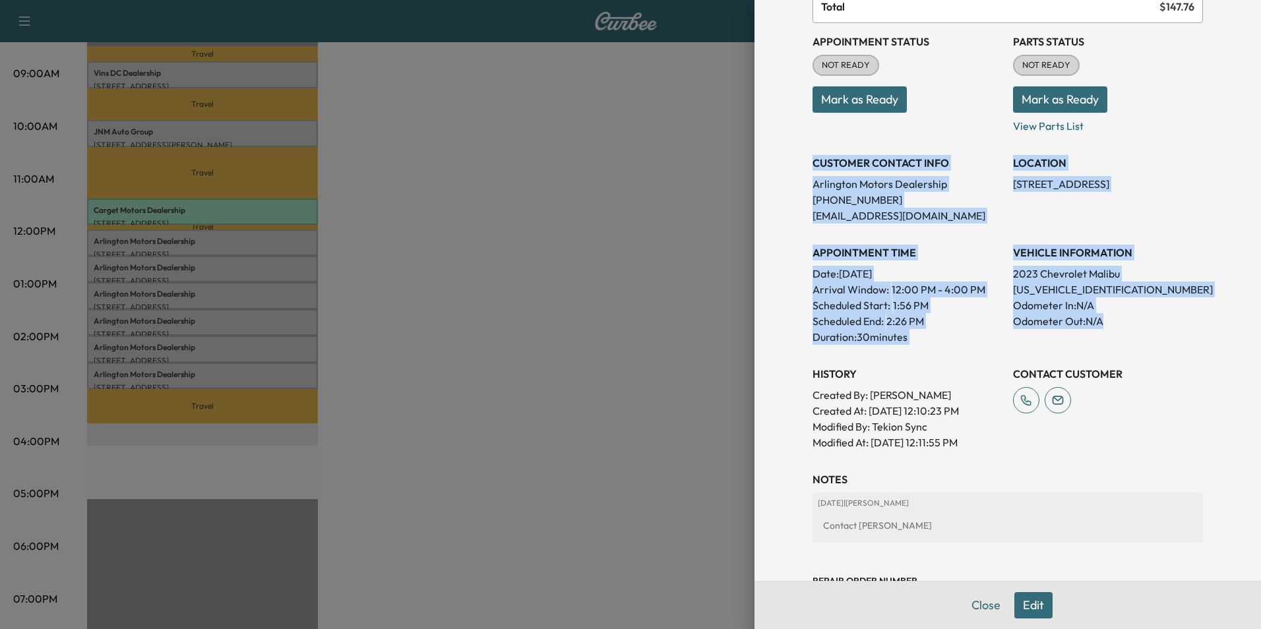
drag, startPoint x: 804, startPoint y: 158, endPoint x: 1124, endPoint y: 332, distance: 364.1
click at [1124, 332] on div "Appointment Status NOT READY Mark as Ready Parts Status NOT READY Mark as Ready…" at bounding box center [1007, 236] width 390 height 427
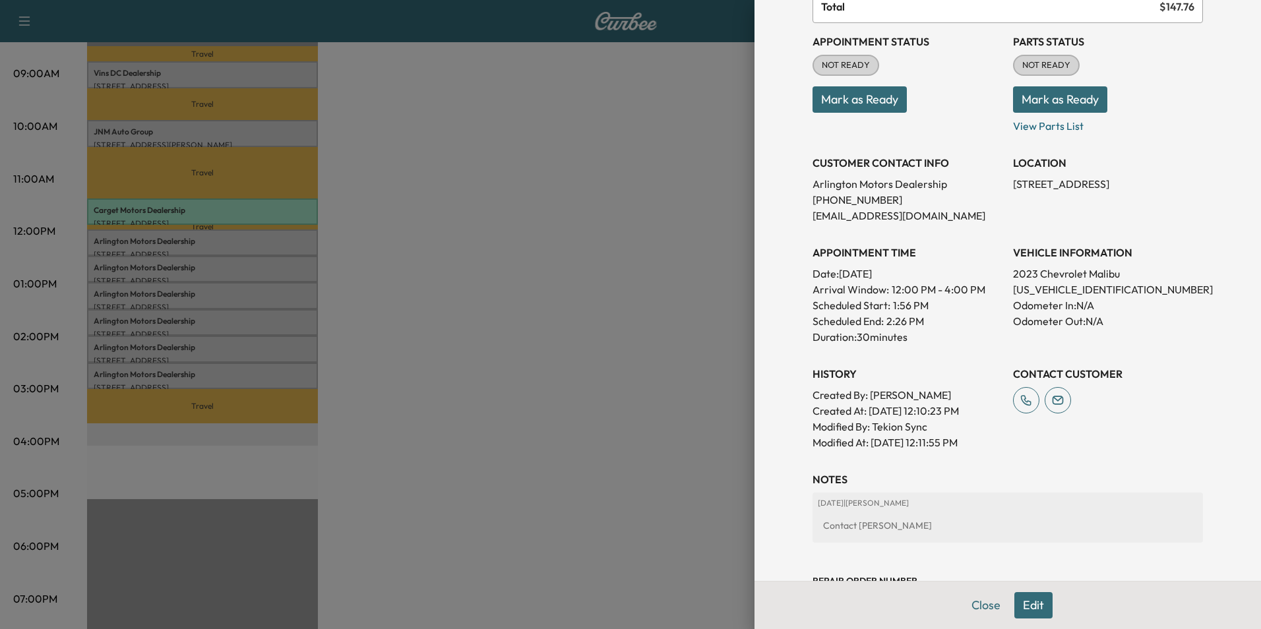
click at [496, 177] on div at bounding box center [630, 314] width 1261 height 629
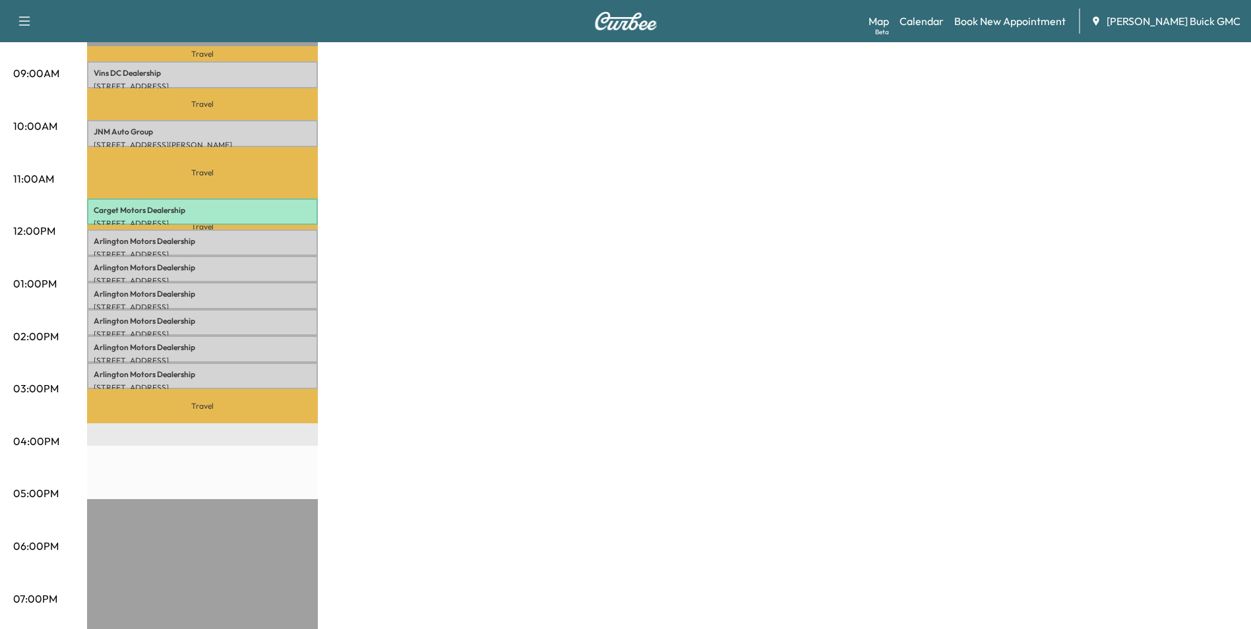
click at [533, 278] on div "MobileService+ Revenue $ 1092.00 Work Time 270 mins Transit Time 158 mins Trave…" at bounding box center [662, 270] width 1151 height 989
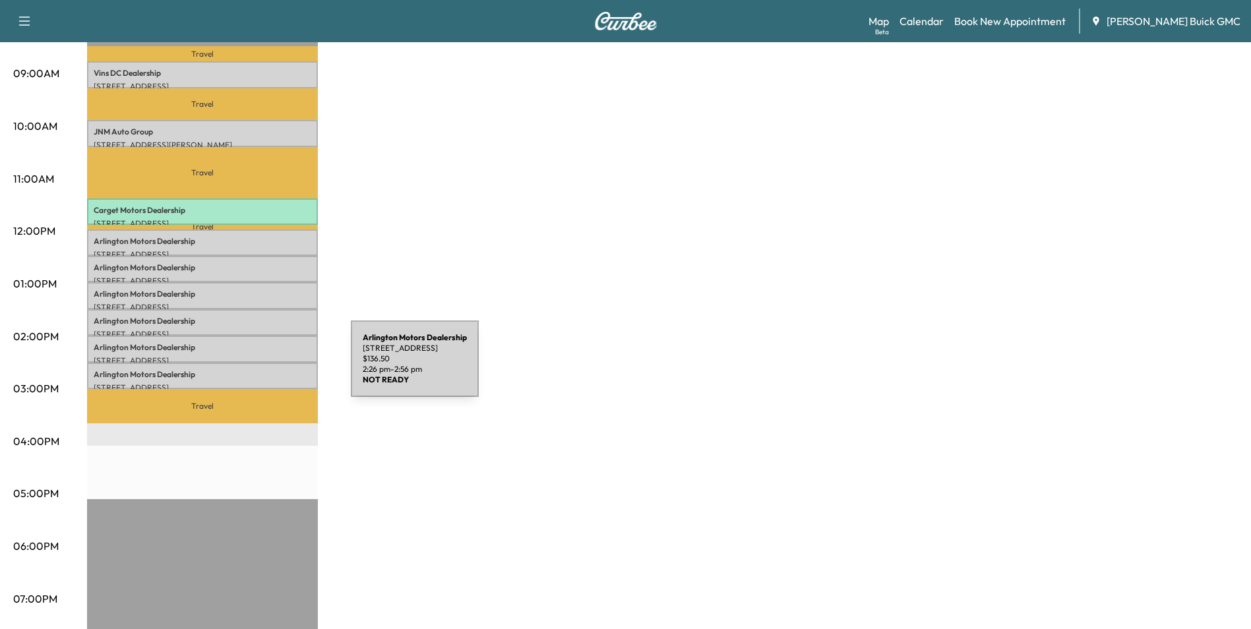
click at [252, 369] on p "Arlington Motors Dealership" at bounding box center [203, 374] width 218 height 11
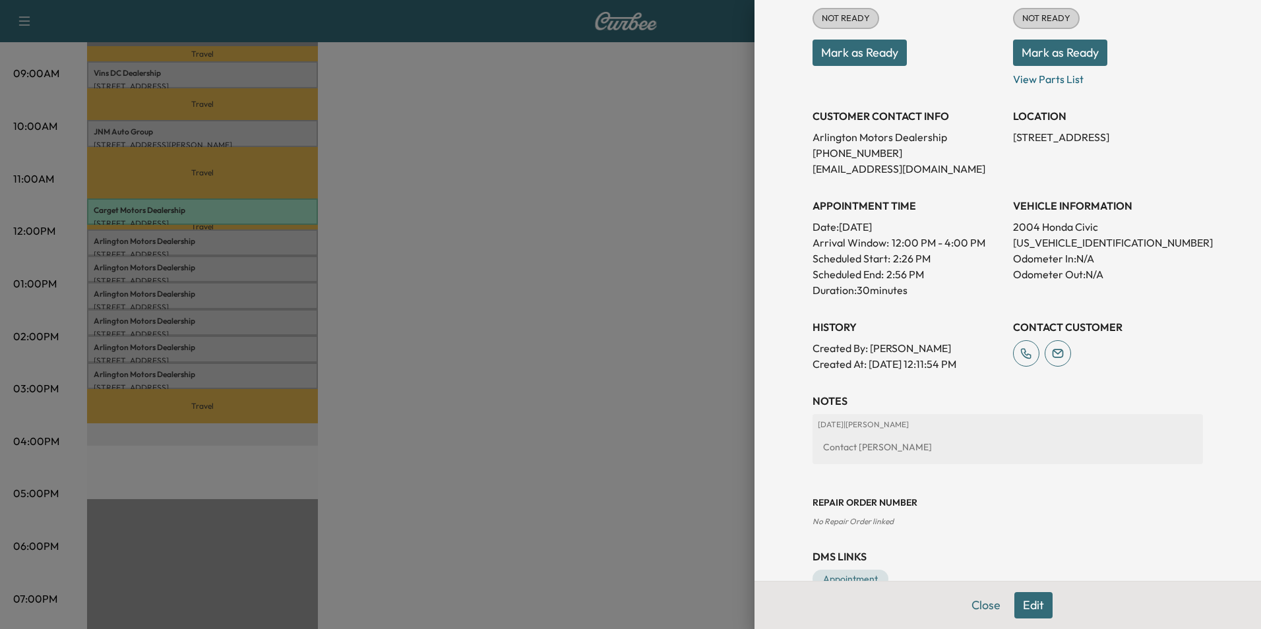
scroll to position [146, 0]
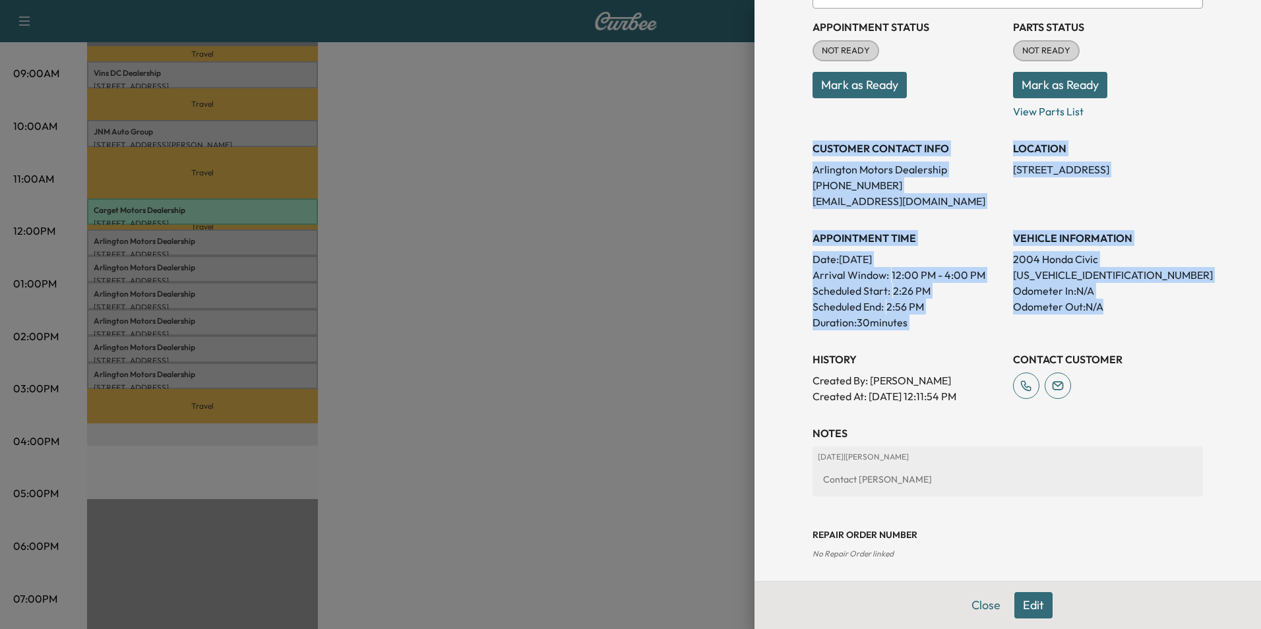
drag, startPoint x: 802, startPoint y: 145, endPoint x: 1139, endPoint y: 314, distance: 376.2
click at [1139, 314] on div "Appointment Status NOT READY Mark as Ready Parts Status NOT READY Mark as Ready…" at bounding box center [1007, 207] width 390 height 396
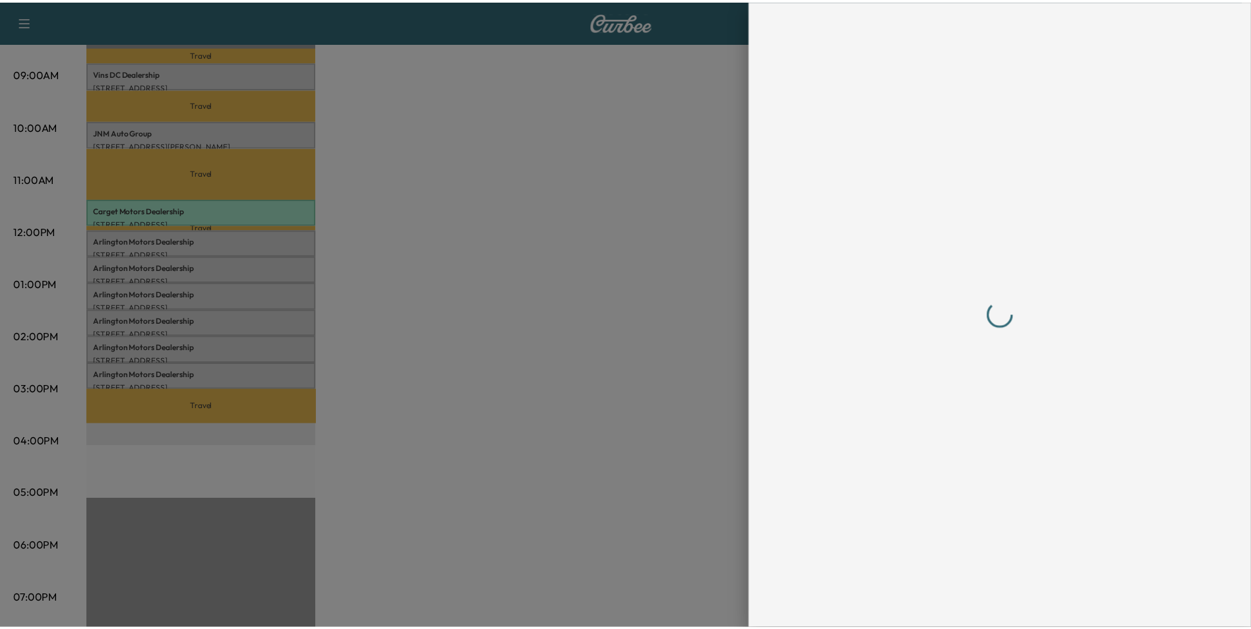
scroll to position [0, 0]
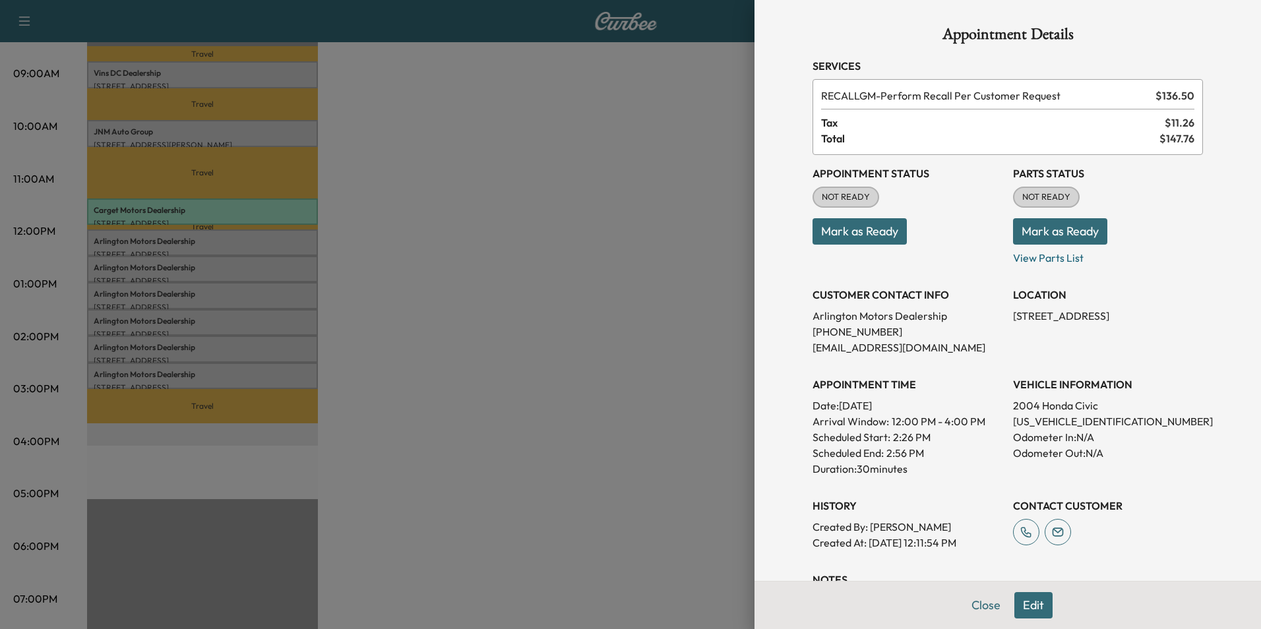
click at [632, 317] on div at bounding box center [630, 314] width 1261 height 629
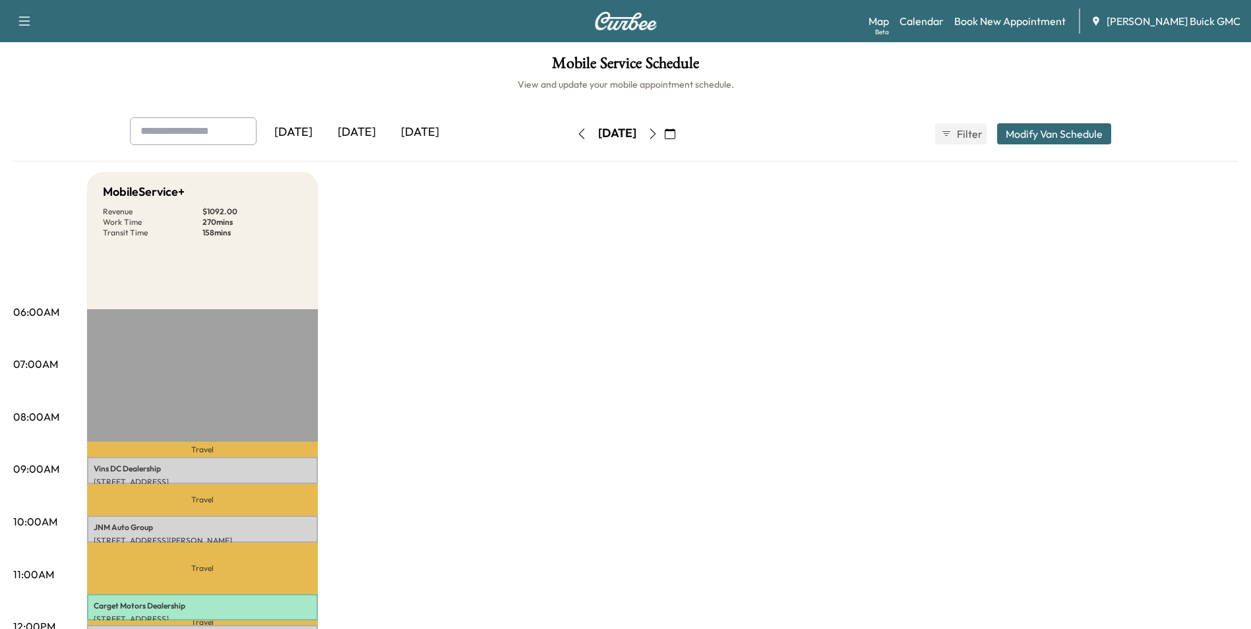
click at [363, 132] on div "[DATE]" at bounding box center [356, 132] width 63 height 30
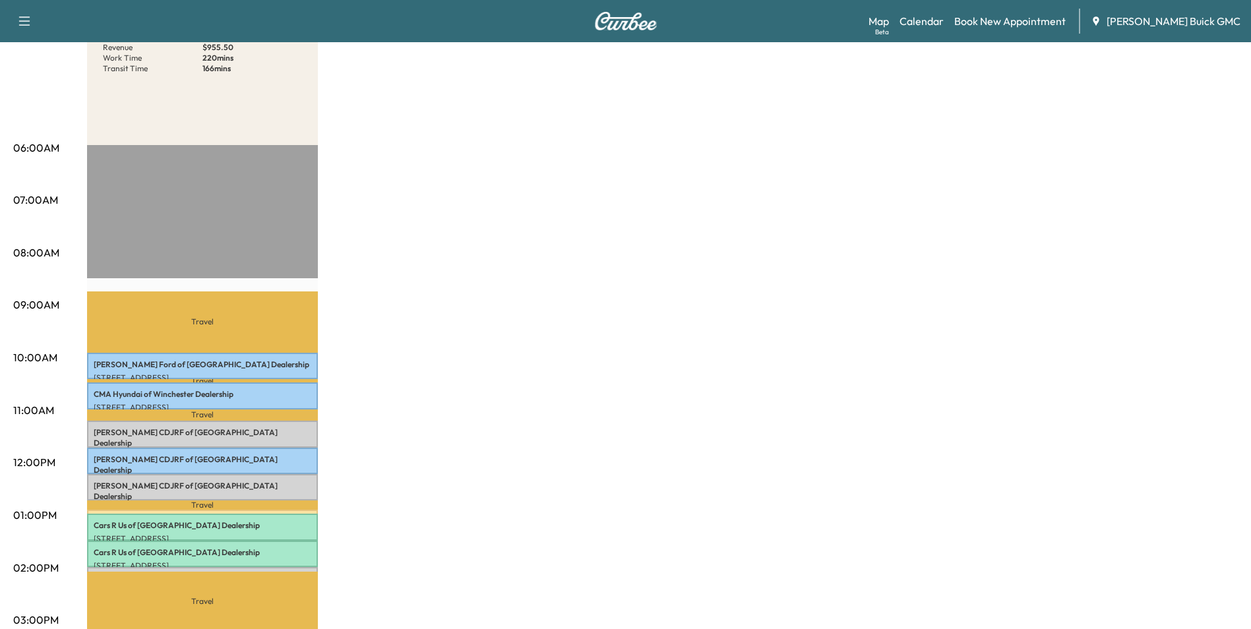
scroll to position [198, 0]
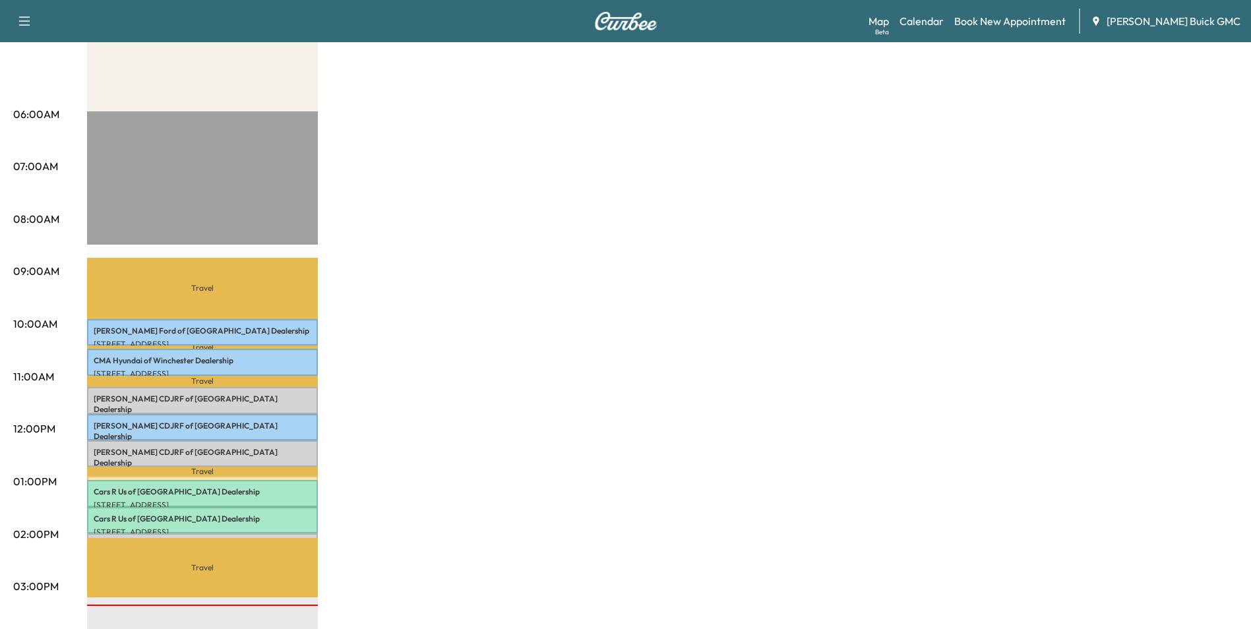
click at [725, 374] on div "MobileService+ Revenue $ 955.50 Work Time 220 mins Transit Time 166 mins Travel…" at bounding box center [662, 468] width 1151 height 989
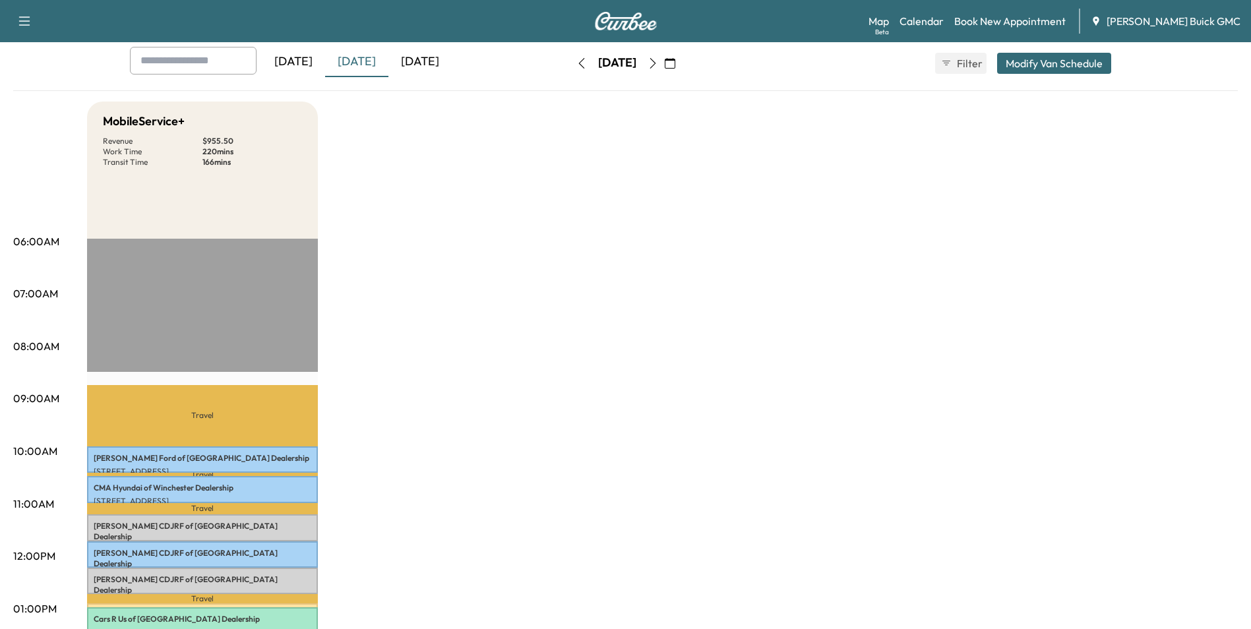
scroll to position [0, 0]
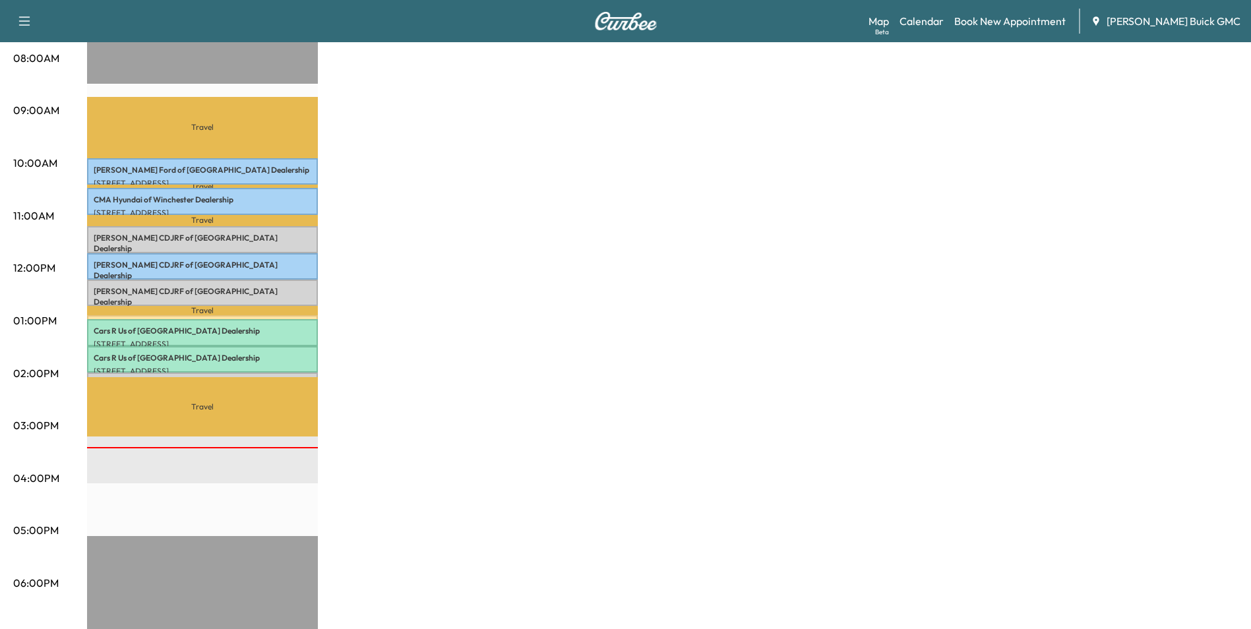
scroll to position [396, 0]
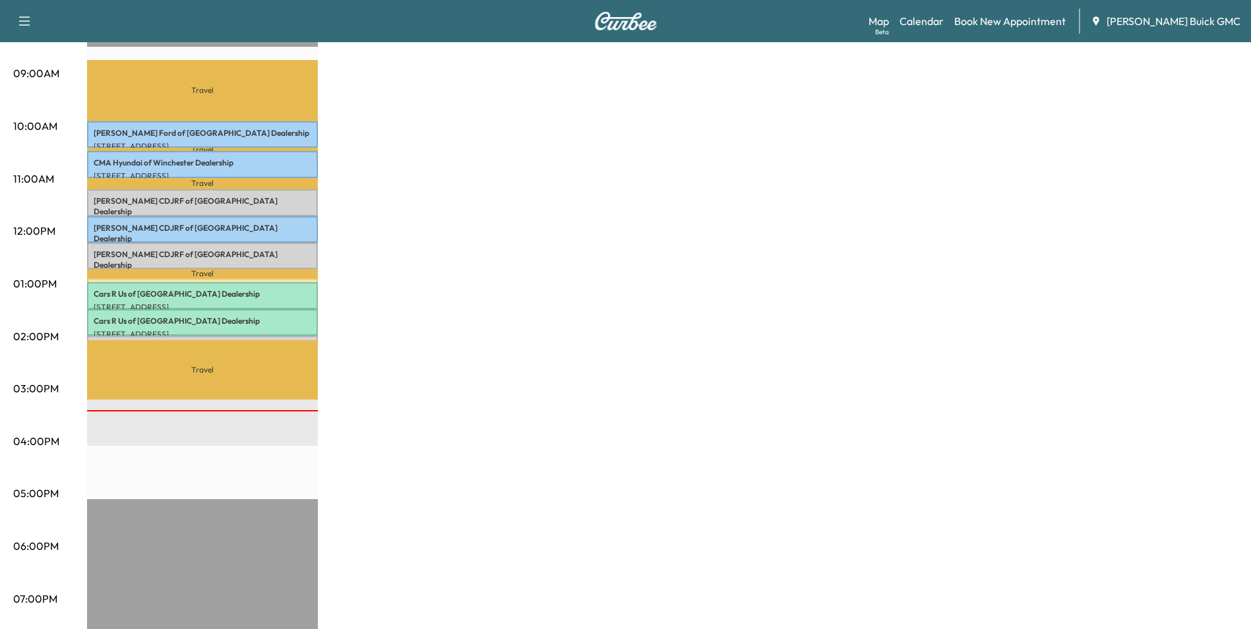
click at [734, 209] on div "MobileService+ Revenue $ 955.50 Work Time 220 mins Transit Time 166 mins Travel…" at bounding box center [662, 270] width 1151 height 989
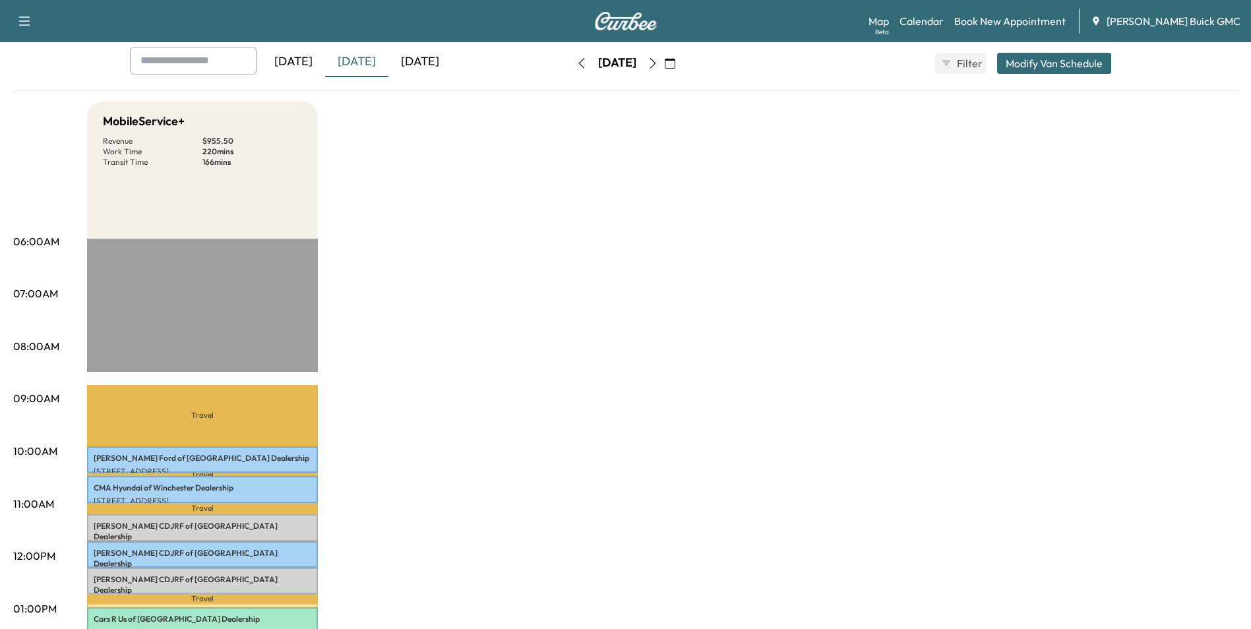
scroll to position [0, 0]
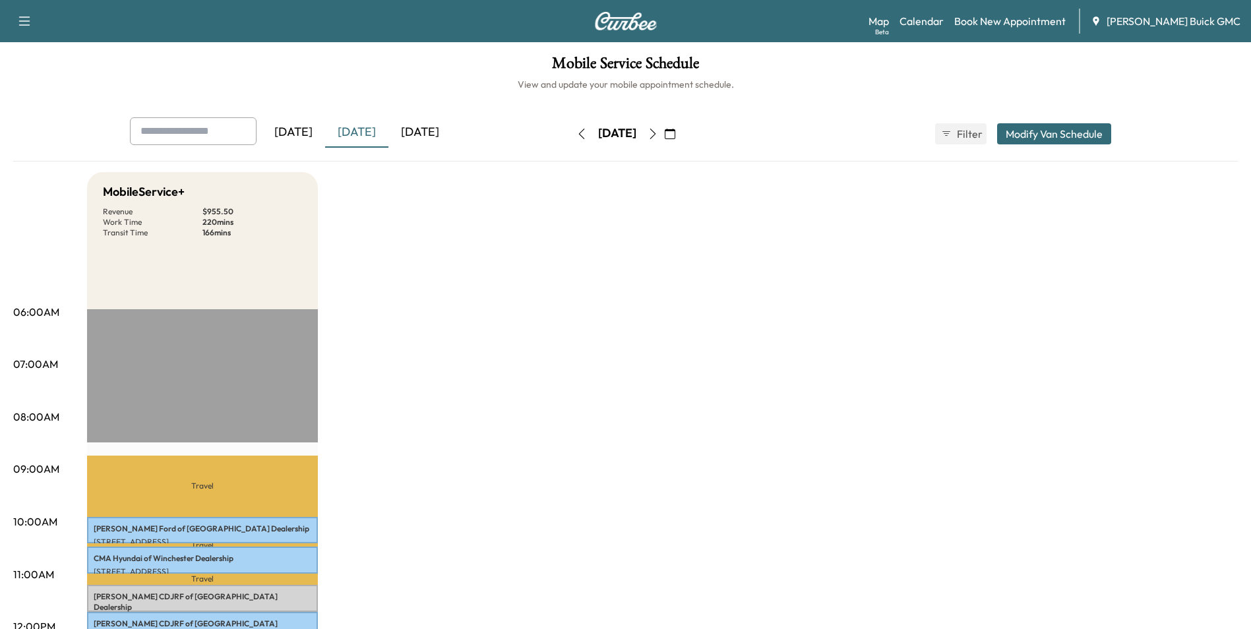
click at [428, 127] on div "[DATE]" at bounding box center [419, 132] width 63 height 30
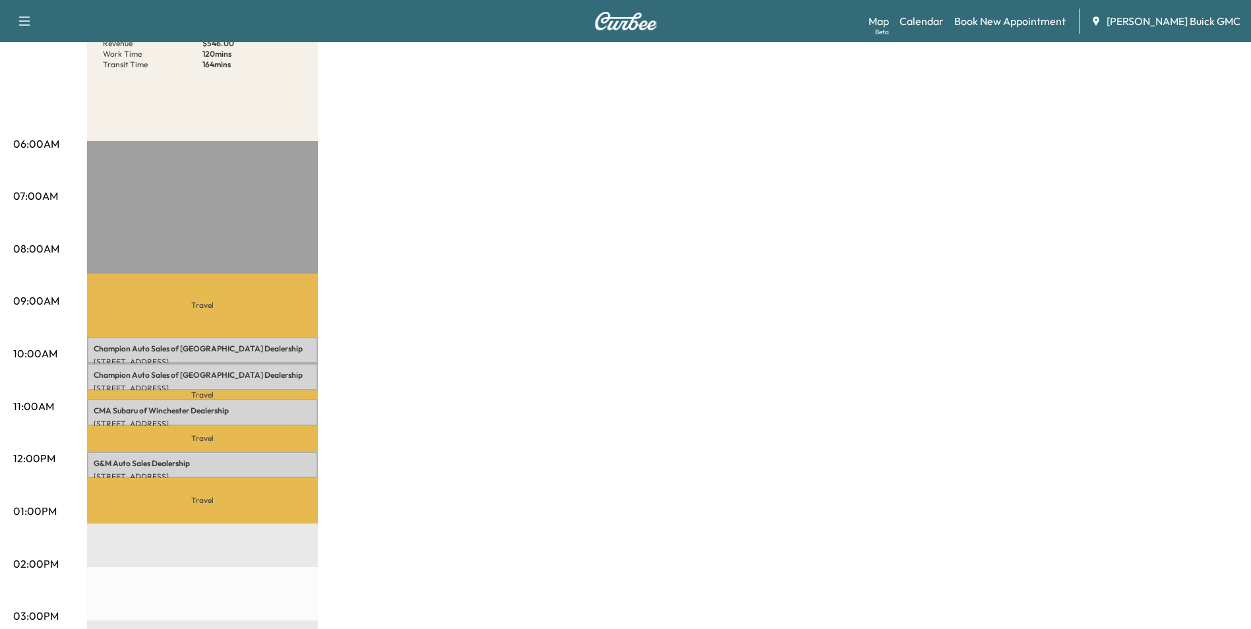
scroll to position [198, 0]
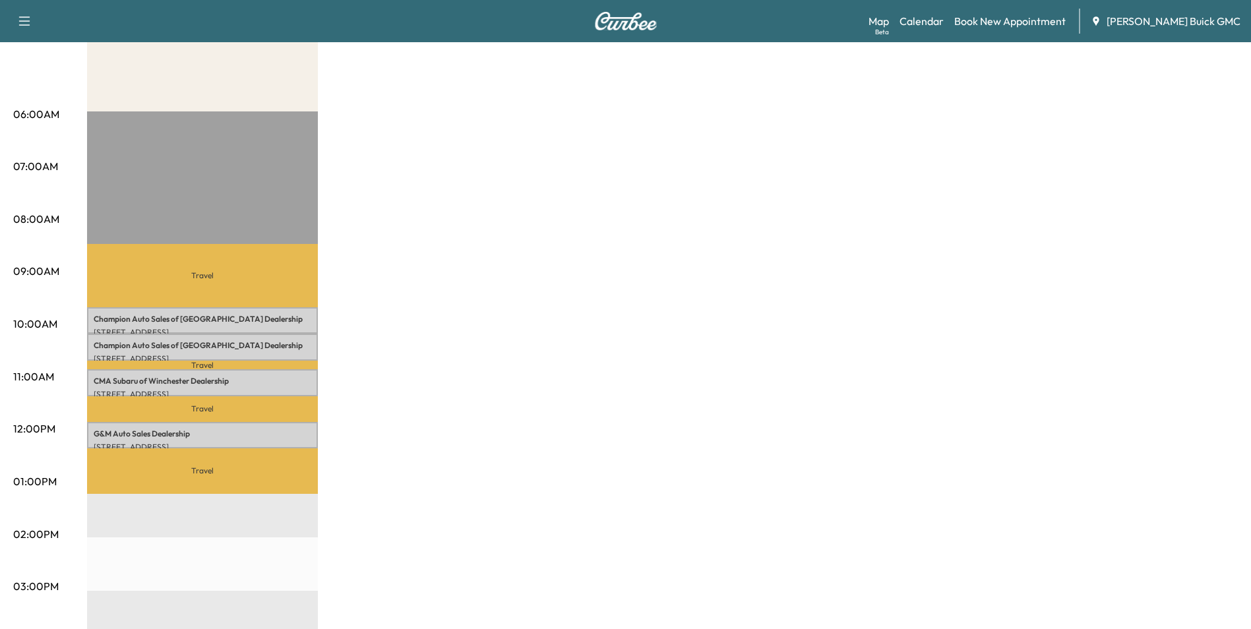
click at [620, 206] on div "MobileService+ Revenue $ 546.00 Work Time 120 mins Transit Time 164 mins Travel…" at bounding box center [662, 468] width 1151 height 989
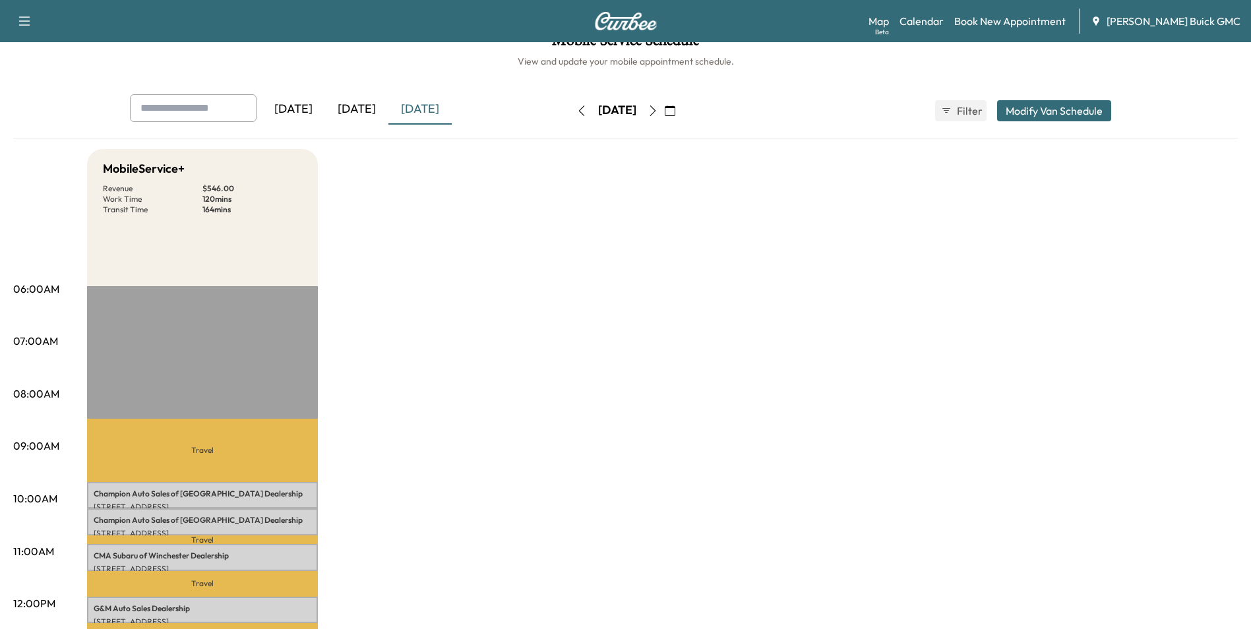
scroll to position [0, 0]
